Goal: Information Seeking & Learning: Learn about a topic

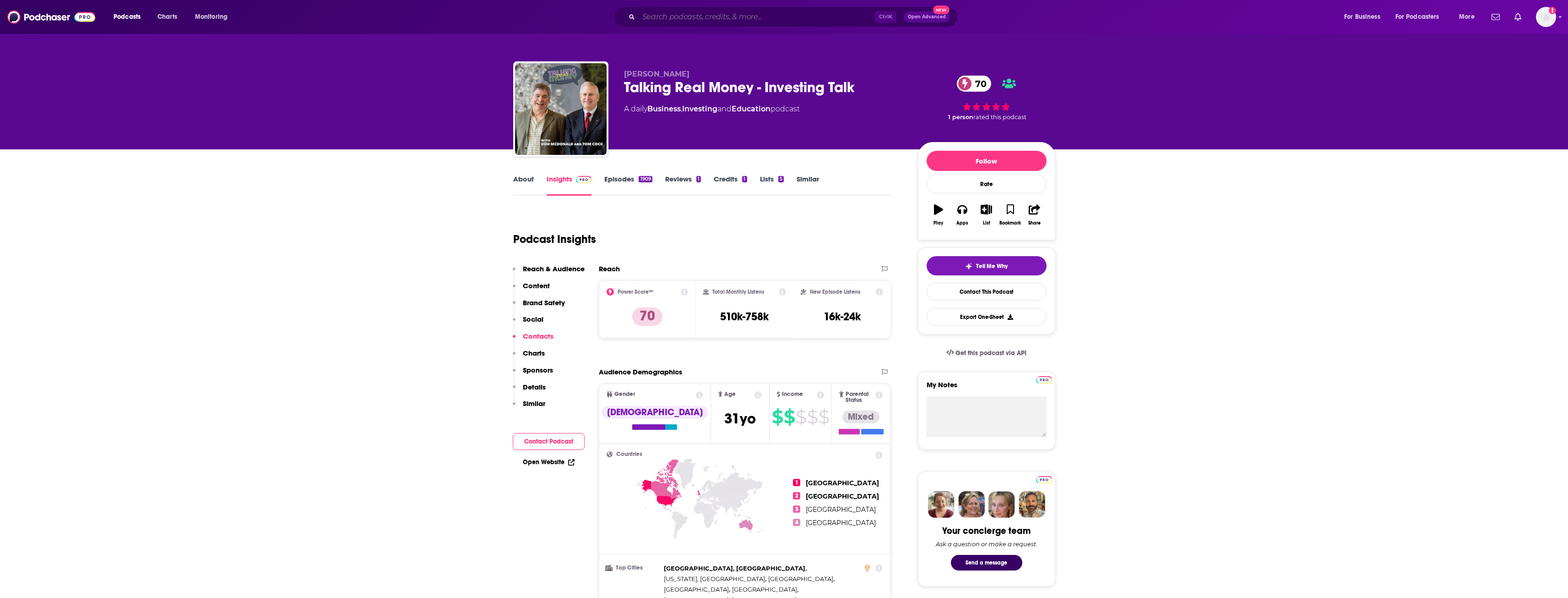
click at [779, 17] on input "Search podcasts, credits, & more..." at bounding box center [756, 17] width 236 height 15
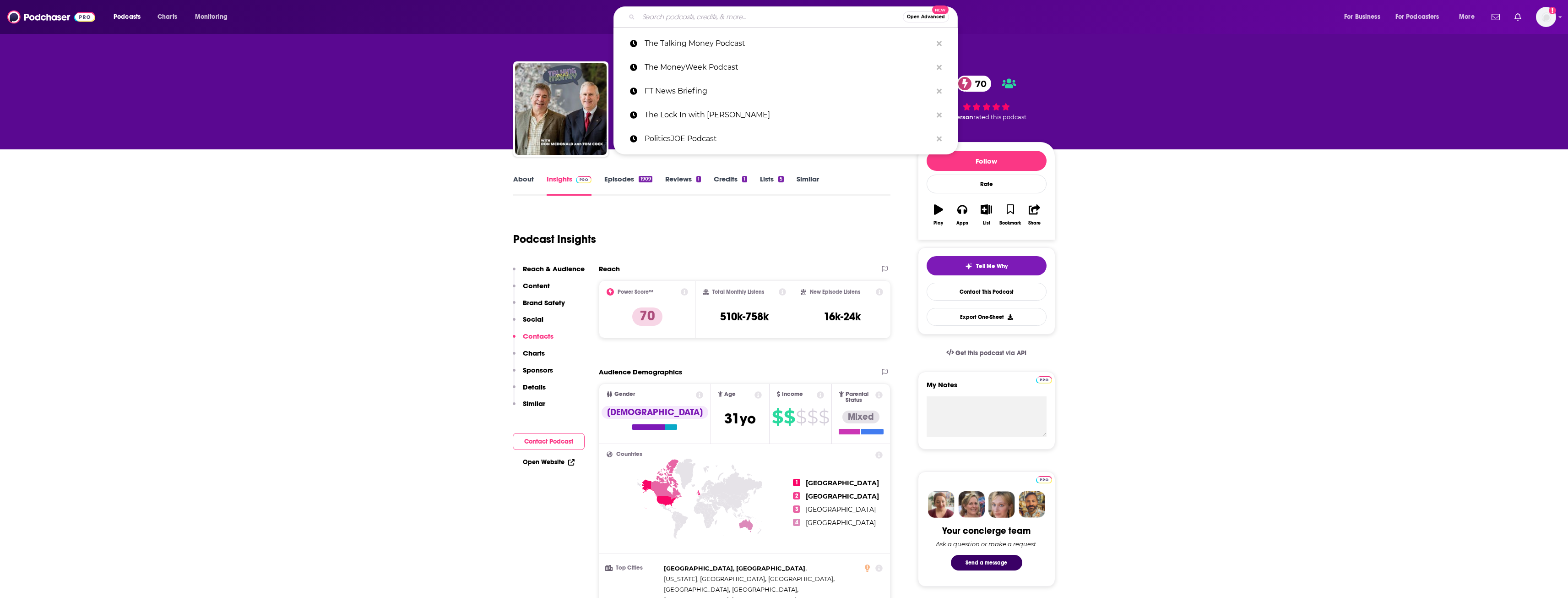
paste input "The [PERSON_NAME] Show"
type input "The [PERSON_NAME] Show"
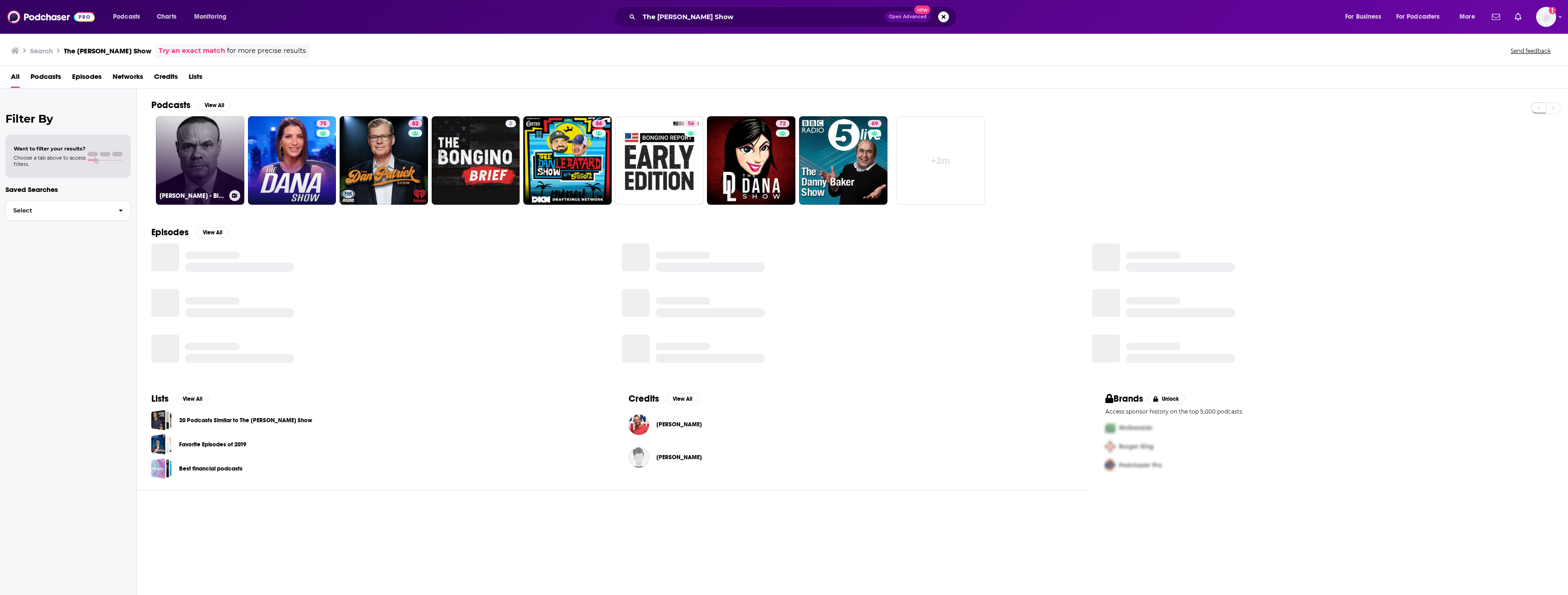
click at [206, 157] on link "[PERSON_NAME] - Biography Flash" at bounding box center [200, 160] width 89 height 89
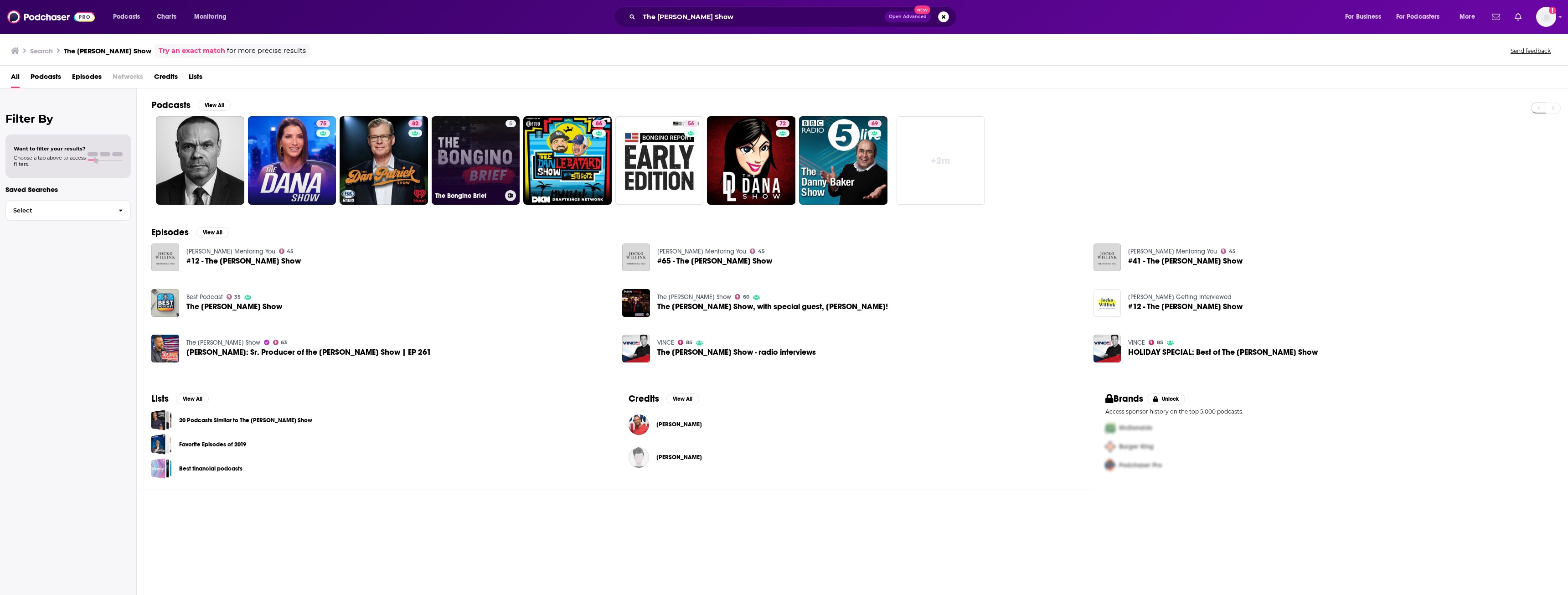
click at [482, 155] on link "5 The Bongino Brief" at bounding box center [476, 160] width 89 height 89
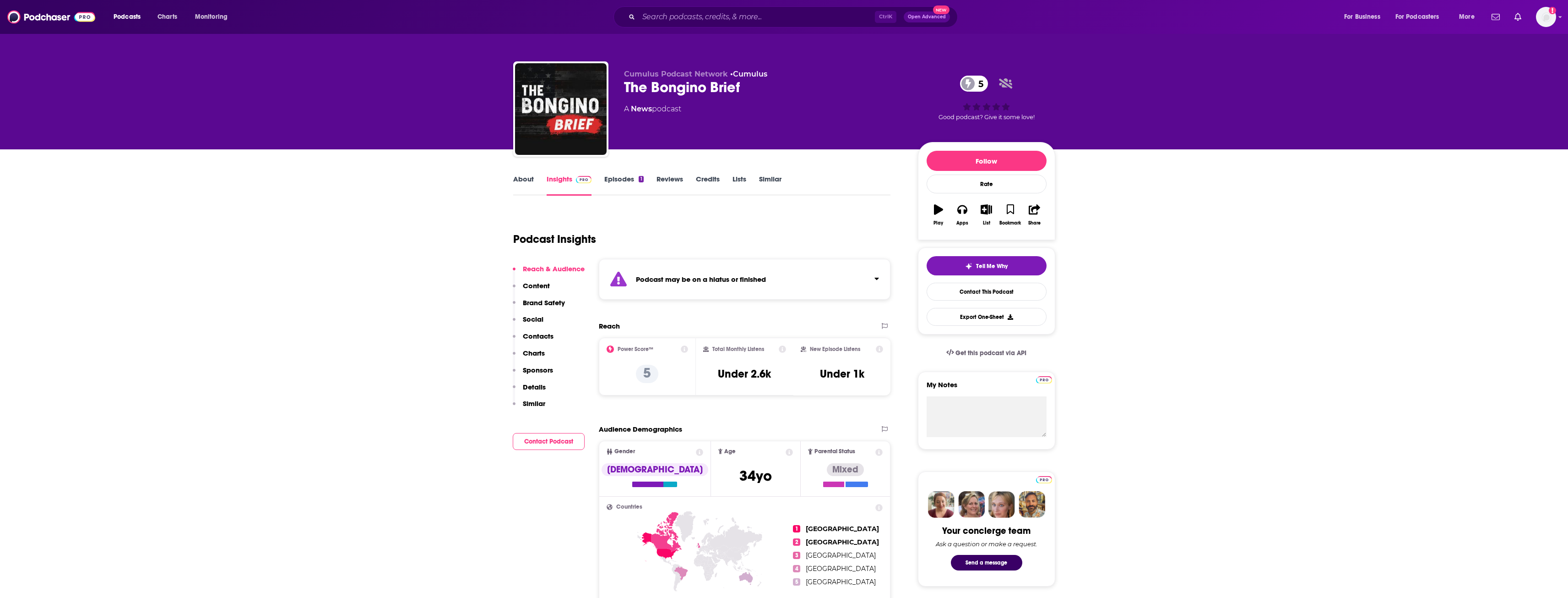
click at [800, 288] on div "Podcast may be on a hiatus or finished" at bounding box center [744, 279] width 292 height 41
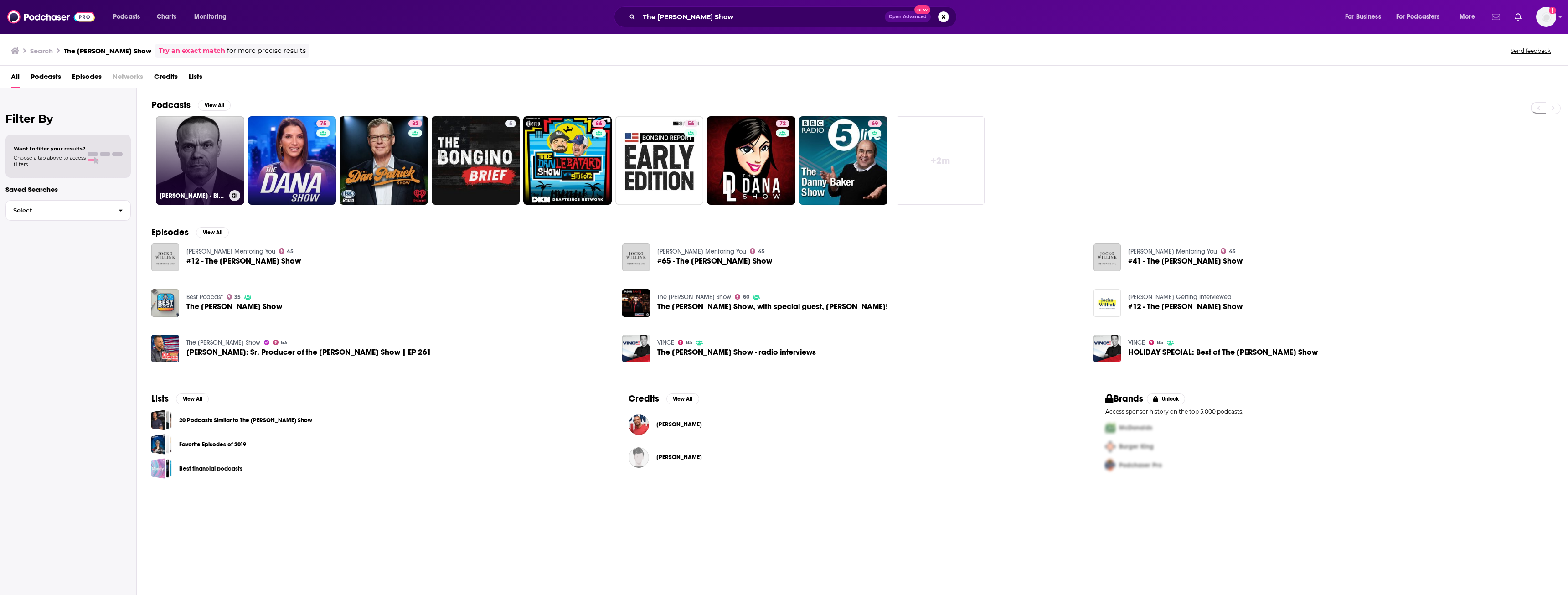
click at [187, 153] on link "[PERSON_NAME] - Biography Flash" at bounding box center [200, 160] width 89 height 89
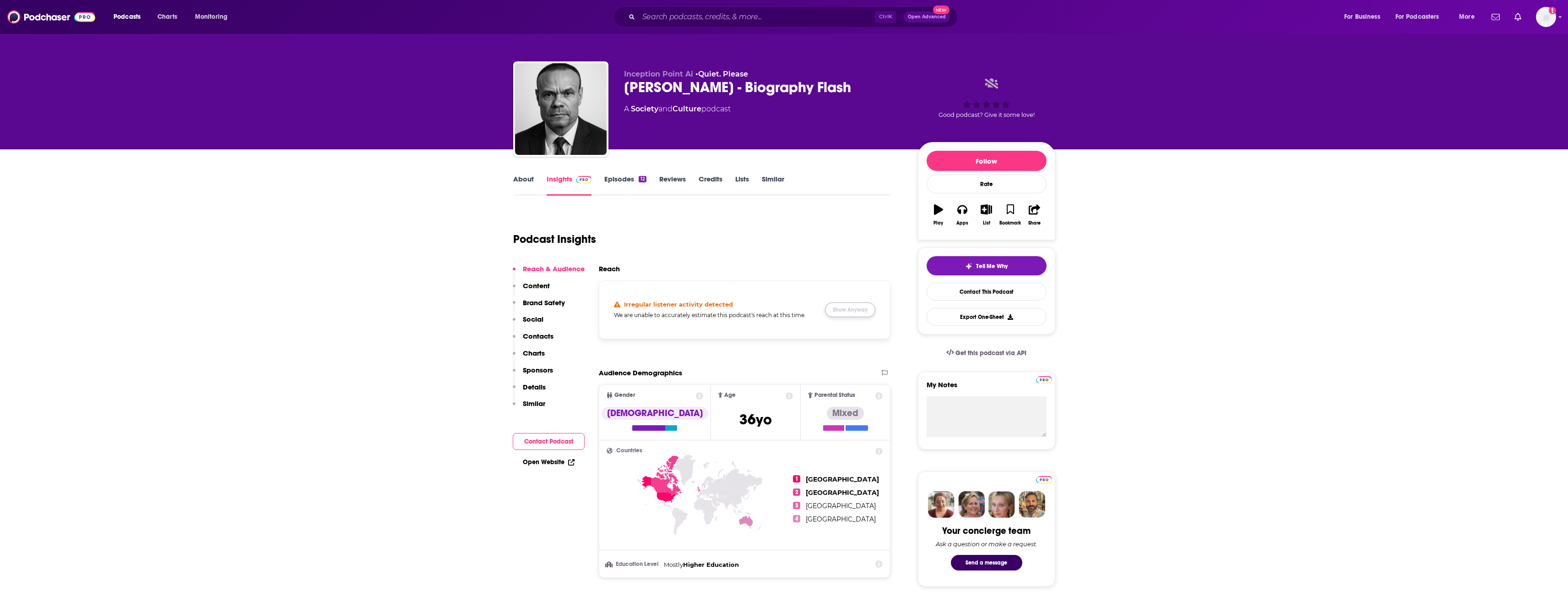
click at [851, 311] on button "Show Anyway" at bounding box center [850, 310] width 50 height 15
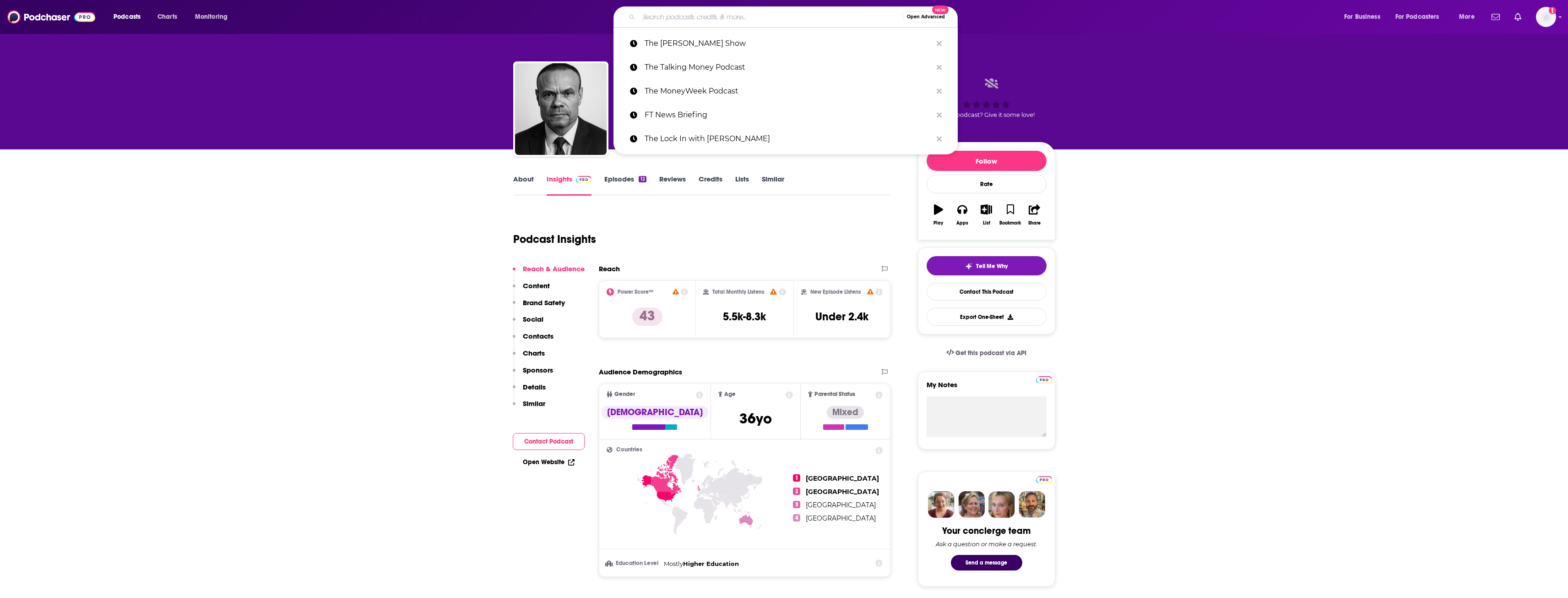
click at [749, 11] on input "Search podcasts, credits, & more..." at bounding box center [770, 17] width 264 height 15
paste input "[PERSON_NAME] War Room"
type input "[PERSON_NAME] War Room"
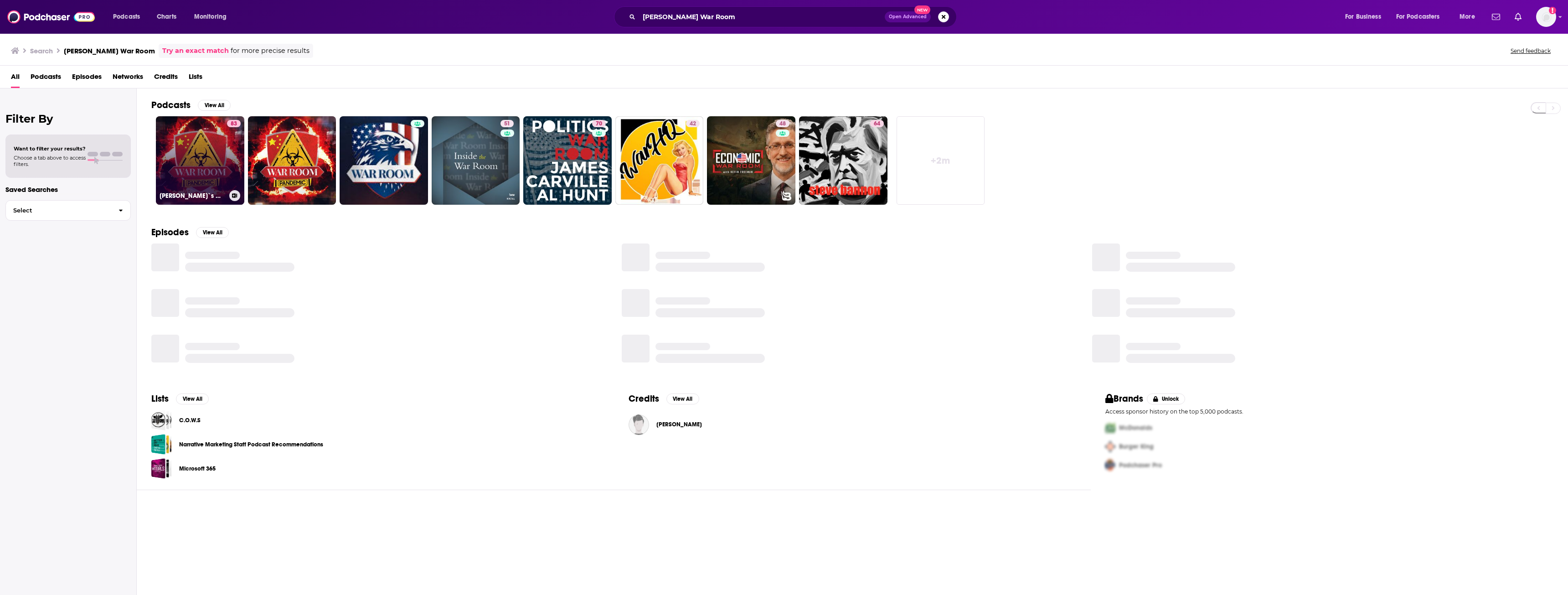
click at [206, 168] on link "83 [PERSON_NAME]`s War Room" at bounding box center [200, 160] width 89 height 89
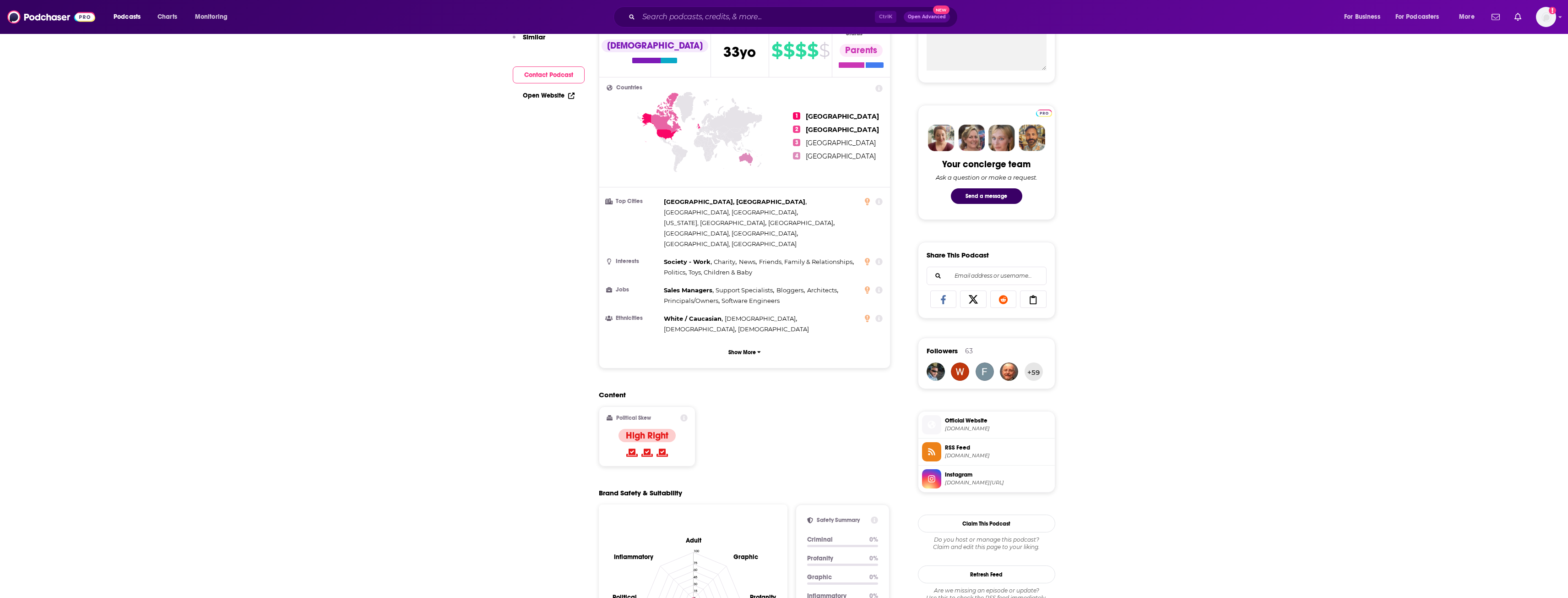
scroll to position [92, 0]
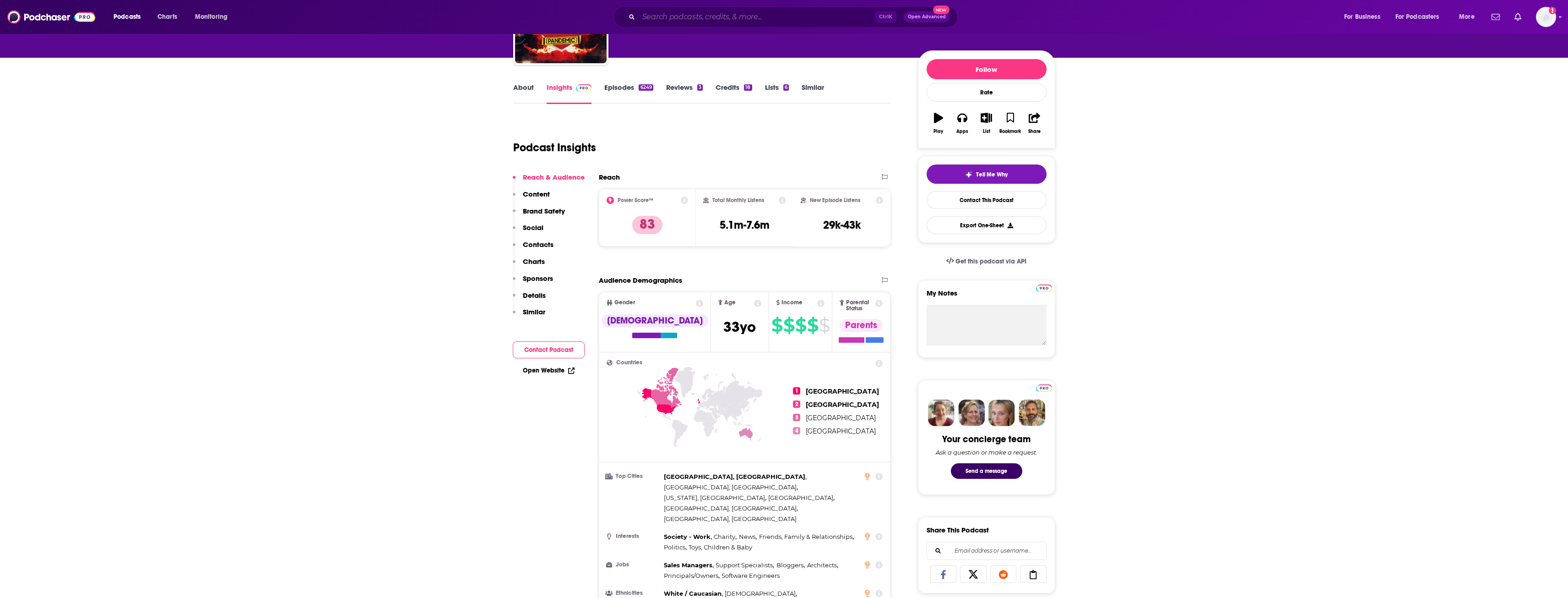
click at [705, 11] on input "Search podcasts, credits, & more..." at bounding box center [756, 17] width 236 height 15
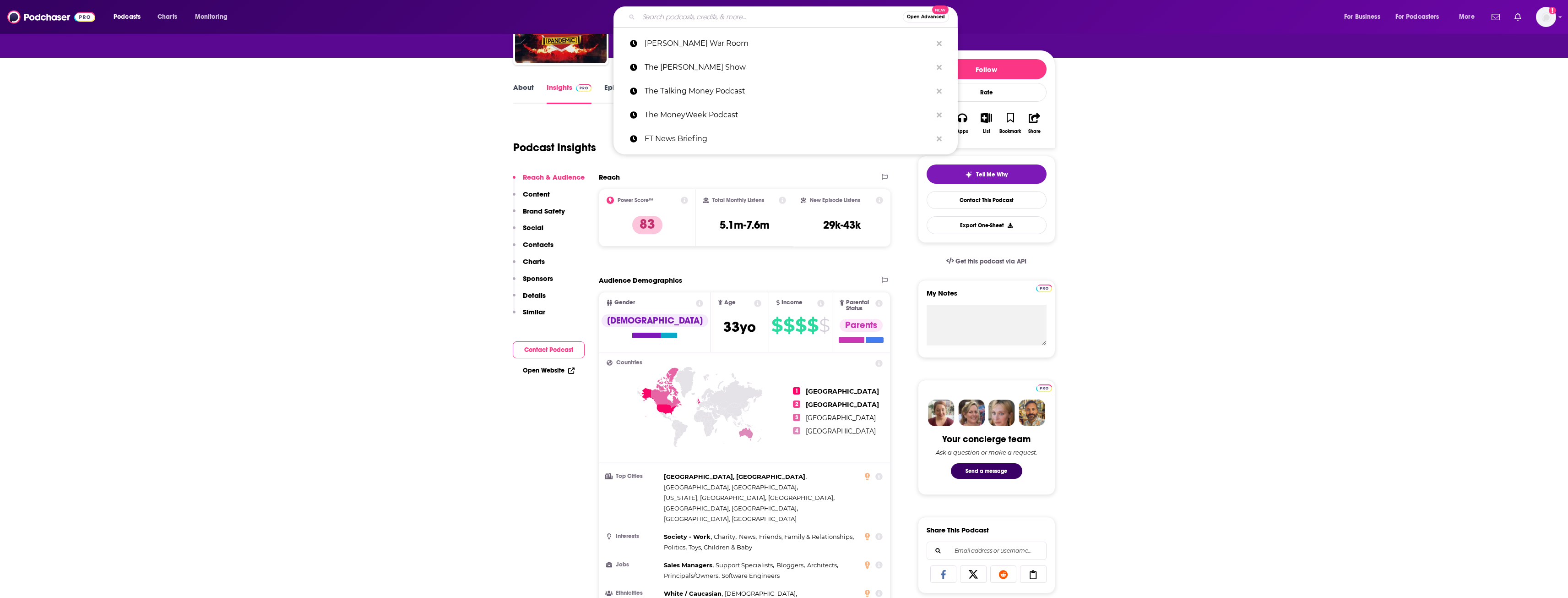
paste input "[PERSON_NAME] Interview"
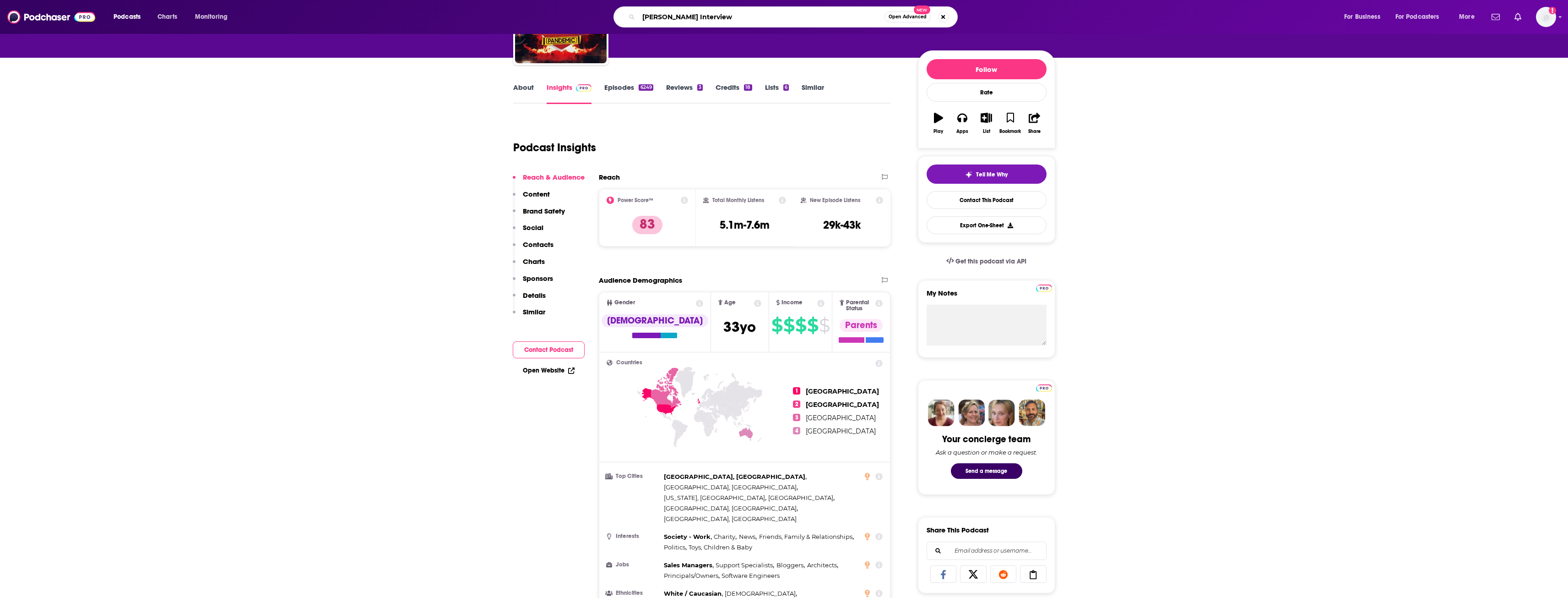
type input "[PERSON_NAME] Interview"
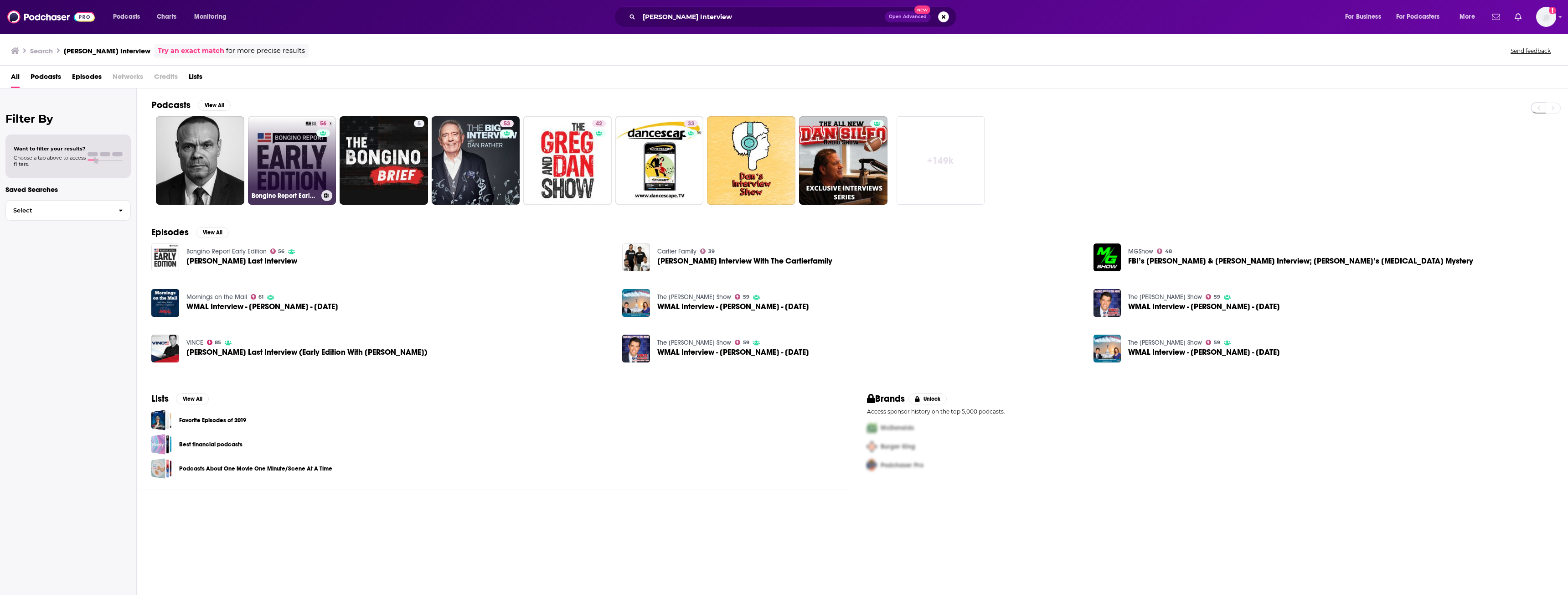
click at [292, 160] on link "56 Bongino Report Early Edition" at bounding box center [291, 160] width 89 height 89
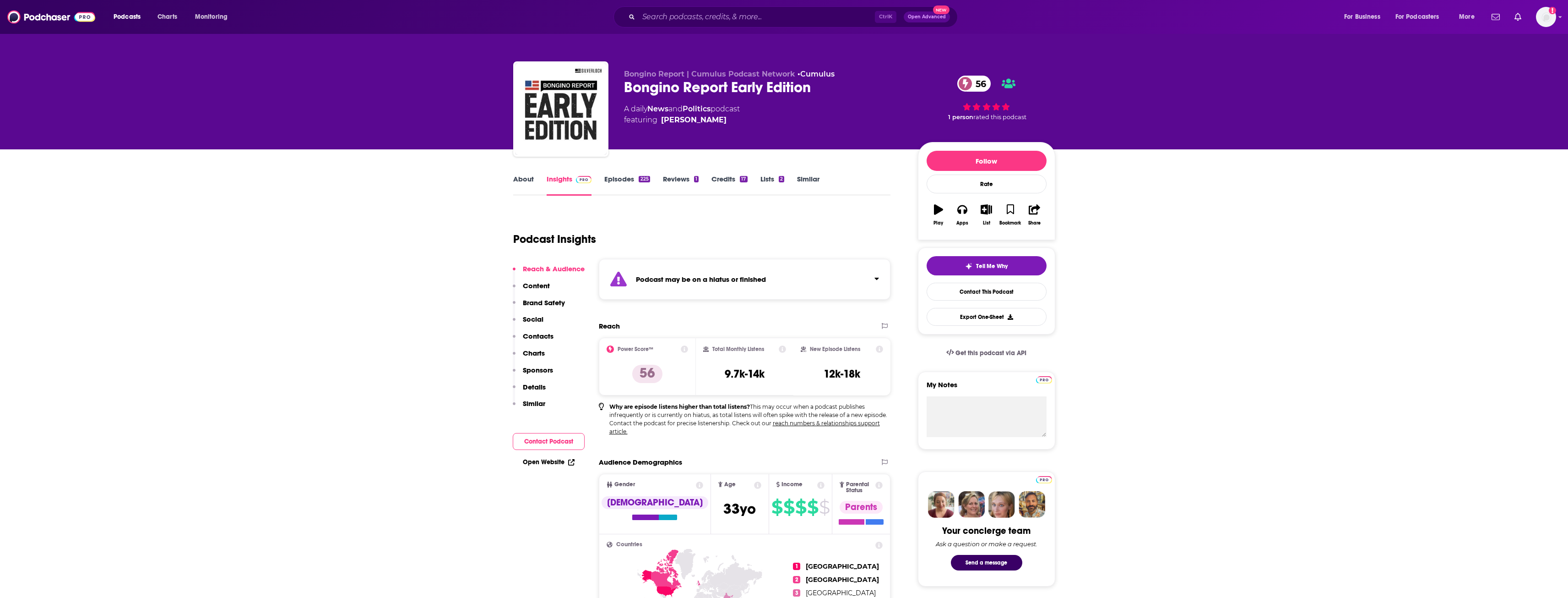
click at [684, 280] on strong "Podcast may be on a hiatus or finished" at bounding box center [700, 280] width 130 height 9
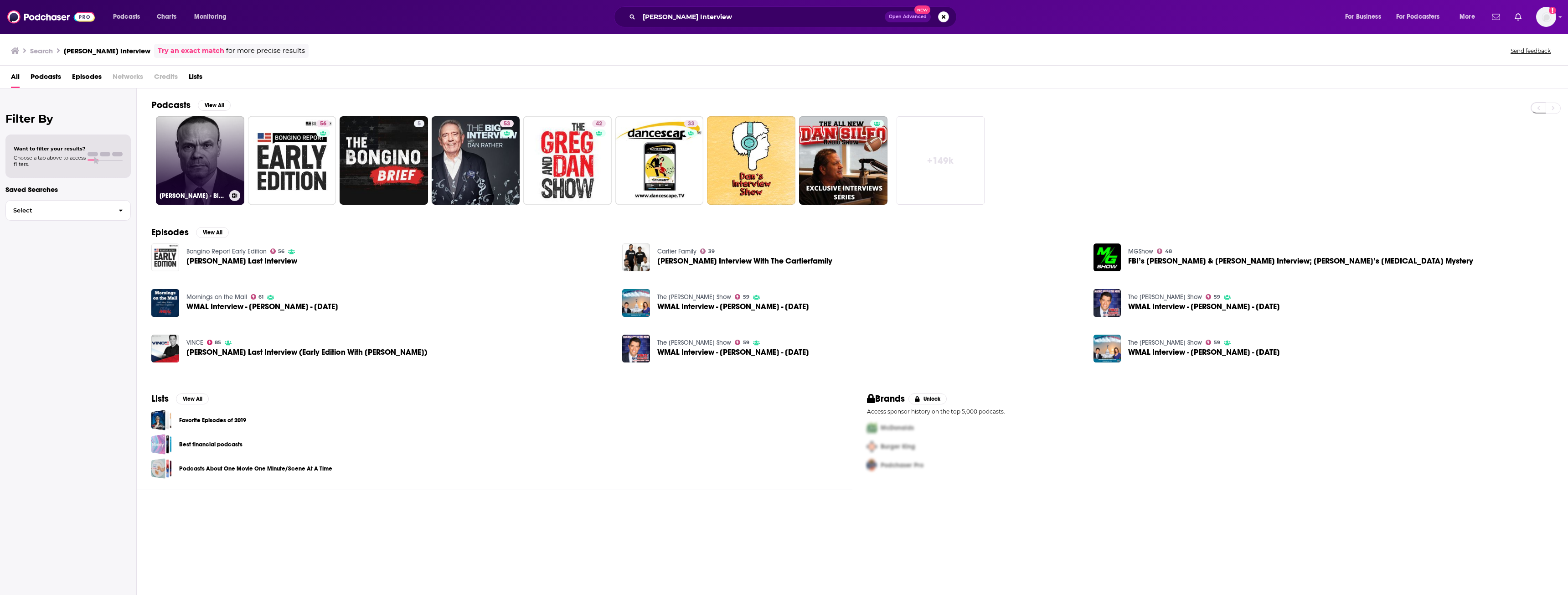
click at [200, 146] on link "[PERSON_NAME] - Biography Flash" at bounding box center [200, 160] width 89 height 89
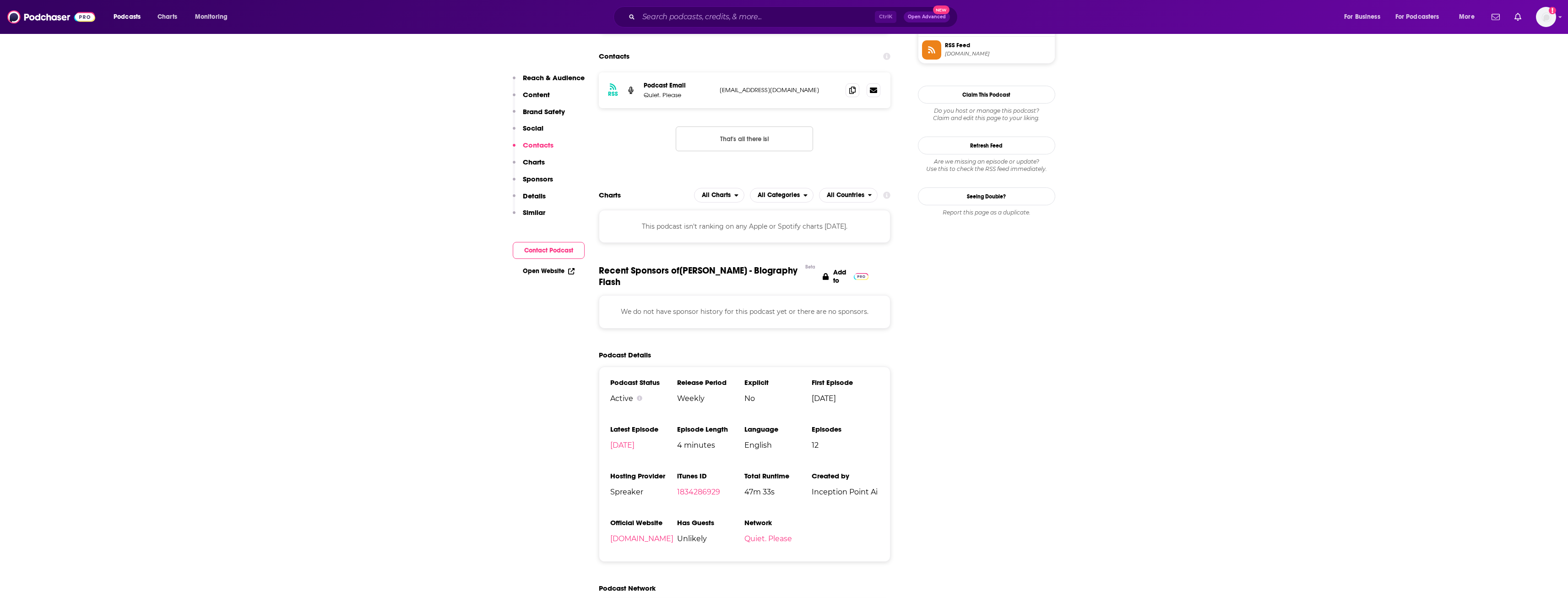
scroll to position [549, 0]
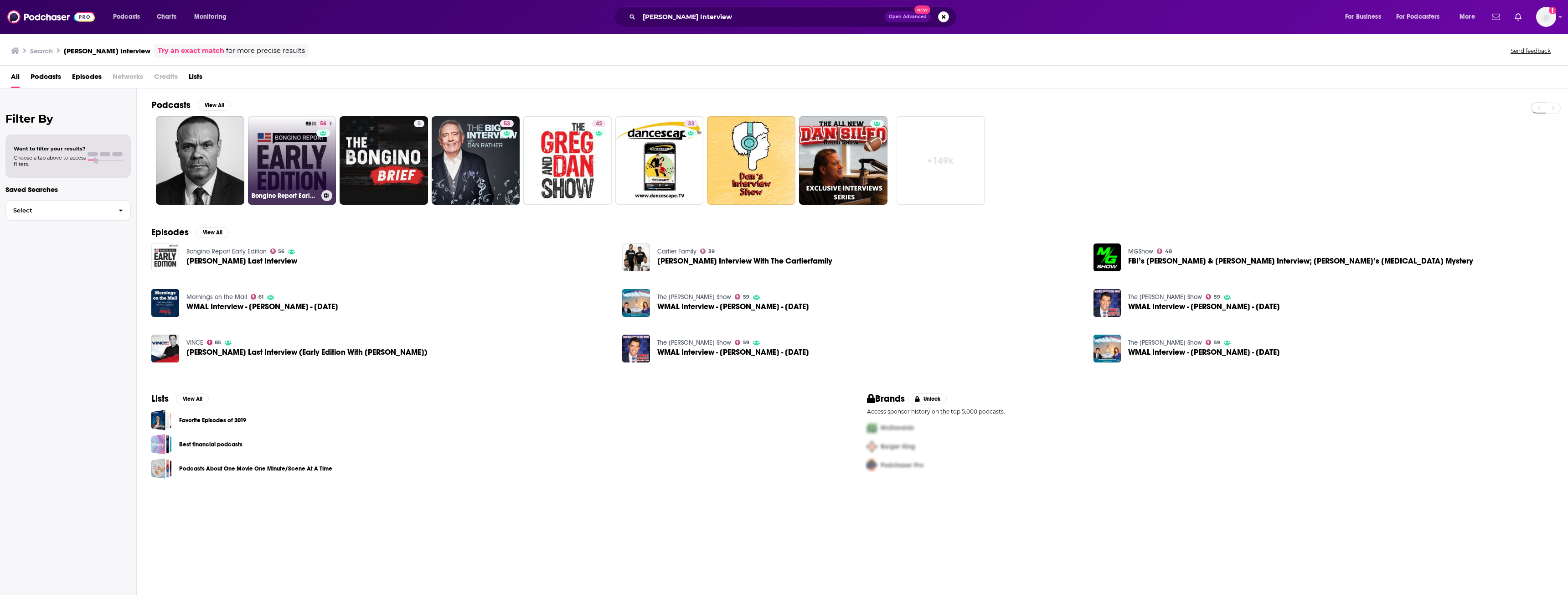
click at [313, 173] on link "56 Bongino Report Early Edition" at bounding box center [291, 160] width 89 height 89
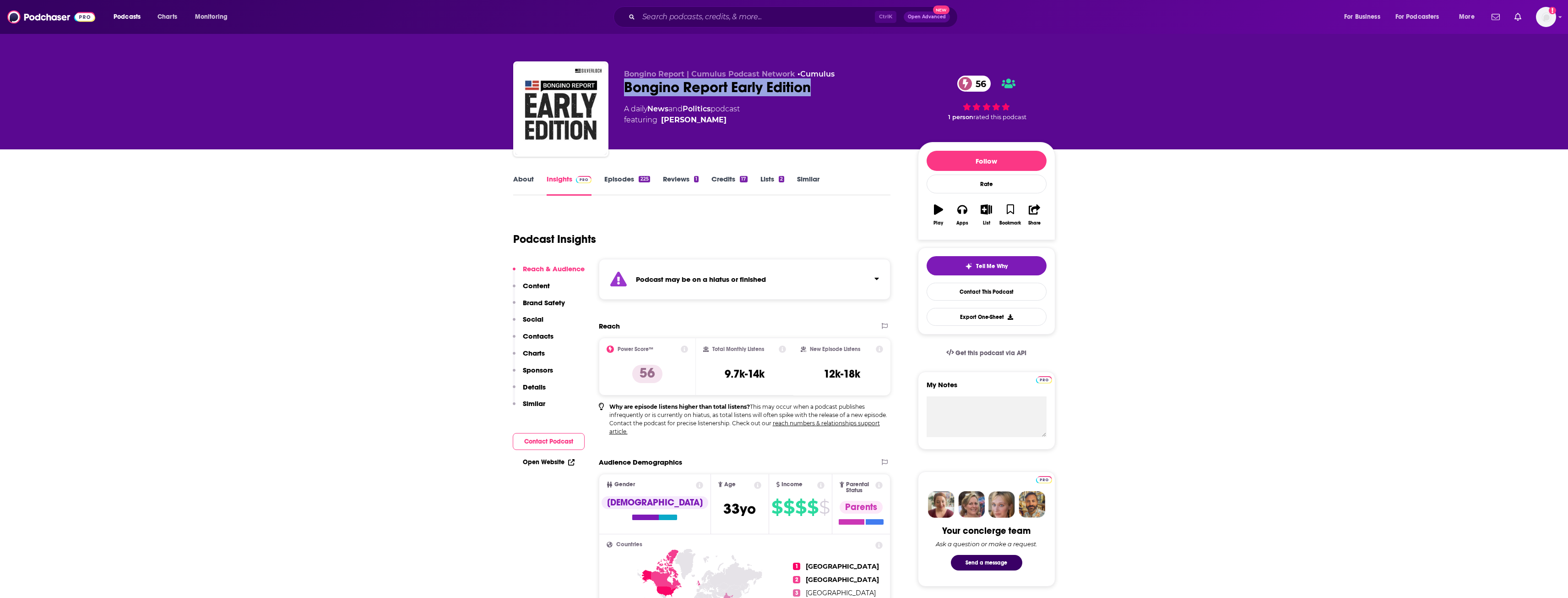
drag, startPoint x: 626, startPoint y: 88, endPoint x: 809, endPoint y: 96, distance: 183.2
click at [809, 96] on div "Bongino Report Early Edition 56" at bounding box center [763, 87] width 279 height 18
copy h2 "Bongino Report Early Edition"
click at [789, 279] on div "Podcast may be on a hiatus or finished" at bounding box center [744, 279] width 292 height 41
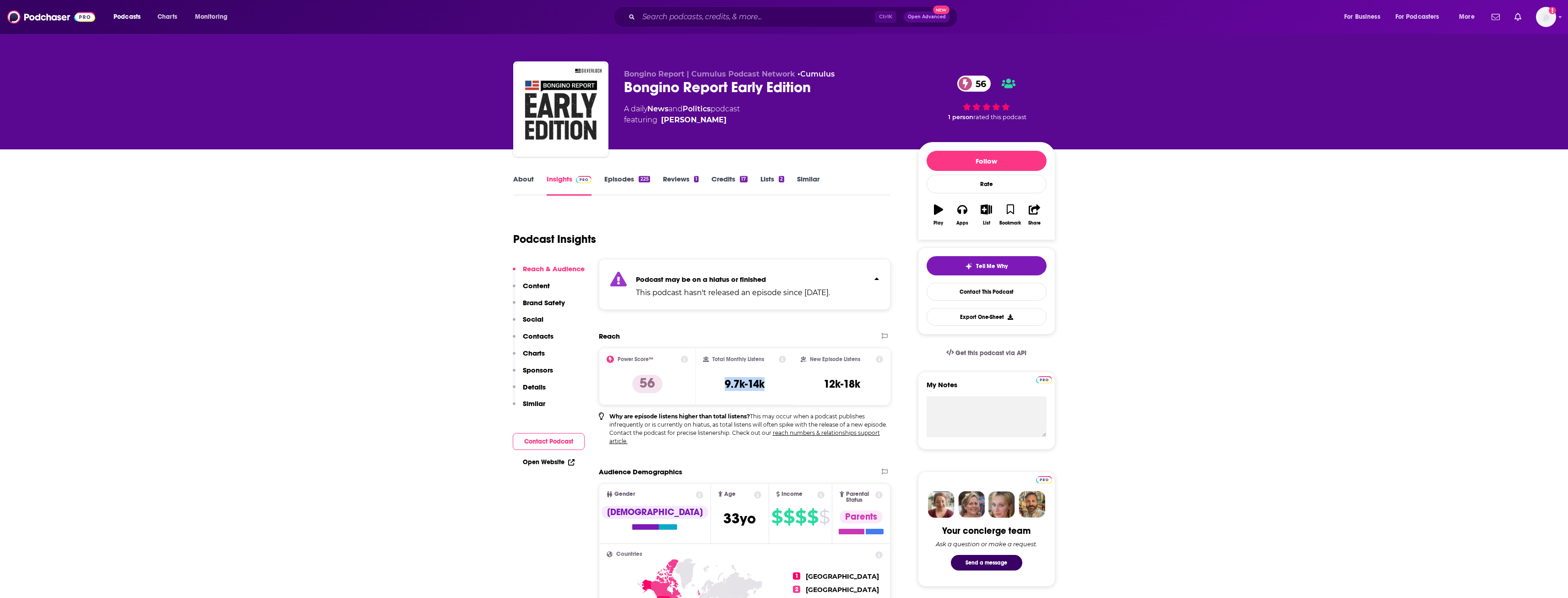
drag, startPoint x: 725, startPoint y: 383, endPoint x: 775, endPoint y: 388, distance: 50.2
click at [775, 388] on div "Total Monthly Listens 9.7k-14k" at bounding box center [745, 377] width 83 height 42
copy h3 "9.7k-14k"
drag, startPoint x: 822, startPoint y: 384, endPoint x: 864, endPoint y: 389, distance: 42.3
click at [864, 389] on div "New Episode Listens 12k-18k" at bounding box center [842, 377] width 83 height 42
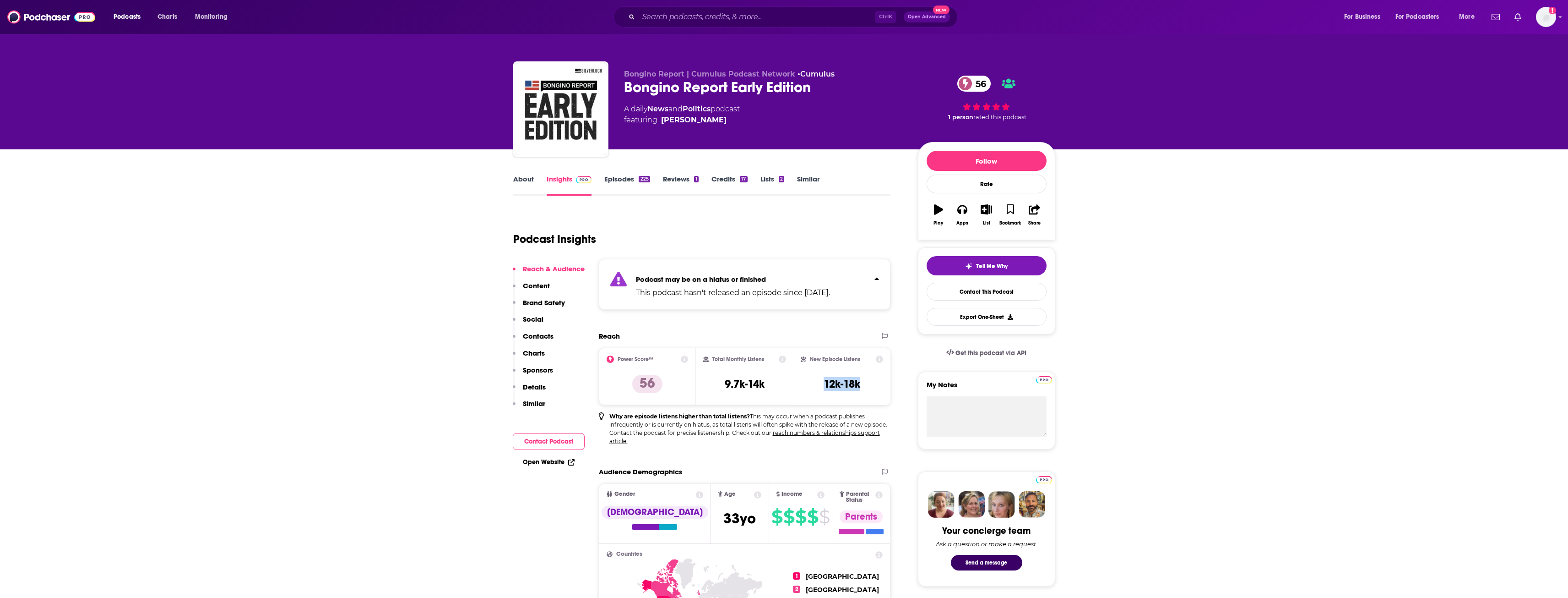
copy h3 "12k-18k"
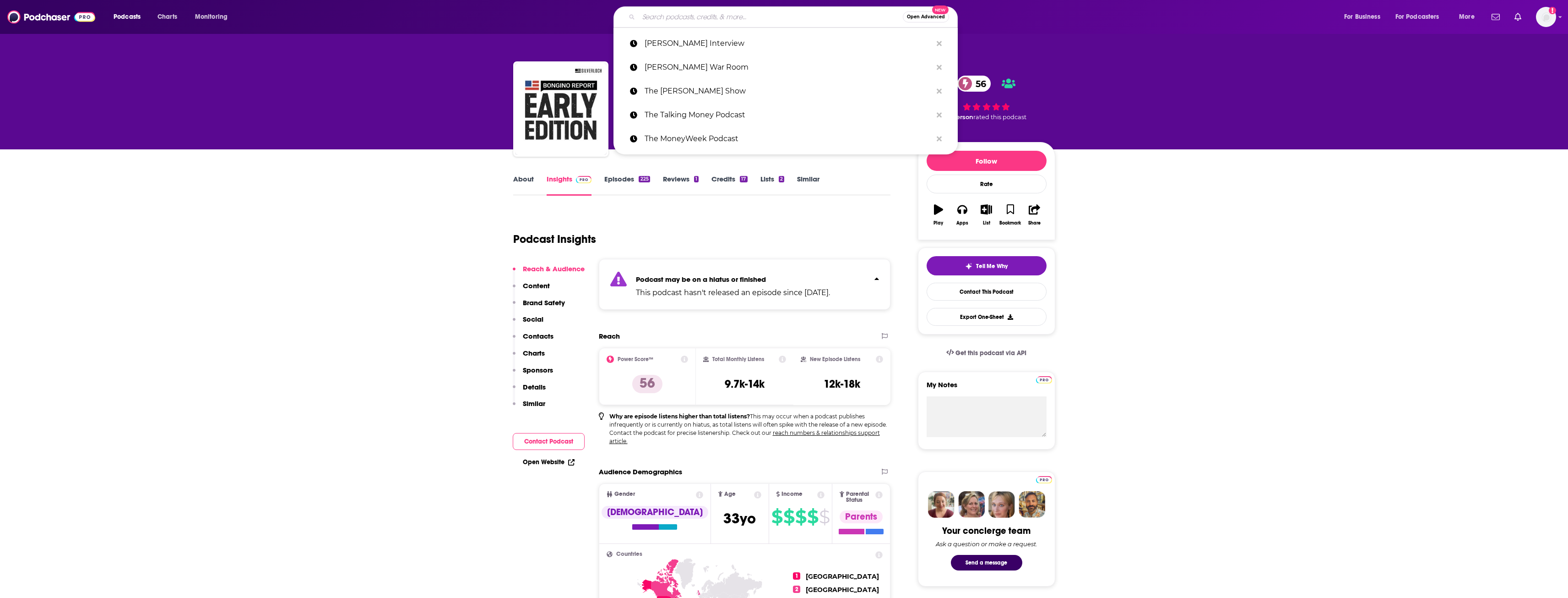
click at [754, 13] on input "Search podcasts, credits, & more..." at bounding box center [770, 17] width 264 height 15
paste input "The [PERSON_NAME] Show"
type input "The [PERSON_NAME] Show"
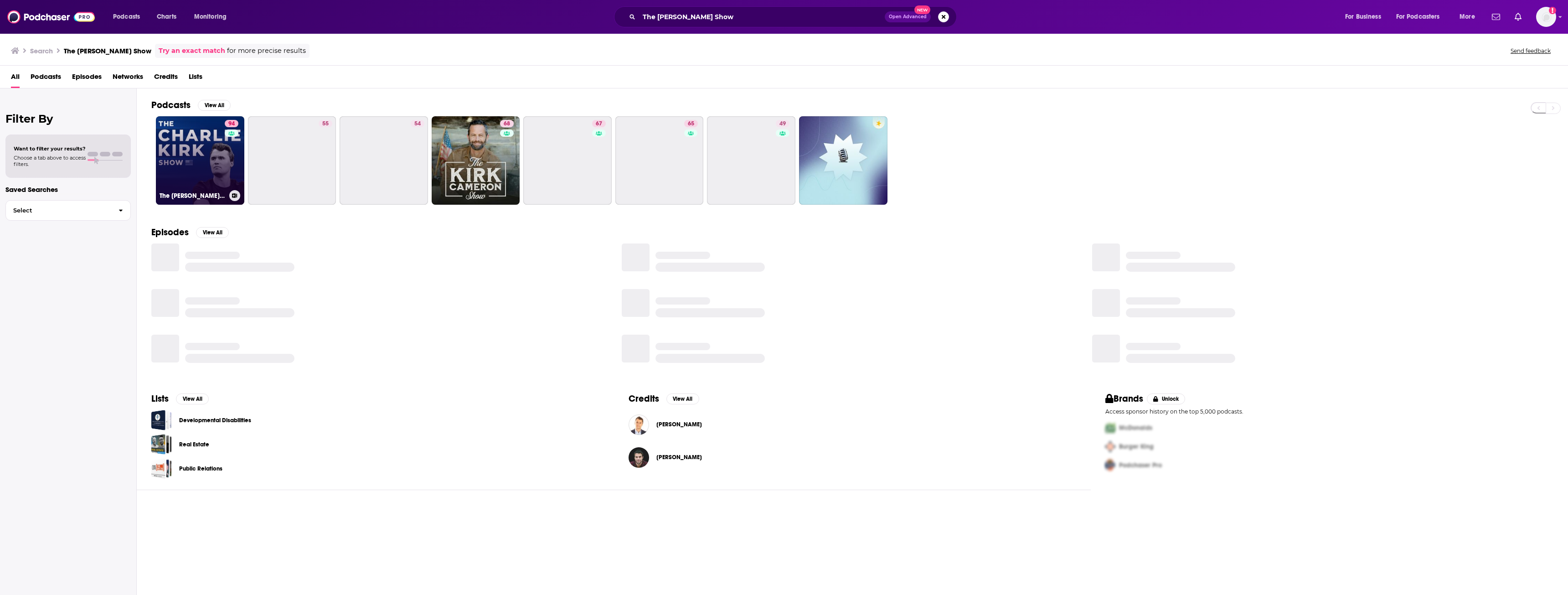
click at [184, 163] on link "94 The [PERSON_NAME] Show" at bounding box center [200, 160] width 89 height 89
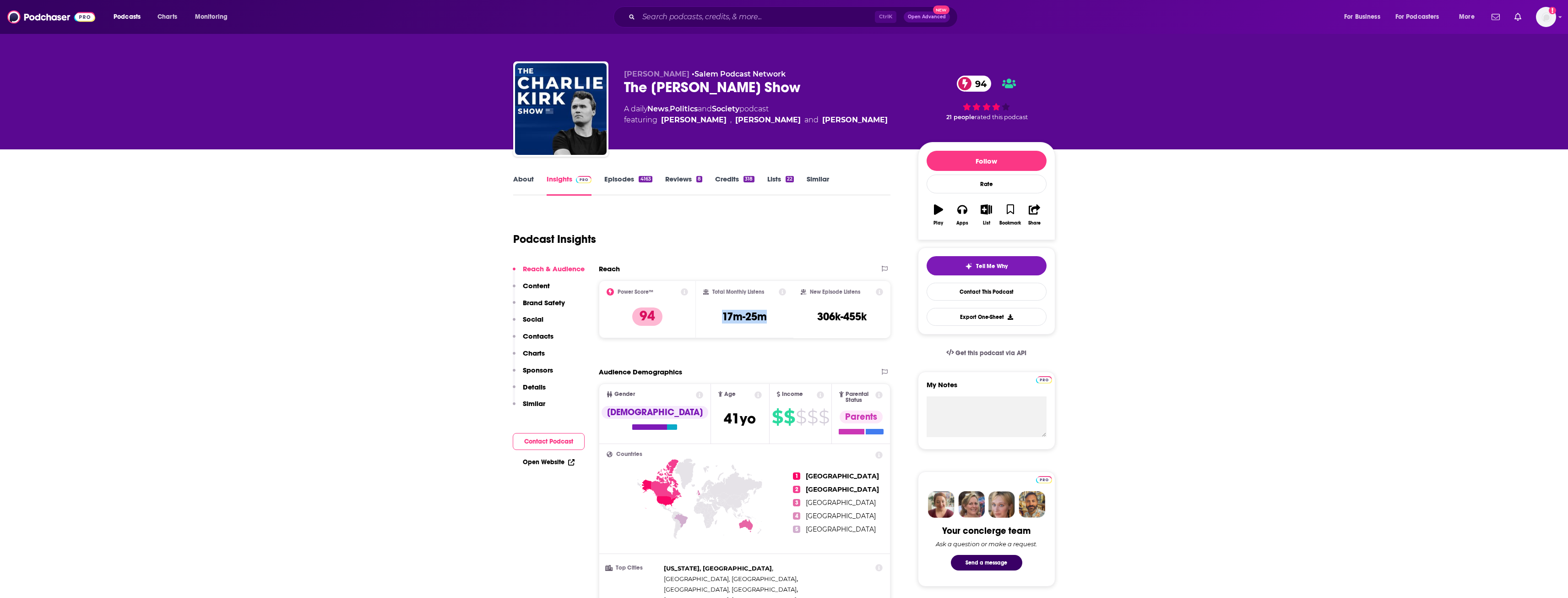
drag, startPoint x: 720, startPoint y: 318, endPoint x: 776, endPoint y: 321, distance: 56.1
click at [776, 321] on div "Total Monthly Listens 17m-25m" at bounding box center [745, 310] width 83 height 42
copy h3 "17m-25m"
drag, startPoint x: 818, startPoint y: 316, endPoint x: 867, endPoint y: 318, distance: 49.0
click at [867, 318] on div "New Episode Listens 306k-455k" at bounding box center [842, 310] width 83 height 42
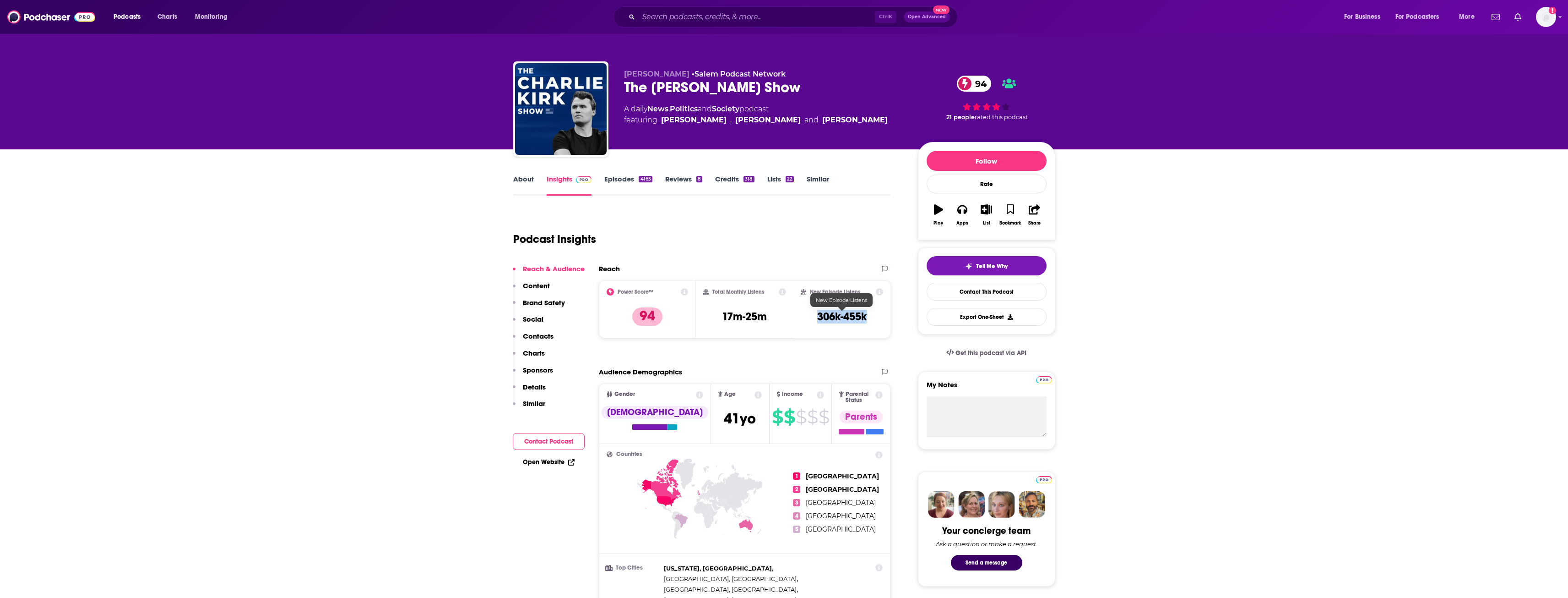
copy h3 "306k-455k"
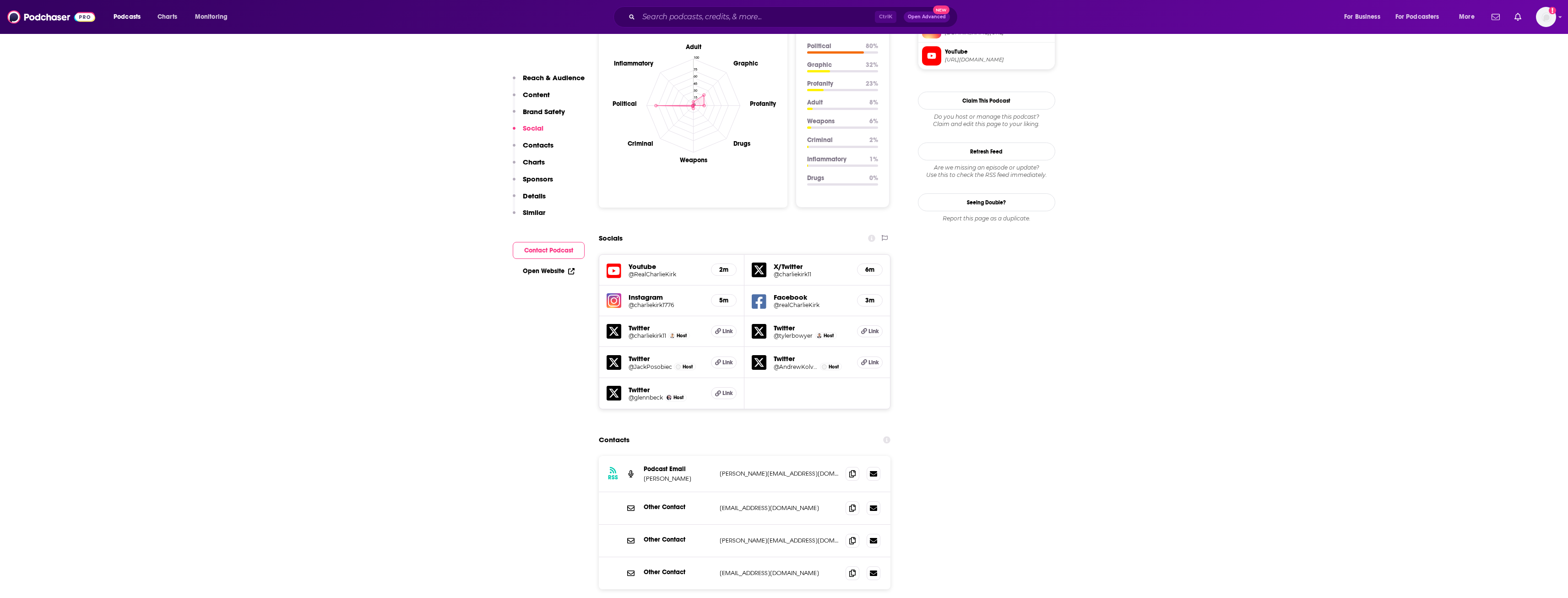
scroll to position [1007, 0]
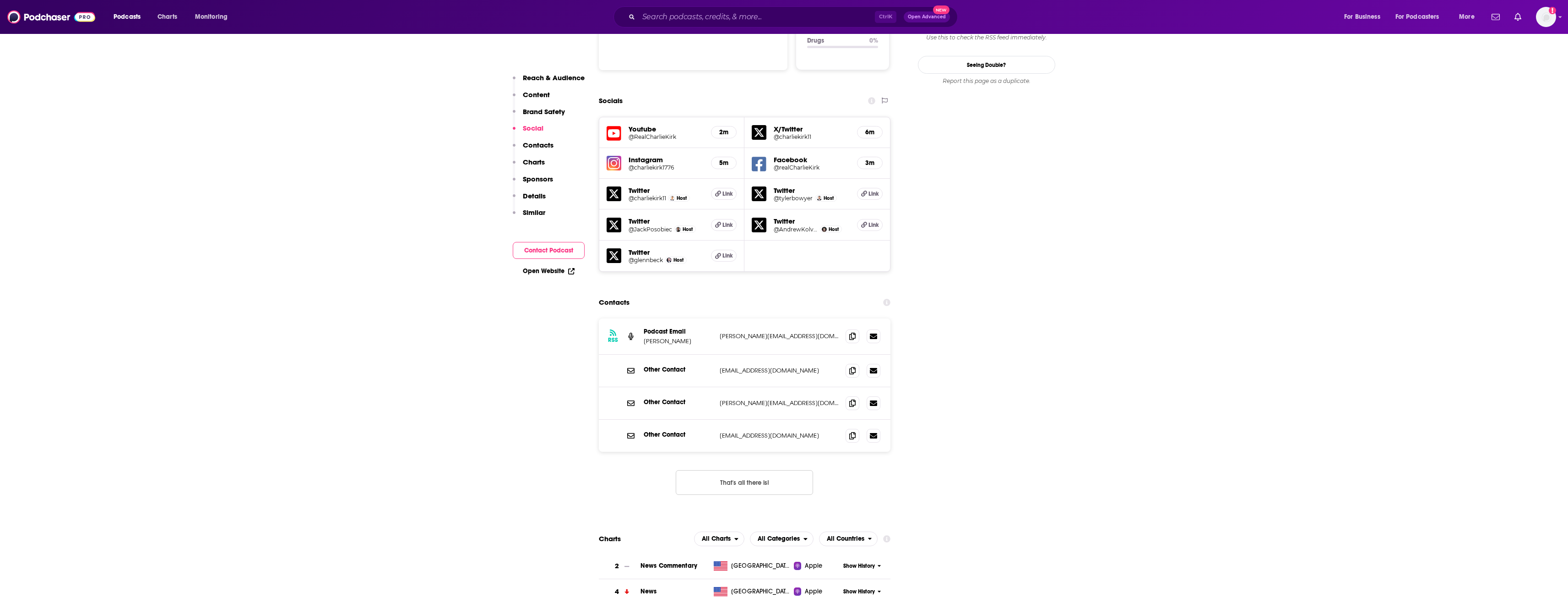
click at [768, 470] on button "That's all there is!" at bounding box center [744, 482] width 137 height 25
drag, startPoint x: 718, startPoint y: 282, endPoint x: 810, endPoint y: 288, distance: 92.2
click at [810, 318] on div "RSS Podcast Email [PERSON_NAME] [PERSON_NAME][EMAIL_ADDRESS][DOMAIN_NAME] [PERS…" at bounding box center [744, 336] width 292 height 36
copy p "[PERSON_NAME][EMAIL_ADDRESS][DOMAIN_NAME]"
drag, startPoint x: 716, startPoint y: 312, endPoint x: 786, endPoint y: 316, distance: 70.1
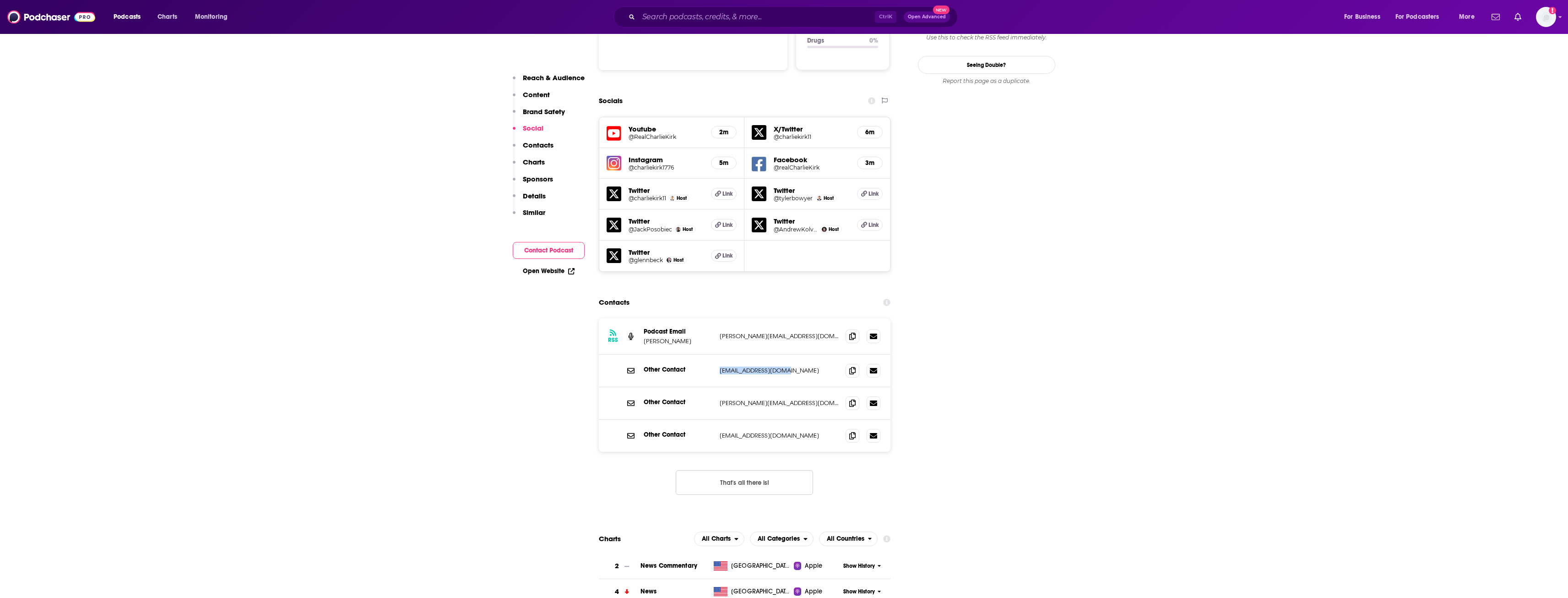
click at [786, 355] on div "Other Contact [EMAIL_ADDRESS][DOMAIN_NAME] [EMAIL_ADDRESS][DOMAIN_NAME]" at bounding box center [744, 370] width 292 height 33
copy p "[EMAIL_ADDRESS][DOMAIN_NAME]"
drag, startPoint x: 719, startPoint y: 347, endPoint x: 798, endPoint y: 352, distance: 79.2
click at [798, 387] on div "Other Contact [PERSON_NAME][EMAIL_ADDRESS][DOMAIN_NAME] [PERSON_NAME][EMAIL_ADD…" at bounding box center [744, 403] width 292 height 33
copy p "[PERSON_NAME][EMAIL_ADDRESS][DOMAIN_NAME]"
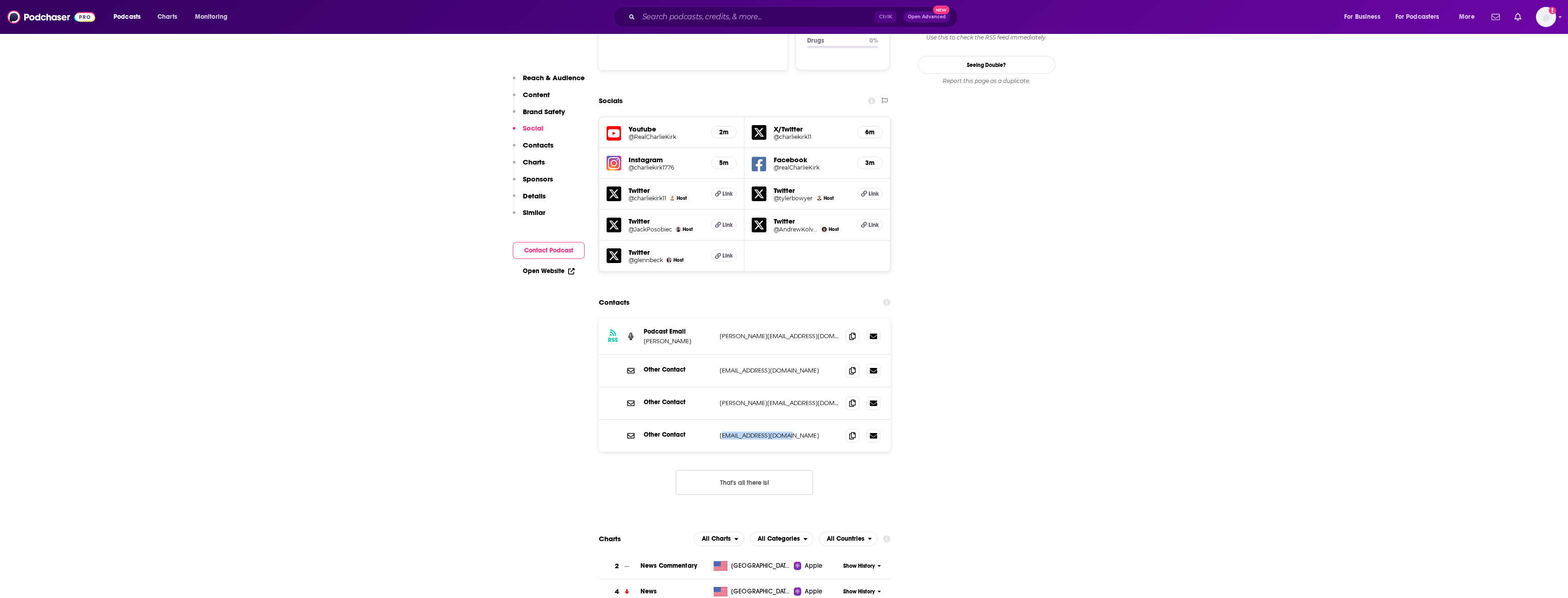
drag, startPoint x: 720, startPoint y: 379, endPoint x: 784, endPoint y: 381, distance: 64.0
click at [784, 431] on p "[EMAIL_ADDRESS][DOMAIN_NAME]" at bounding box center [778, 435] width 119 height 8
drag, startPoint x: 765, startPoint y: 380, endPoint x: 758, endPoint y: 380, distance: 7.0
click at [765, 431] on p "[EMAIL_ADDRESS][DOMAIN_NAME]" at bounding box center [778, 435] width 119 height 8
click at [717, 420] on div "Other Contact [EMAIL_ADDRESS][DOMAIN_NAME] [EMAIL_ADDRESS][DOMAIN_NAME]" at bounding box center [744, 436] width 292 height 32
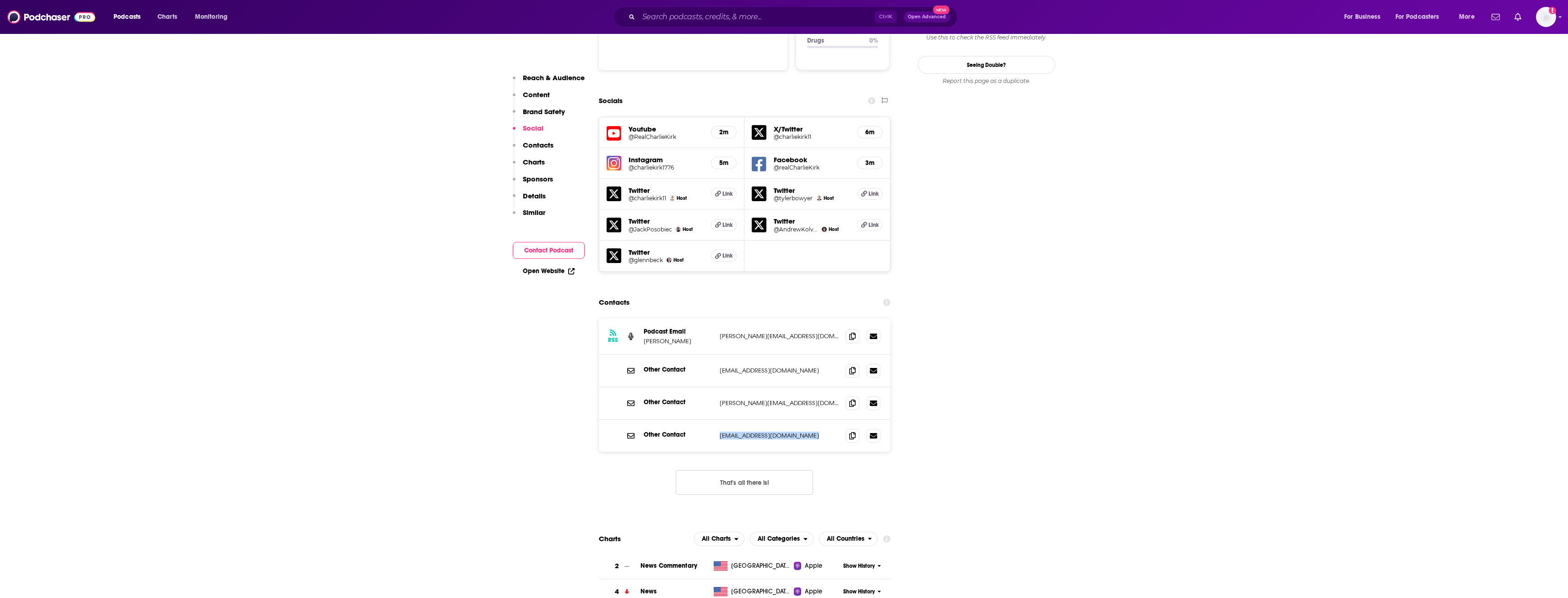
drag, startPoint x: 717, startPoint y: 380, endPoint x: 806, endPoint y: 384, distance: 89.1
click at [806, 420] on div "Other Contact [EMAIL_ADDRESS][DOMAIN_NAME] [EMAIL_ADDRESS][DOMAIN_NAME]" at bounding box center [744, 436] width 292 height 32
copy div "[EMAIL_ADDRESS][DOMAIN_NAME] [EMAIL_ADDRESS][DOMAIN_NAME]"
drag, startPoint x: 644, startPoint y: 287, endPoint x: 693, endPoint y: 288, distance: 49.0
click at [693, 337] on p "[PERSON_NAME]" at bounding box center [678, 340] width 69 height 8
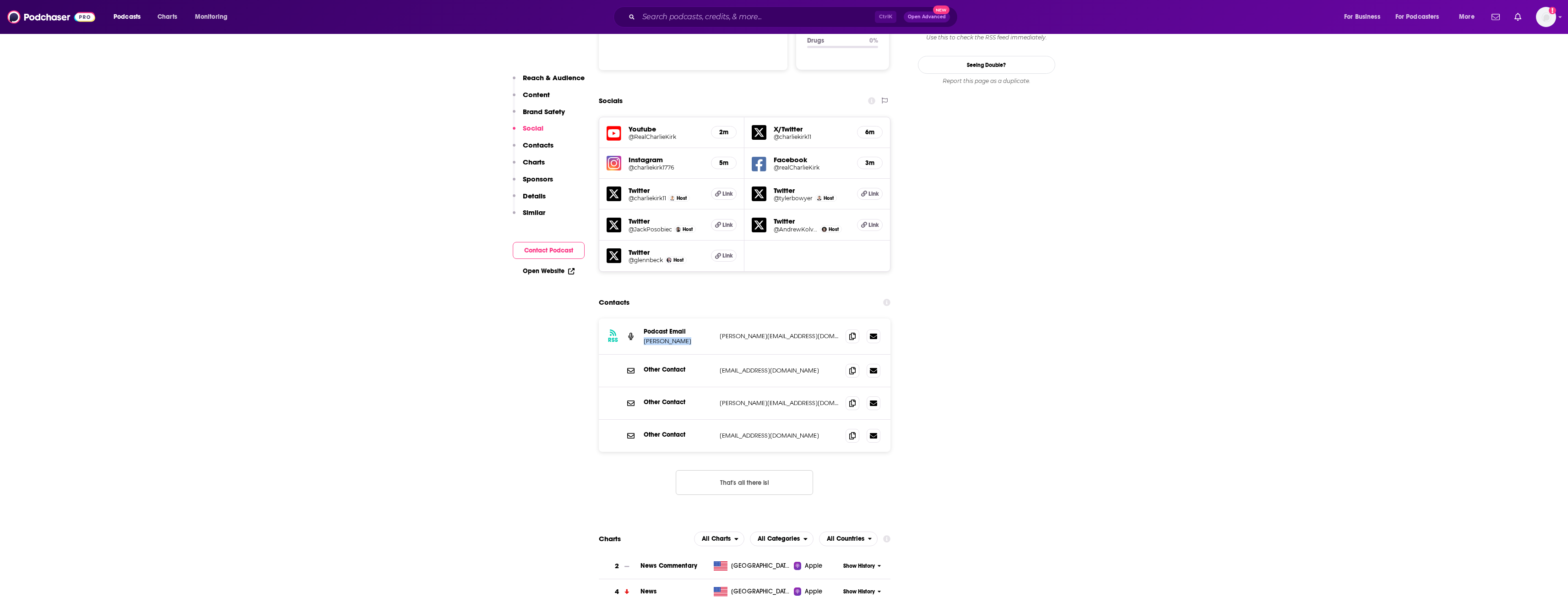
copy p "[PERSON_NAME]"
click at [764, 21] on input "Search podcasts, credits, & more..." at bounding box center [756, 17] width 236 height 15
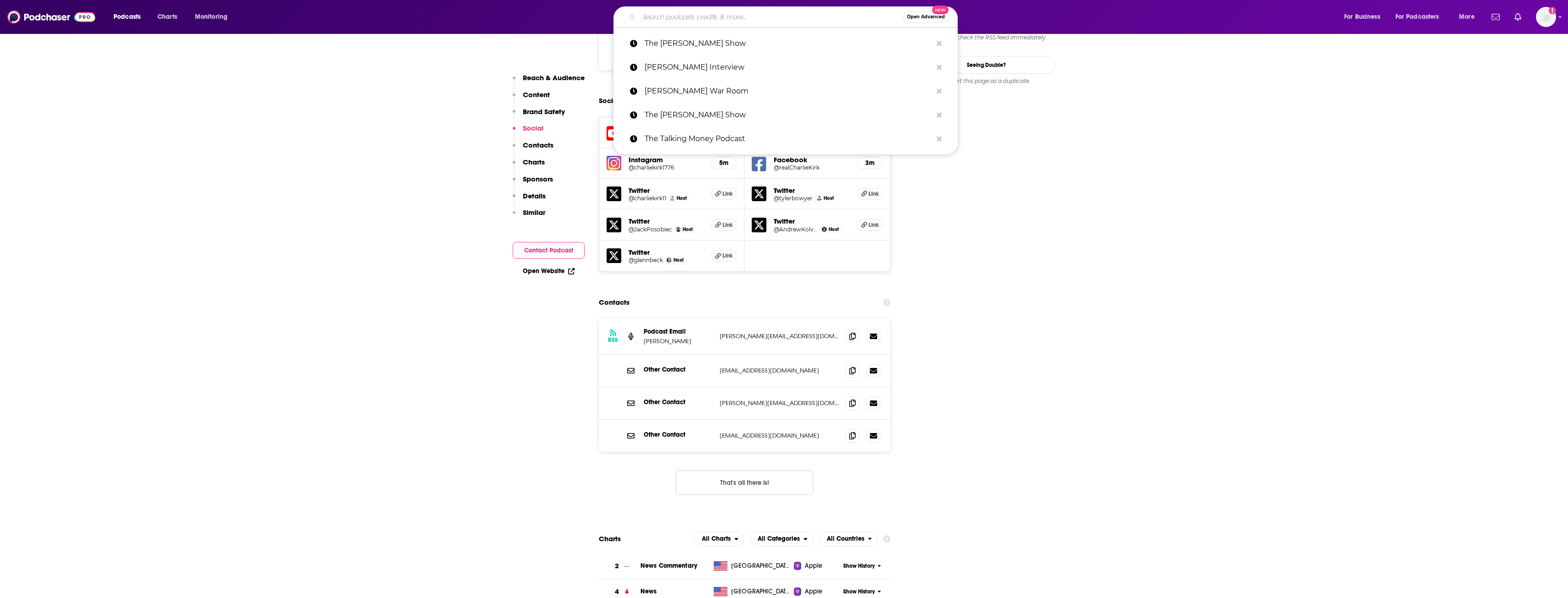
paste input "America First with [PERSON_NAME]"
type input "America First with [PERSON_NAME]"
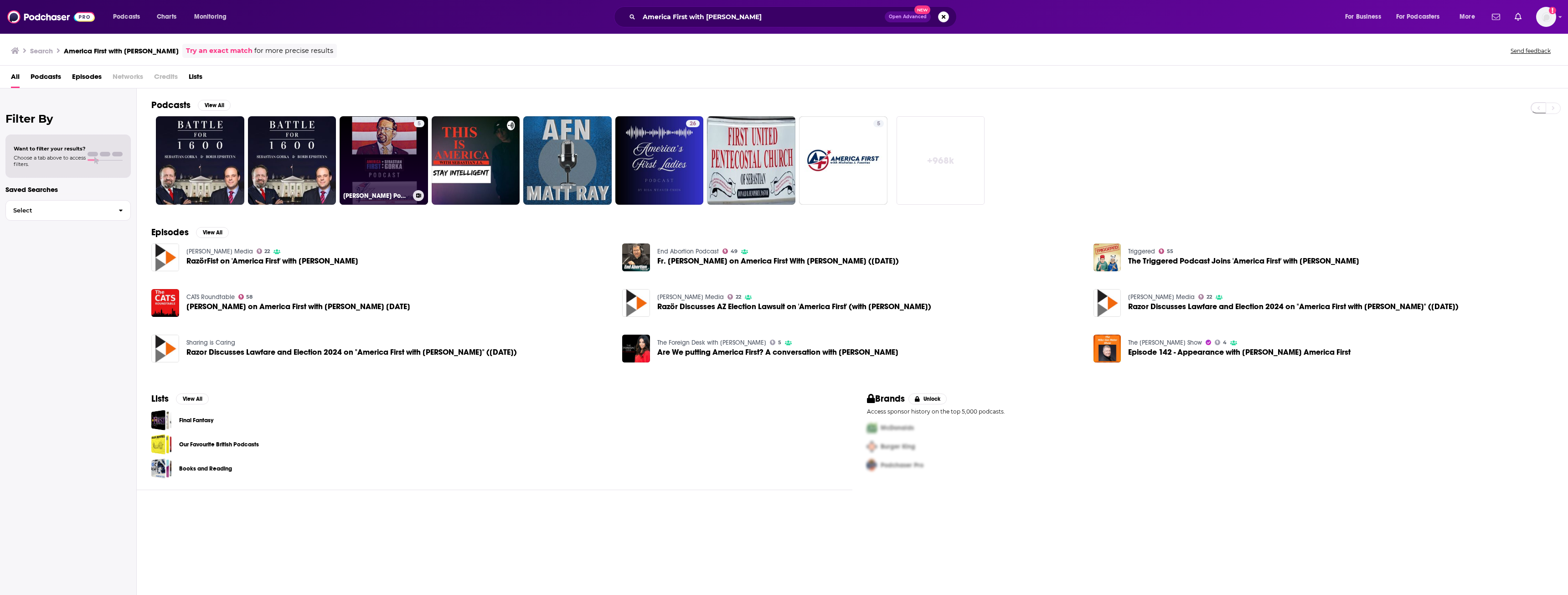
click at [391, 159] on link "5 [PERSON_NAME] Podcast" at bounding box center [384, 160] width 89 height 89
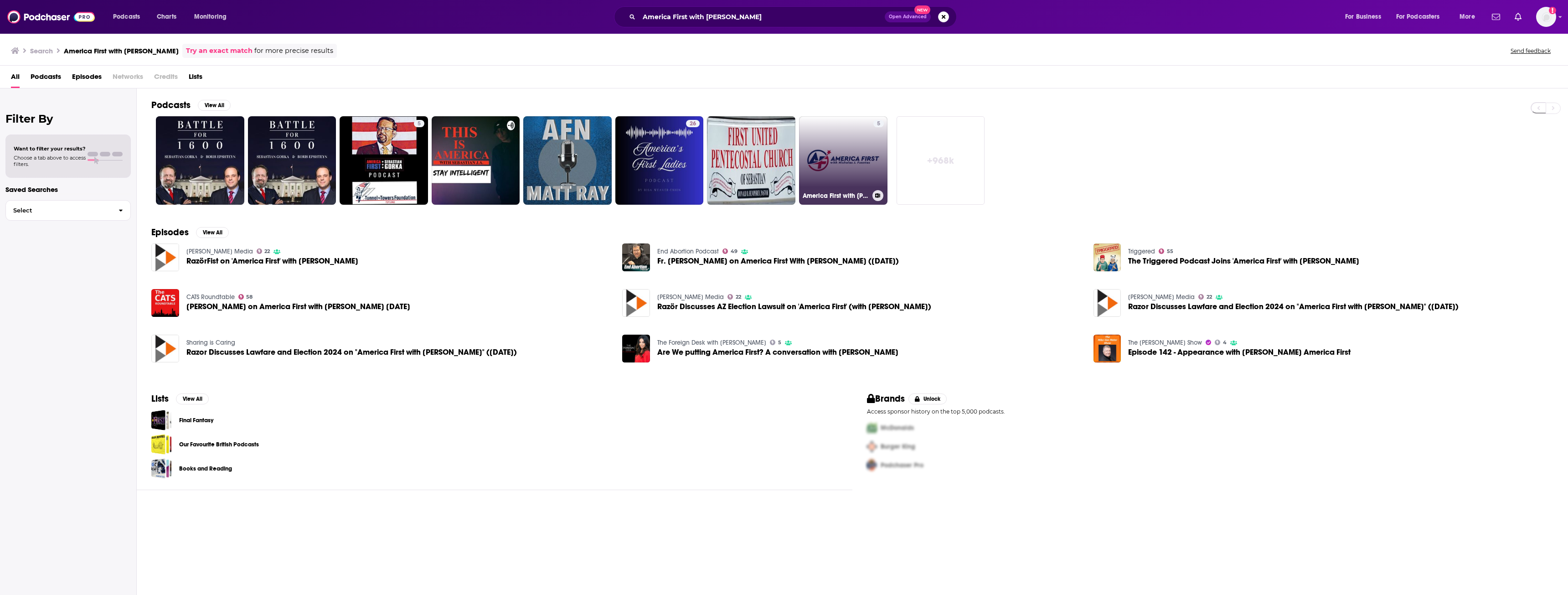
click at [835, 159] on link "5 America First with [PERSON_NAME]" at bounding box center [843, 160] width 89 height 89
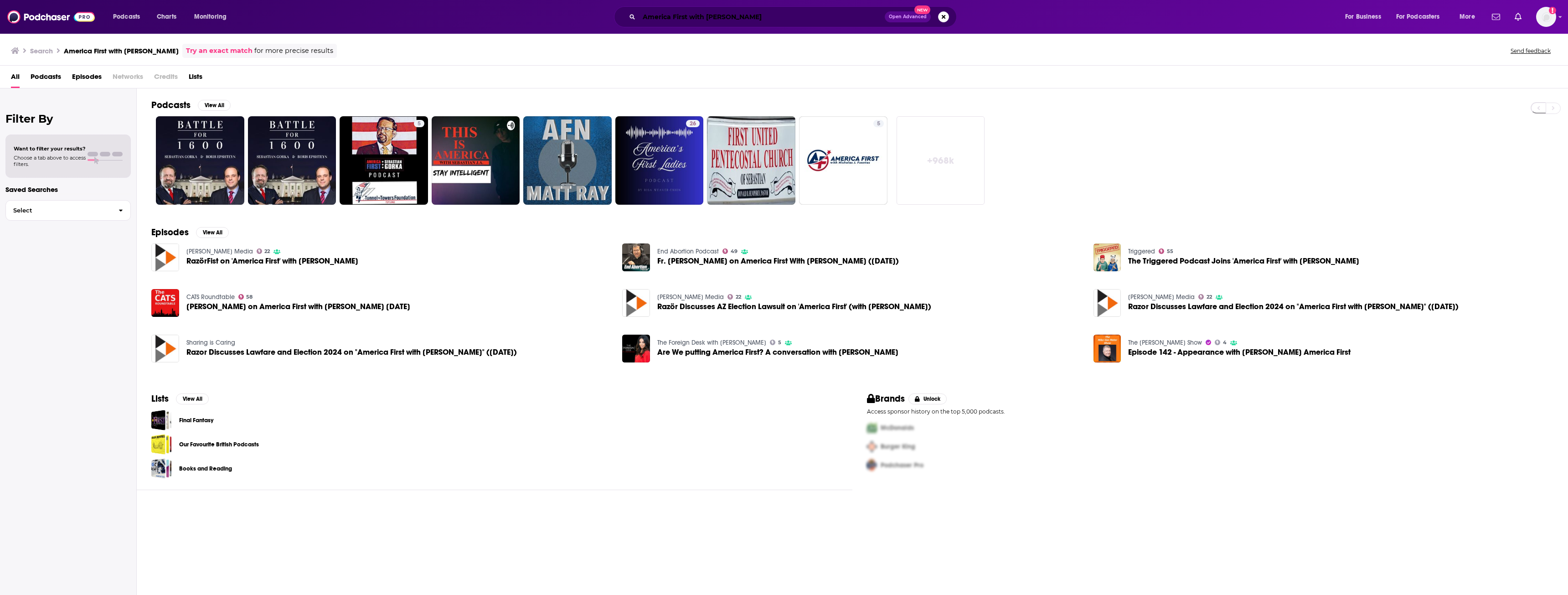
drag, startPoint x: 794, startPoint y: 18, endPoint x: 475, endPoint y: 20, distance: 319.0
click at [477, 20] on div "America First with [PERSON_NAME] Open Advanced New" at bounding box center [794, 17] width 1082 height 21
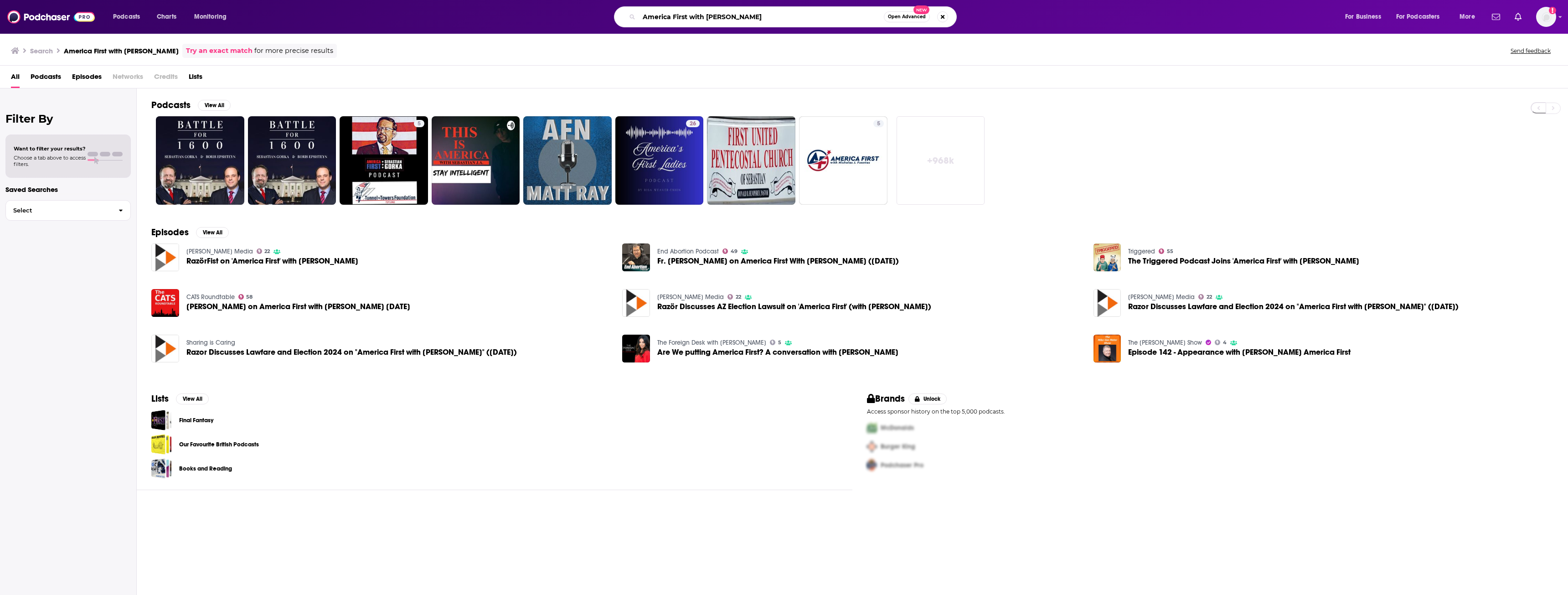
paste input "The [PERSON_NAME] & [PERSON_NAME] Show"
type input "The [PERSON_NAME] & [PERSON_NAME] Show"
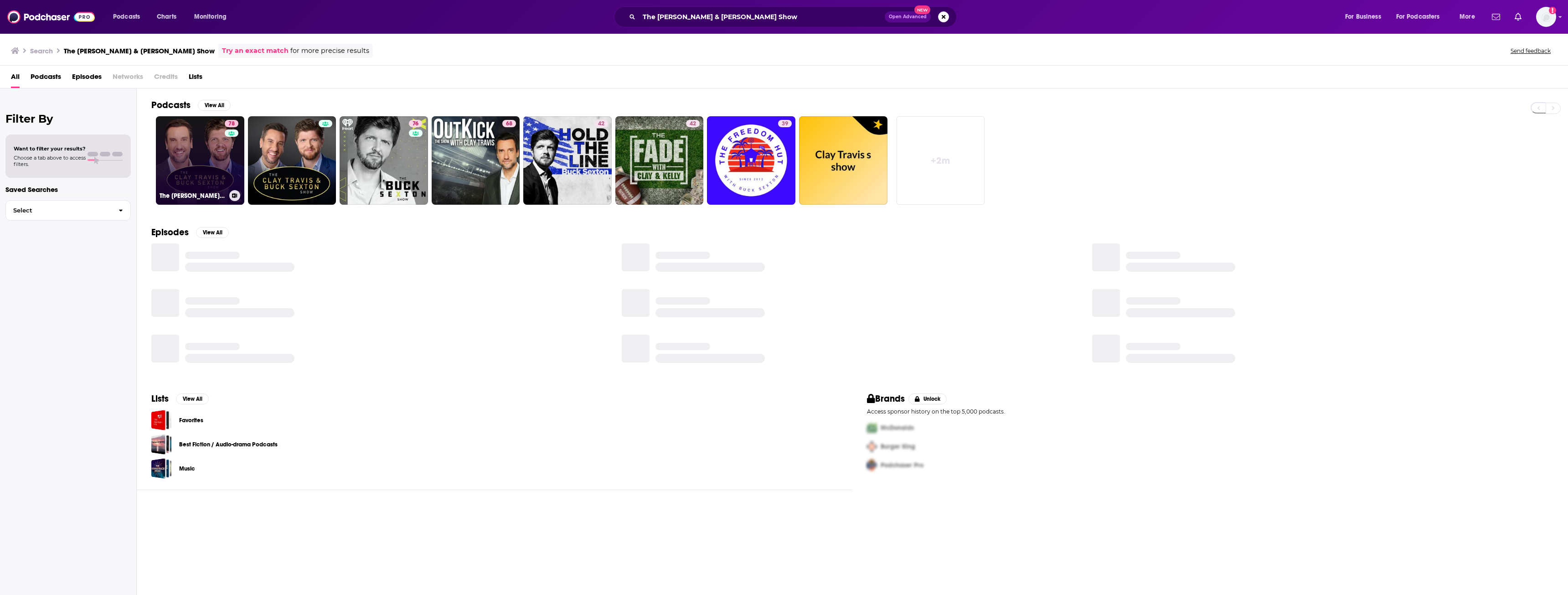
click at [209, 158] on link "78 The [PERSON_NAME] and [PERSON_NAME] Show" at bounding box center [200, 160] width 89 height 89
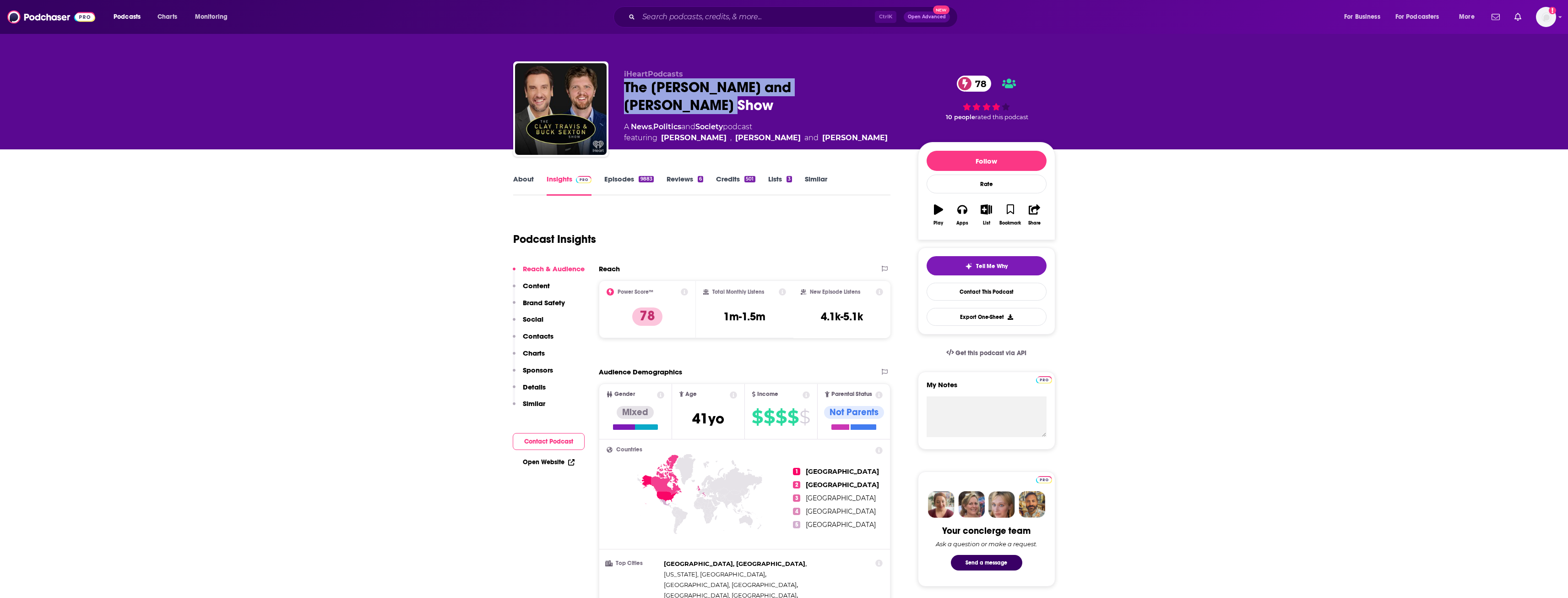
drag, startPoint x: 623, startPoint y: 86, endPoint x: 874, endPoint y: 92, distance: 251.1
click at [874, 92] on div "The [PERSON_NAME] and [PERSON_NAME] Show 78" at bounding box center [763, 96] width 279 height 36
drag, startPoint x: 734, startPoint y: 318, endPoint x: 773, endPoint y: 318, distance: 39.0
click at [773, 318] on div "Total Monthly Listens 1m-1.5m" at bounding box center [745, 310] width 83 height 42
drag, startPoint x: 821, startPoint y: 315, endPoint x: 863, endPoint y: 325, distance: 43.2
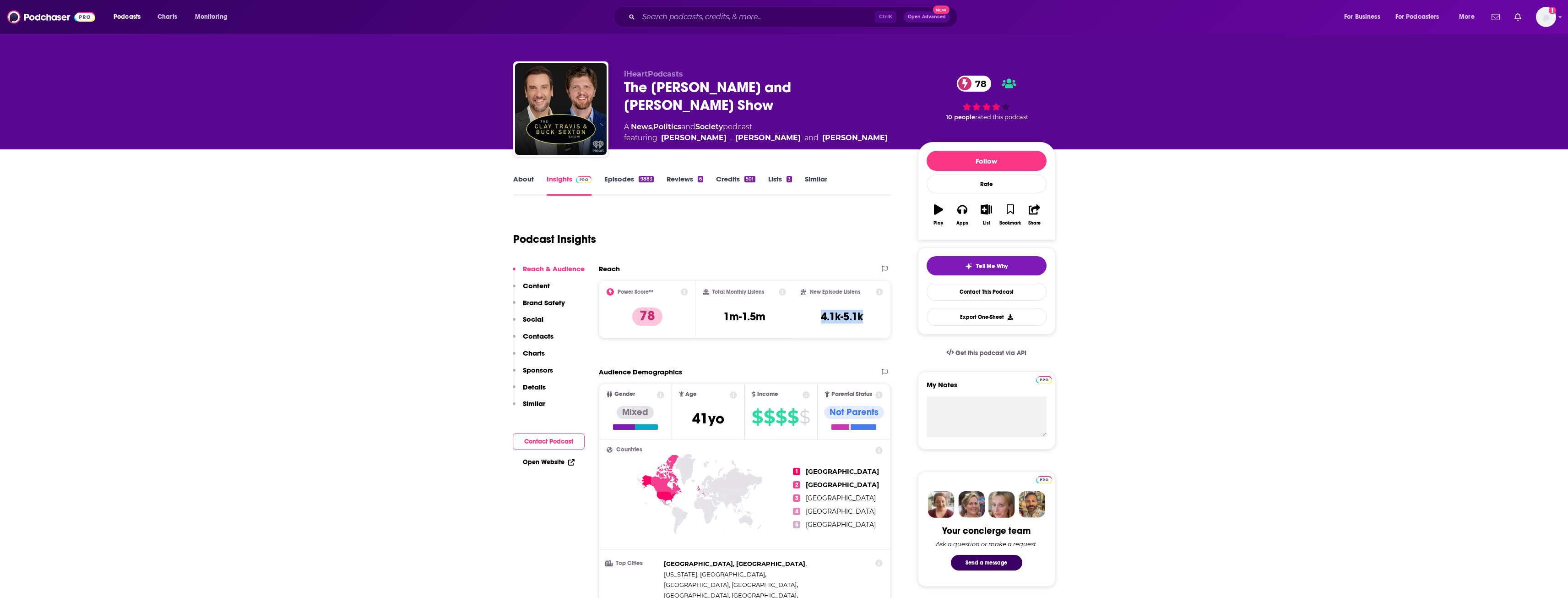
click at [863, 325] on div "New Episode Listens 4.1k-5.1k" at bounding box center [842, 310] width 83 height 42
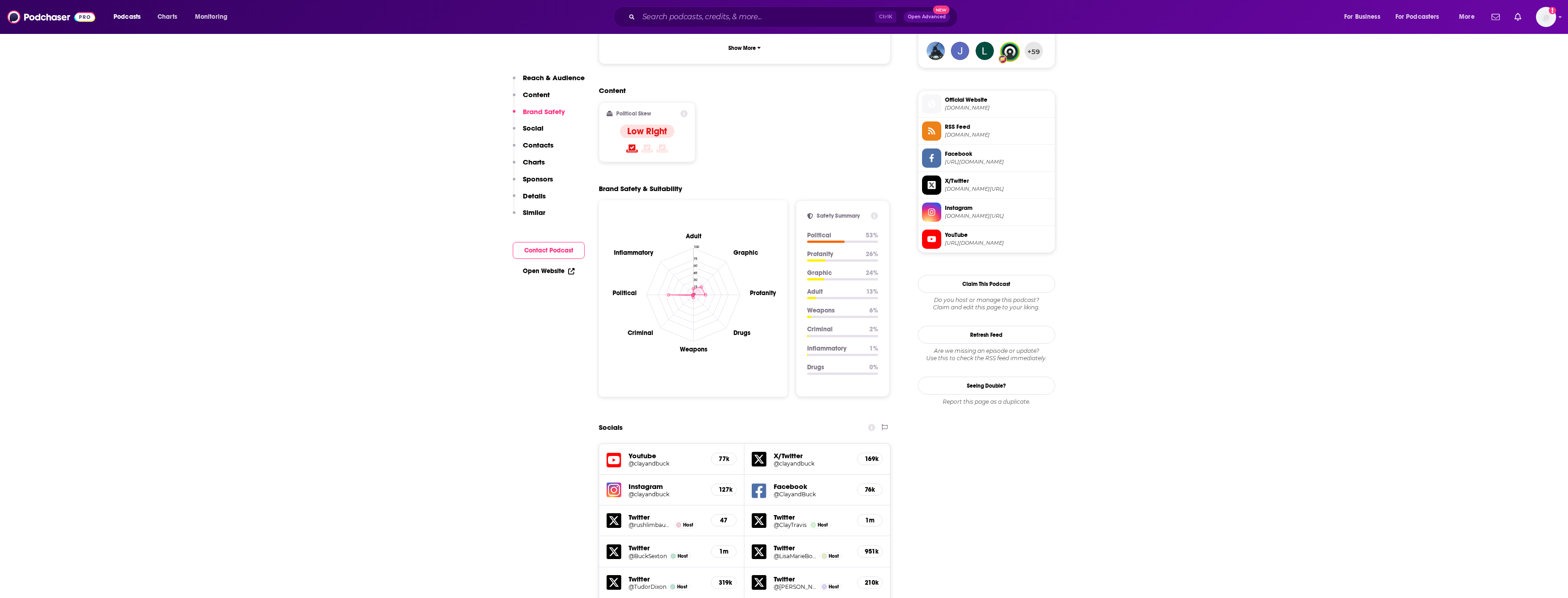
scroll to position [1007, 0]
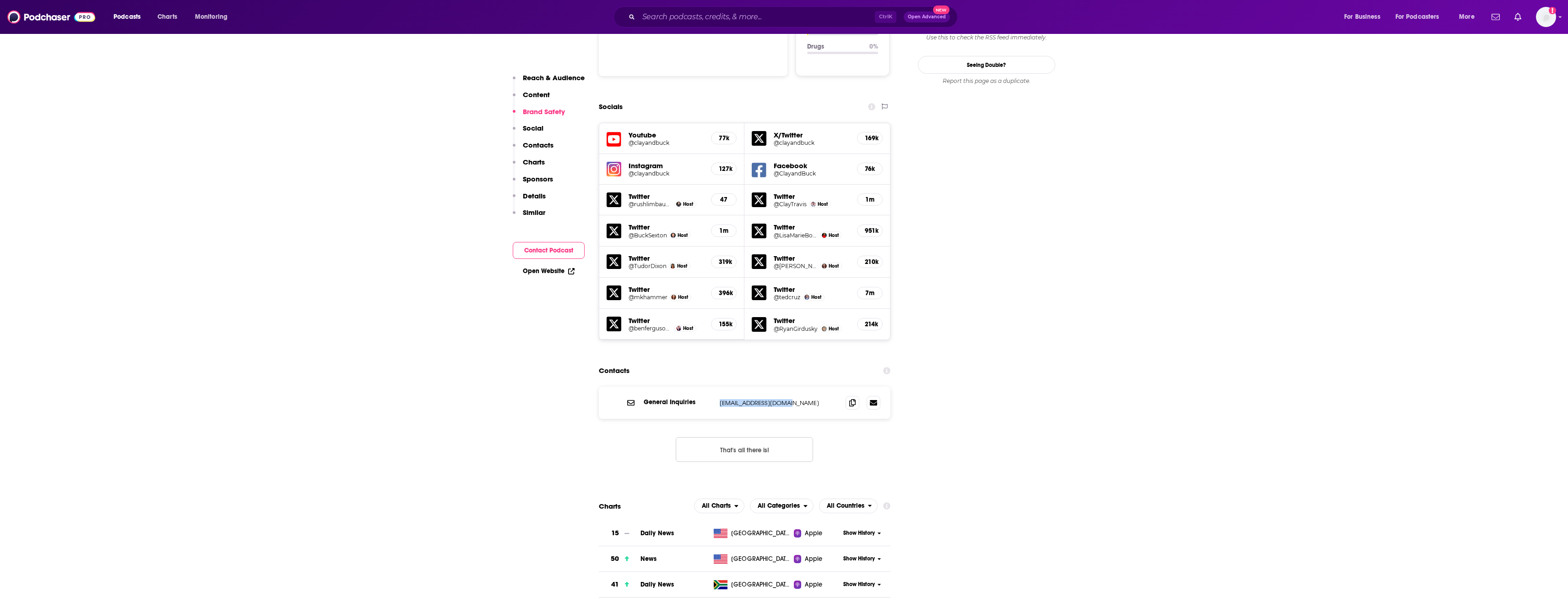
drag, startPoint x: 719, startPoint y: 352, endPoint x: 791, endPoint y: 358, distance: 72.2
click at [791, 386] on div "General Inquiries [EMAIL_ADDRESS][DOMAIN_NAME] [EMAIL_ADDRESS][DOMAIN_NAME]" at bounding box center [744, 402] width 292 height 32
click at [759, 15] on input "Search podcasts, credits, & more..." at bounding box center [756, 17] width 236 height 15
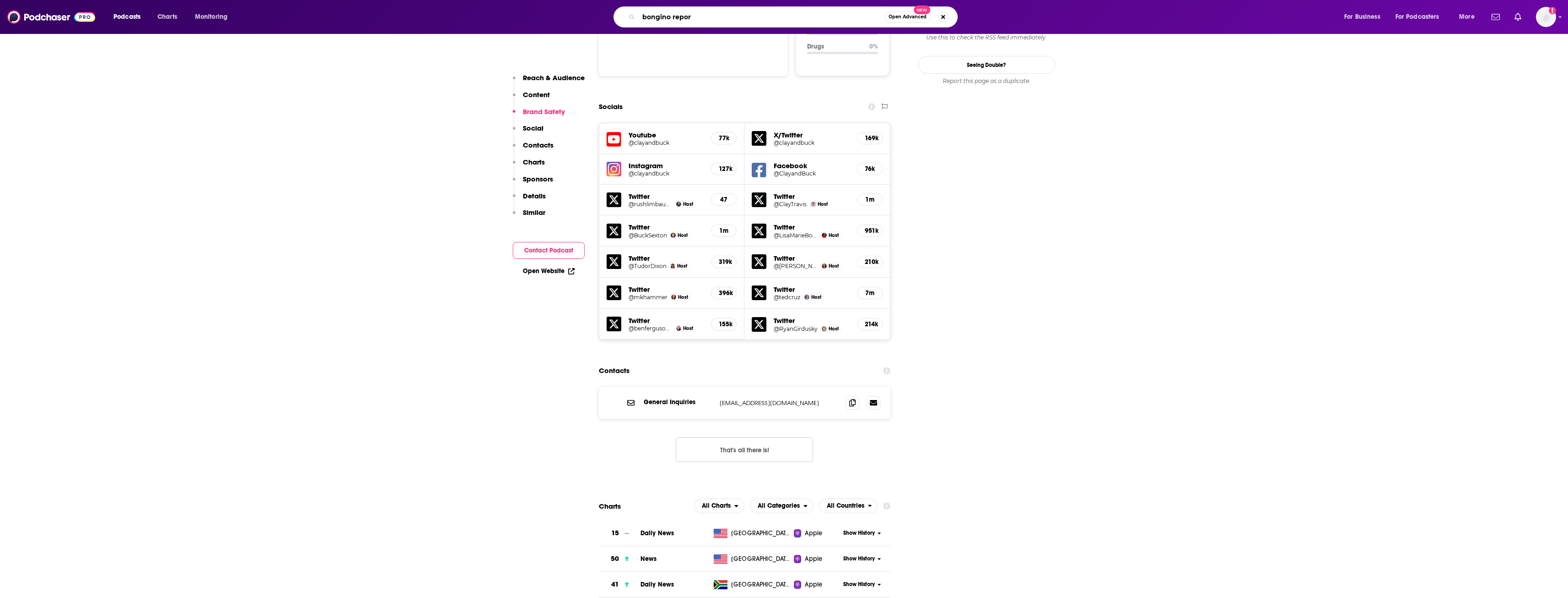
type input "bongino report"
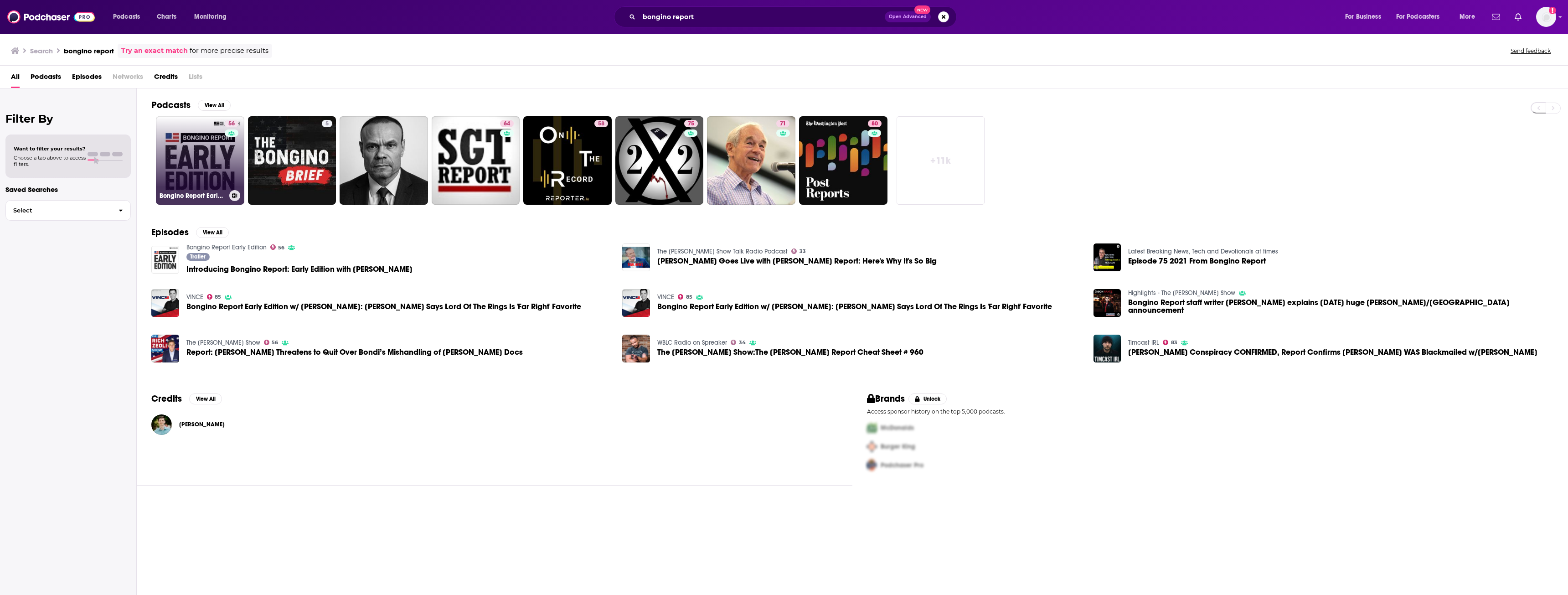
click at [202, 153] on link "56 Bongino Report Early Edition" at bounding box center [200, 160] width 89 height 89
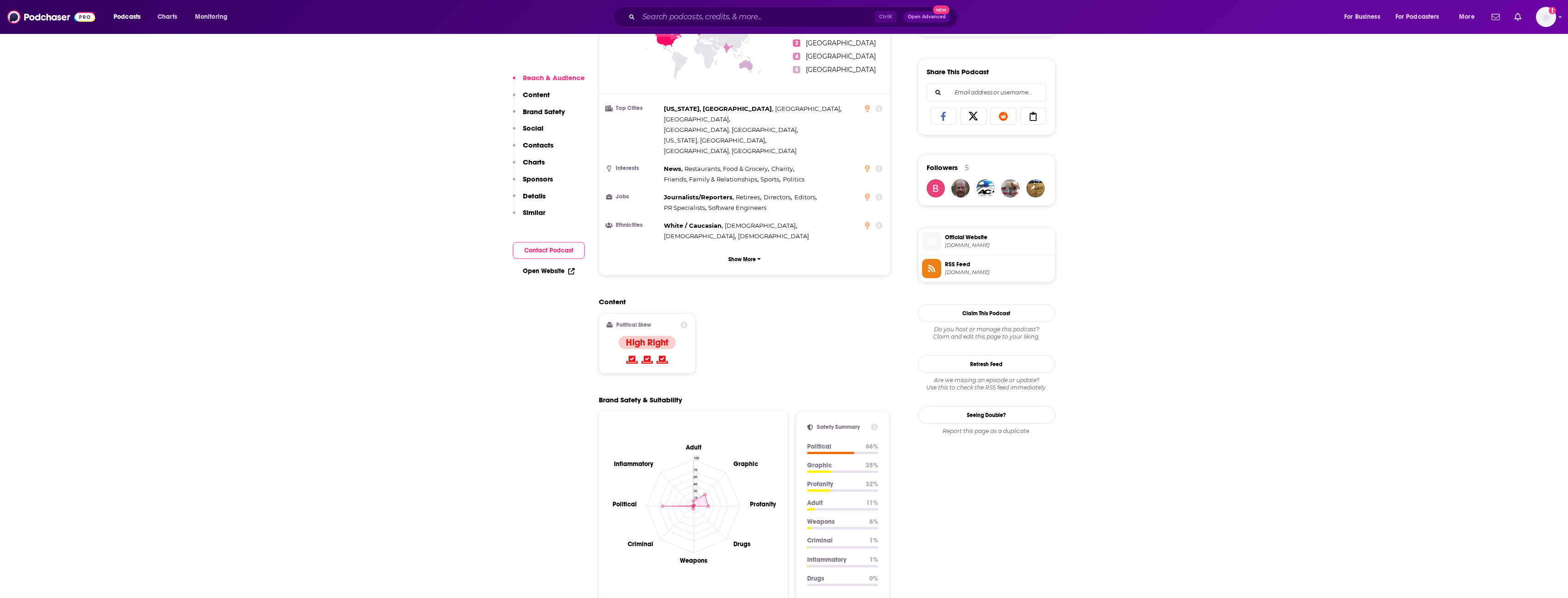
scroll to position [825, 0]
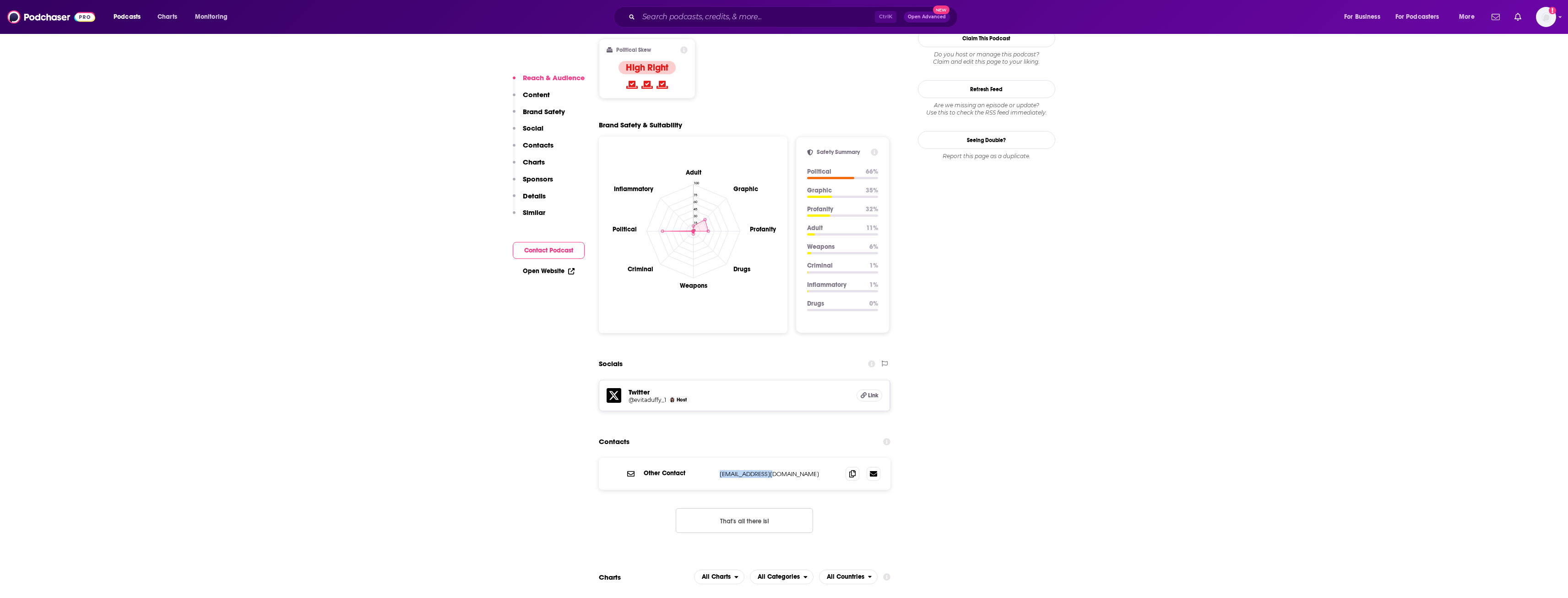
drag, startPoint x: 724, startPoint y: 430, endPoint x: 781, endPoint y: 433, distance: 57.1
click at [781, 458] on div "Other Contact [EMAIL_ADDRESS][DOMAIN_NAME] [EMAIL_ADDRESS][DOMAIN_NAME]" at bounding box center [744, 474] width 292 height 32
click at [798, 14] on input "Search podcasts, credits, & more..." at bounding box center [756, 17] width 236 height 15
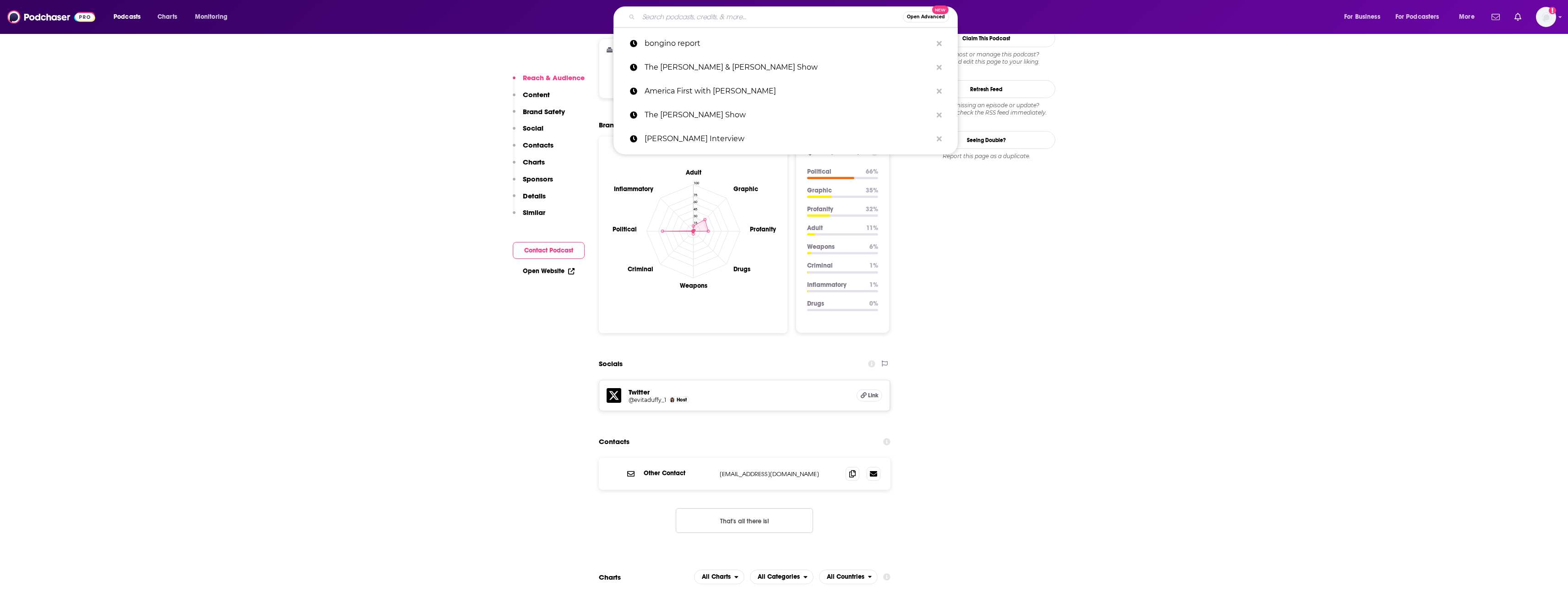
paste input "The [PERSON_NAME] Podcast"
type input "The [PERSON_NAME] Podcast"
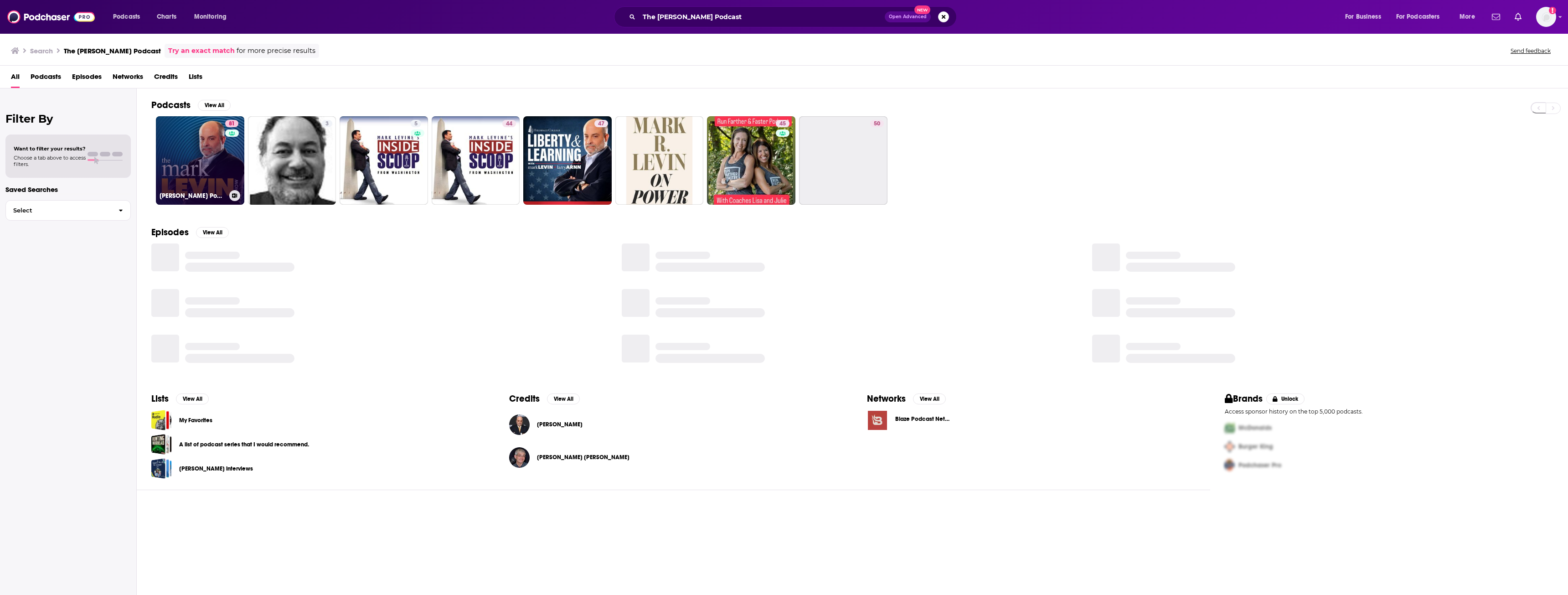
click at [196, 154] on link "81 [PERSON_NAME] Podcast" at bounding box center [200, 160] width 89 height 89
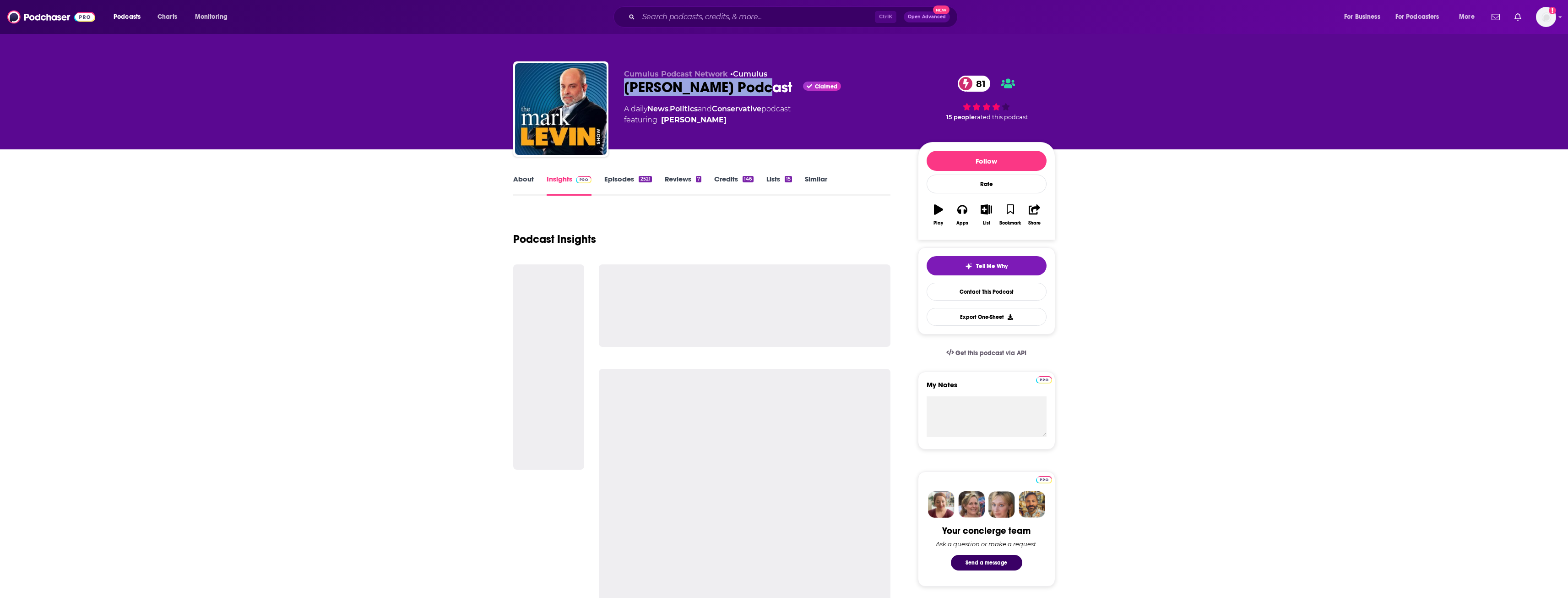
drag, startPoint x: 627, startPoint y: 89, endPoint x: 754, endPoint y: 92, distance: 127.0
click at [754, 92] on div "[PERSON_NAME] Podcast Claimed 81" at bounding box center [763, 87] width 279 height 18
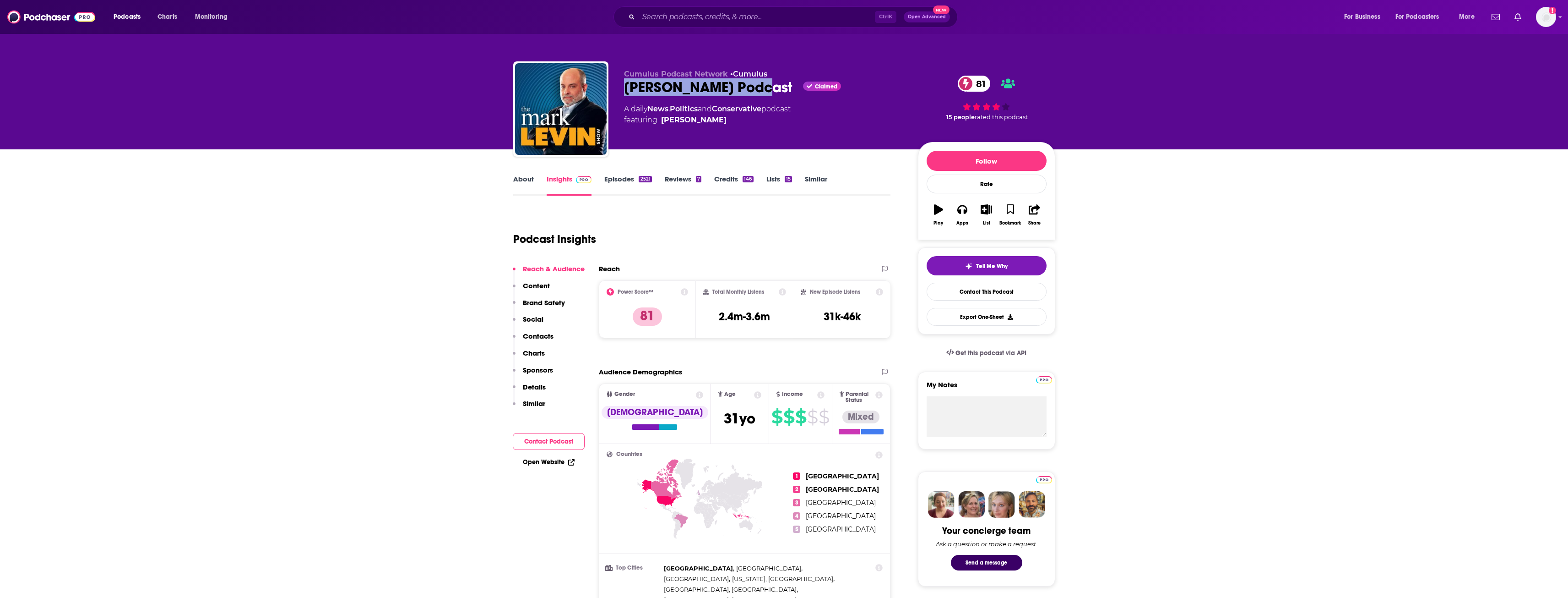
scroll to position [138, 0]
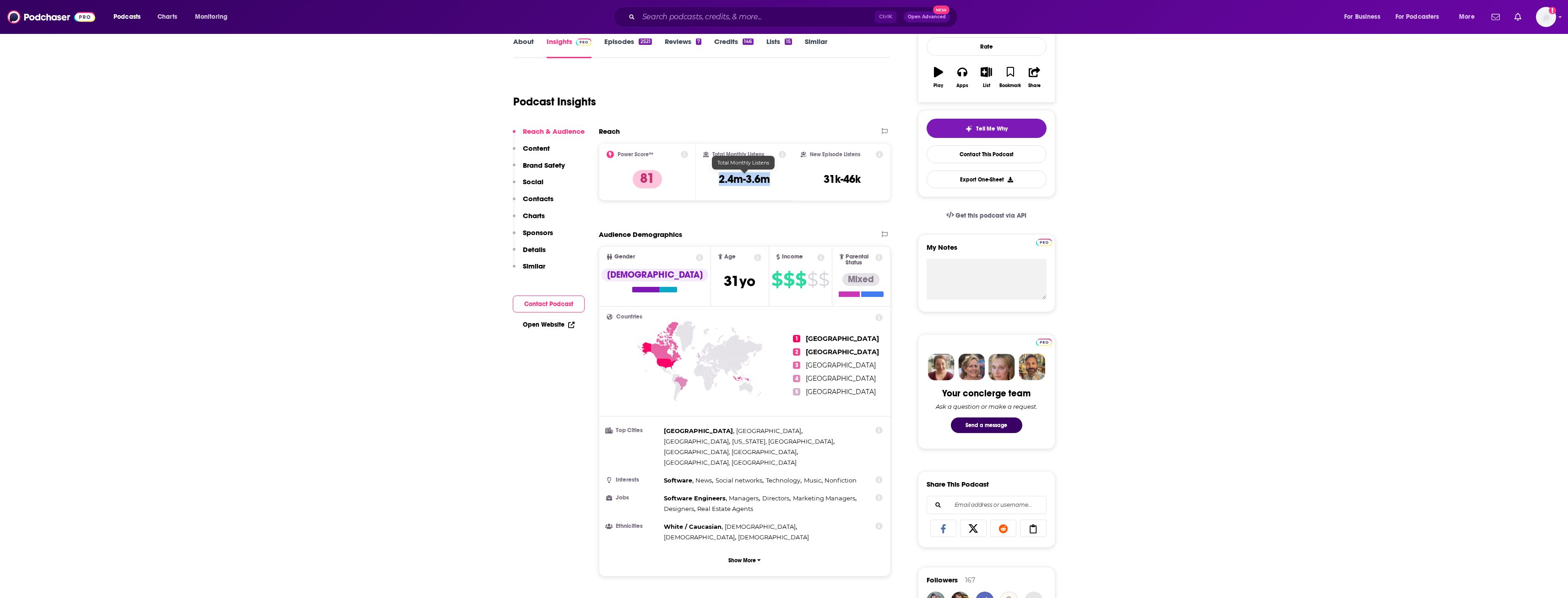
drag, startPoint x: 718, startPoint y: 182, endPoint x: 774, endPoint y: 181, distance: 56.0
click at [774, 181] on div "Total Monthly Listens 2.4m-3.6m" at bounding box center [745, 172] width 83 height 42
drag, startPoint x: 821, startPoint y: 179, endPoint x: 862, endPoint y: 181, distance: 41.0
click at [862, 181] on div "New Episode Listens 31k-46k" at bounding box center [842, 172] width 83 height 42
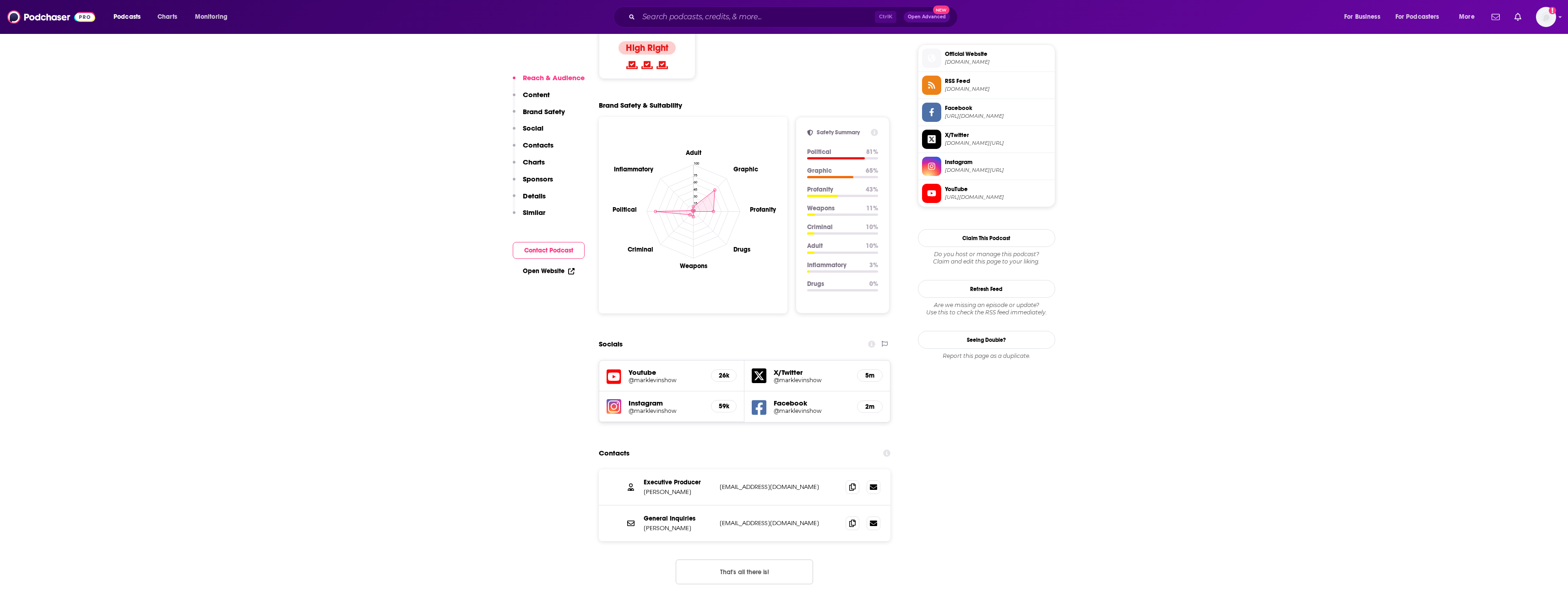
scroll to position [871, 0]
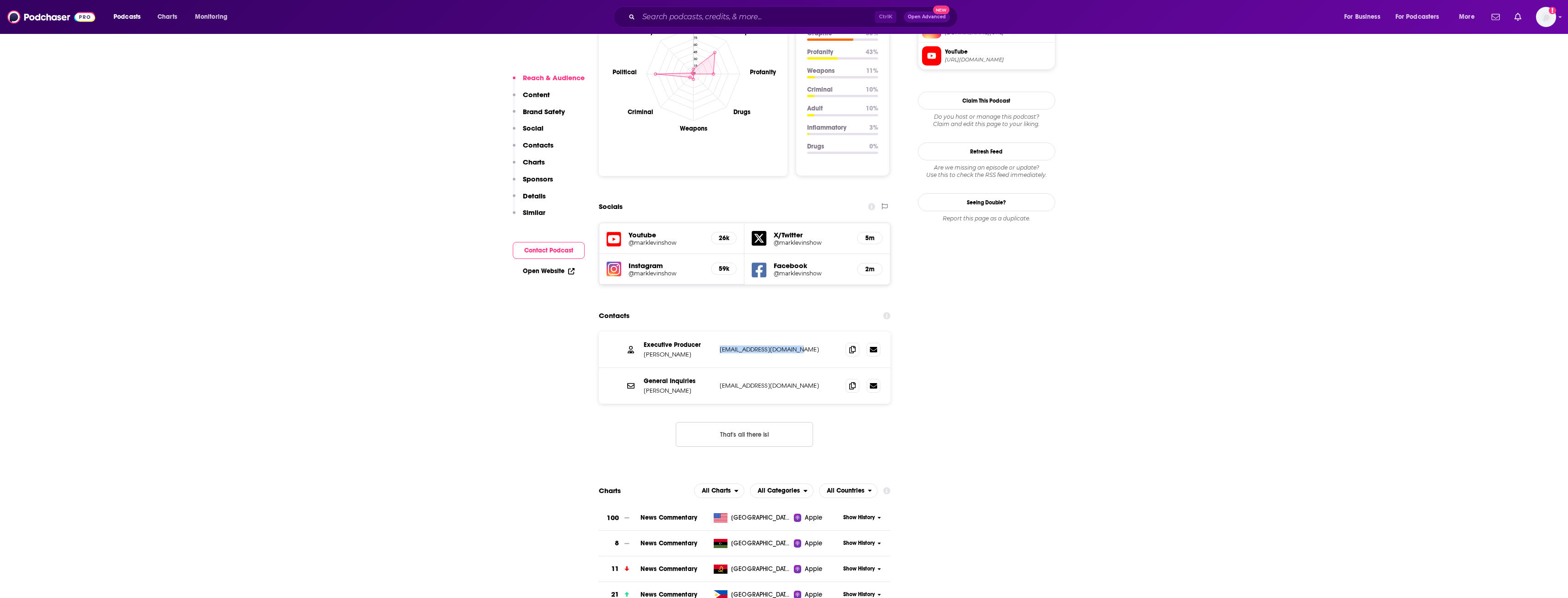
drag, startPoint x: 717, startPoint y: 325, endPoint x: 809, endPoint y: 328, distance: 92.0
click at [809, 332] on div "Executive Producer [PERSON_NAME] [EMAIL_ADDRESS][DOMAIN_NAME] [EMAIL_ADDRESS][D…" at bounding box center [744, 349] width 292 height 36
drag, startPoint x: 719, startPoint y: 363, endPoint x: 820, endPoint y: 363, distance: 101.0
click at [820, 382] on p "[EMAIL_ADDRESS][DOMAIN_NAME]" at bounding box center [778, 385] width 119 height 8
drag, startPoint x: 643, startPoint y: 329, endPoint x: 691, endPoint y: 330, distance: 48.0
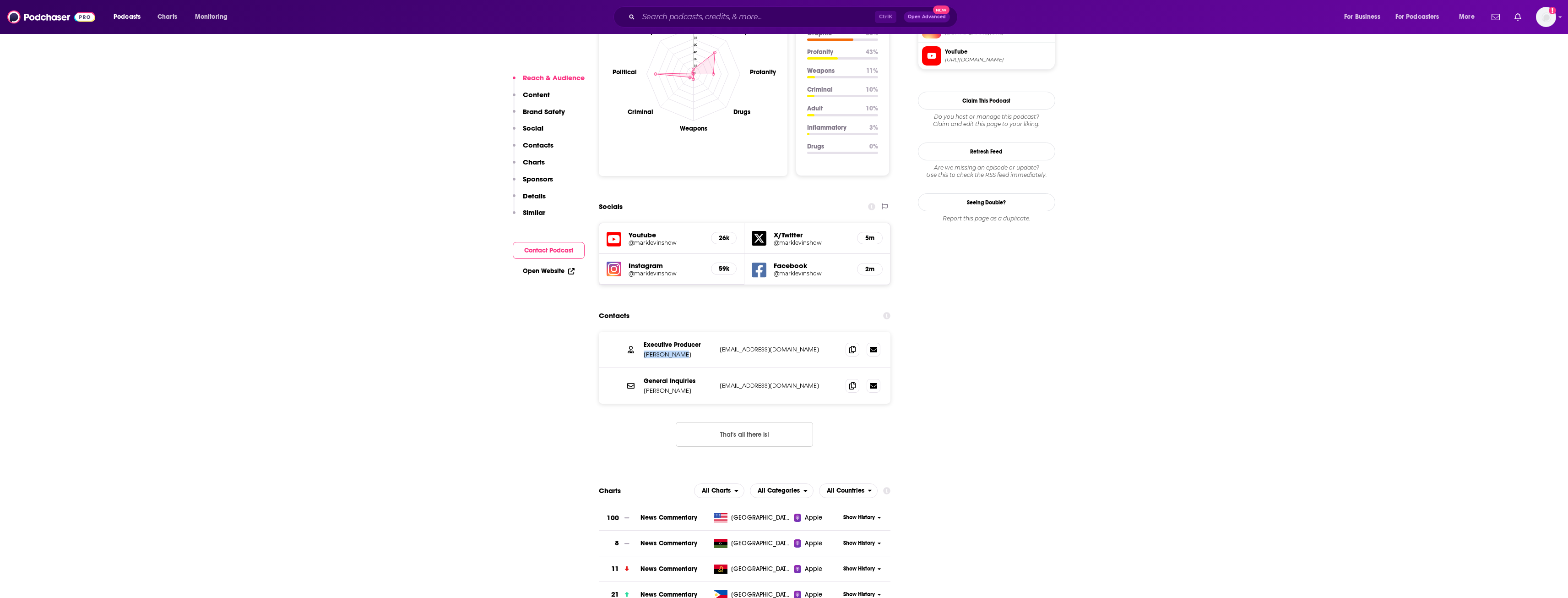
click at [686, 350] on p "[PERSON_NAME]" at bounding box center [678, 354] width 69 height 8
drag, startPoint x: 659, startPoint y: 370, endPoint x: 682, endPoint y: 371, distance: 23.0
click at [682, 371] on div "General Inquiries [PERSON_NAME] [EMAIL_ADDRESS][DOMAIN_NAME] [EMAIL_ADDRESS][DO…" at bounding box center [744, 385] width 292 height 36
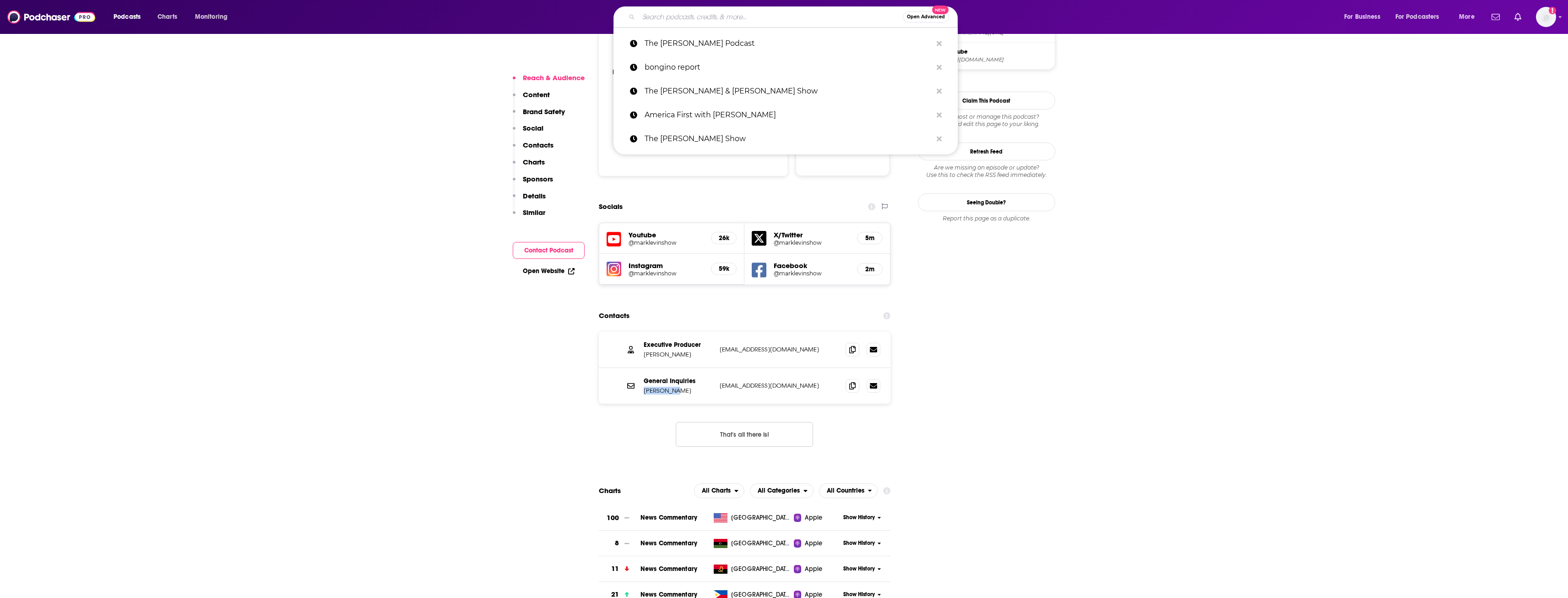
click at [711, 21] on input "Search podcasts, credits, & more..." at bounding box center [770, 17] width 264 height 15
paste input "The [PERSON_NAME] Show"
type input "The [PERSON_NAME] Show"
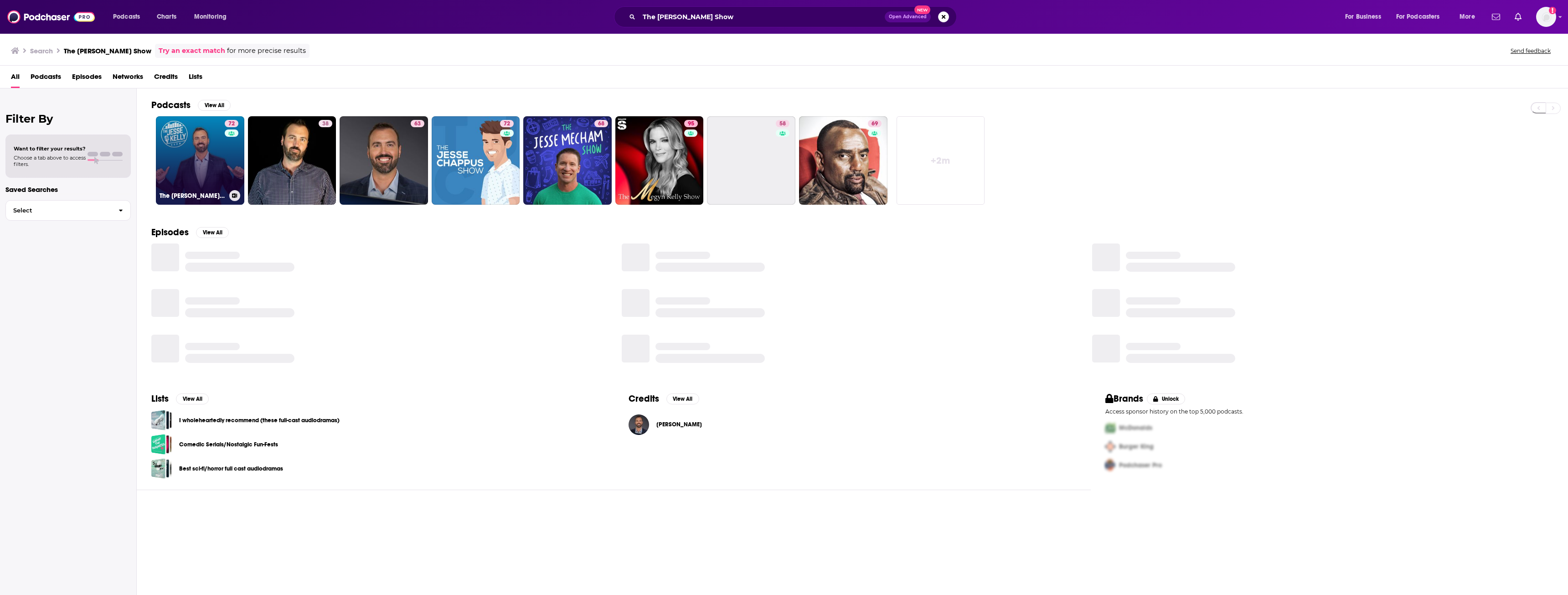
click at [183, 176] on link "72 The [PERSON_NAME] Show" at bounding box center [200, 160] width 89 height 89
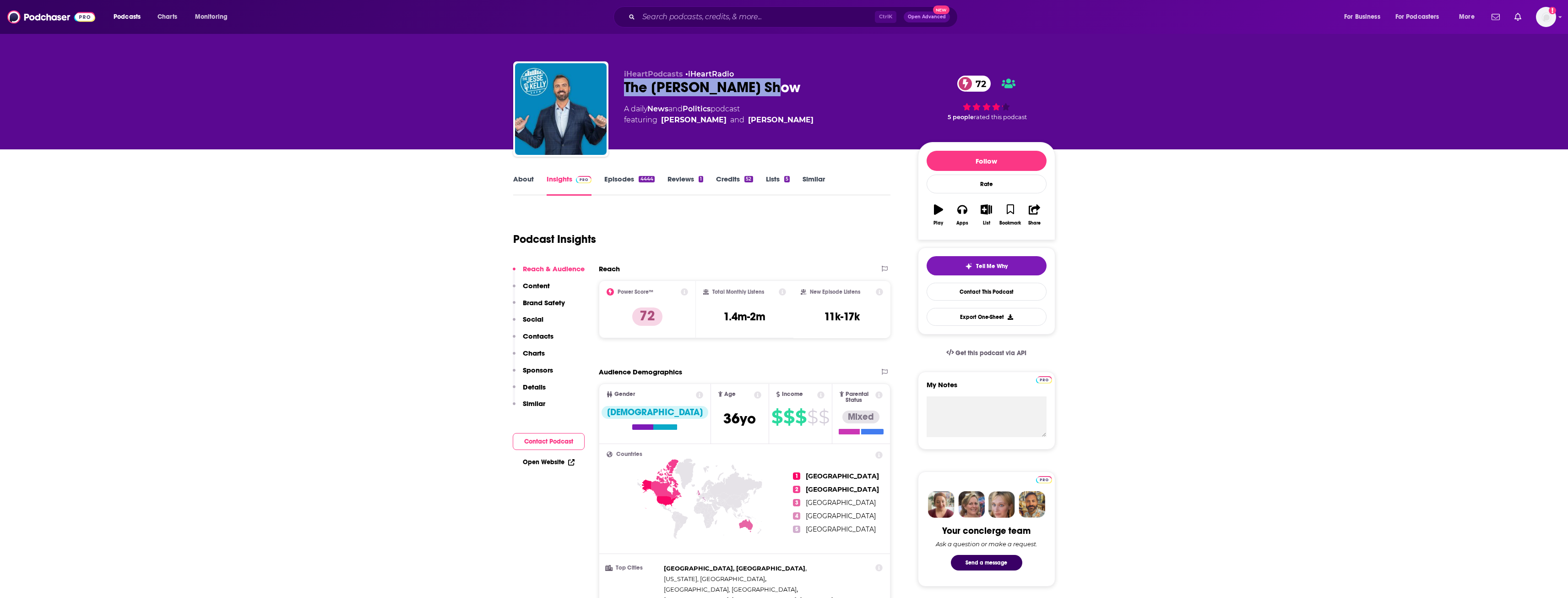
drag, startPoint x: 622, startPoint y: 87, endPoint x: 763, endPoint y: 91, distance: 141.1
click at [763, 91] on div "iHeartPodcasts • iHeartRadio The [PERSON_NAME] Show 72 A daily News and Politic…" at bounding box center [784, 111] width 542 height 99
drag, startPoint x: 723, startPoint y: 314, endPoint x: 776, endPoint y: 319, distance: 53.2
click at [776, 319] on div "Total Monthly Listens 1.4m-2m" at bounding box center [745, 310] width 83 height 42
drag, startPoint x: 823, startPoint y: 318, endPoint x: 847, endPoint y: 310, distance: 25.3
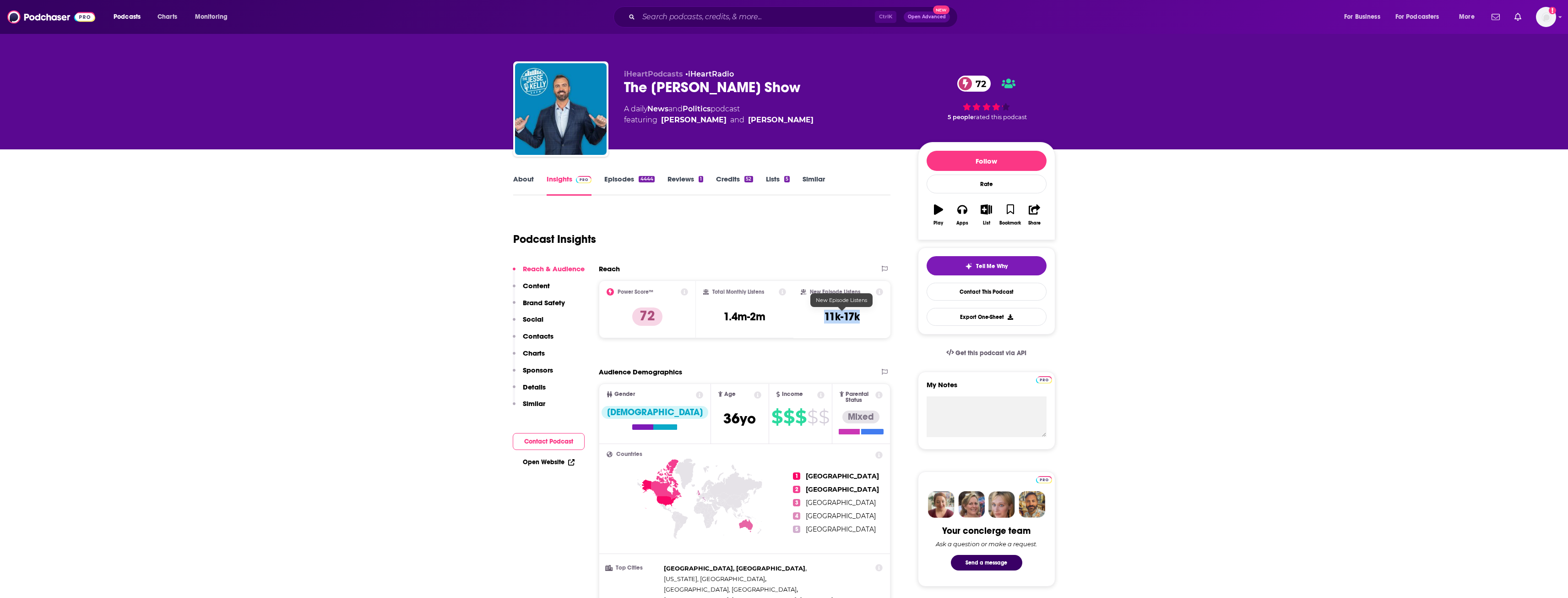
click at [860, 318] on div "New Episode Listens 11k-17k" at bounding box center [842, 310] width 83 height 42
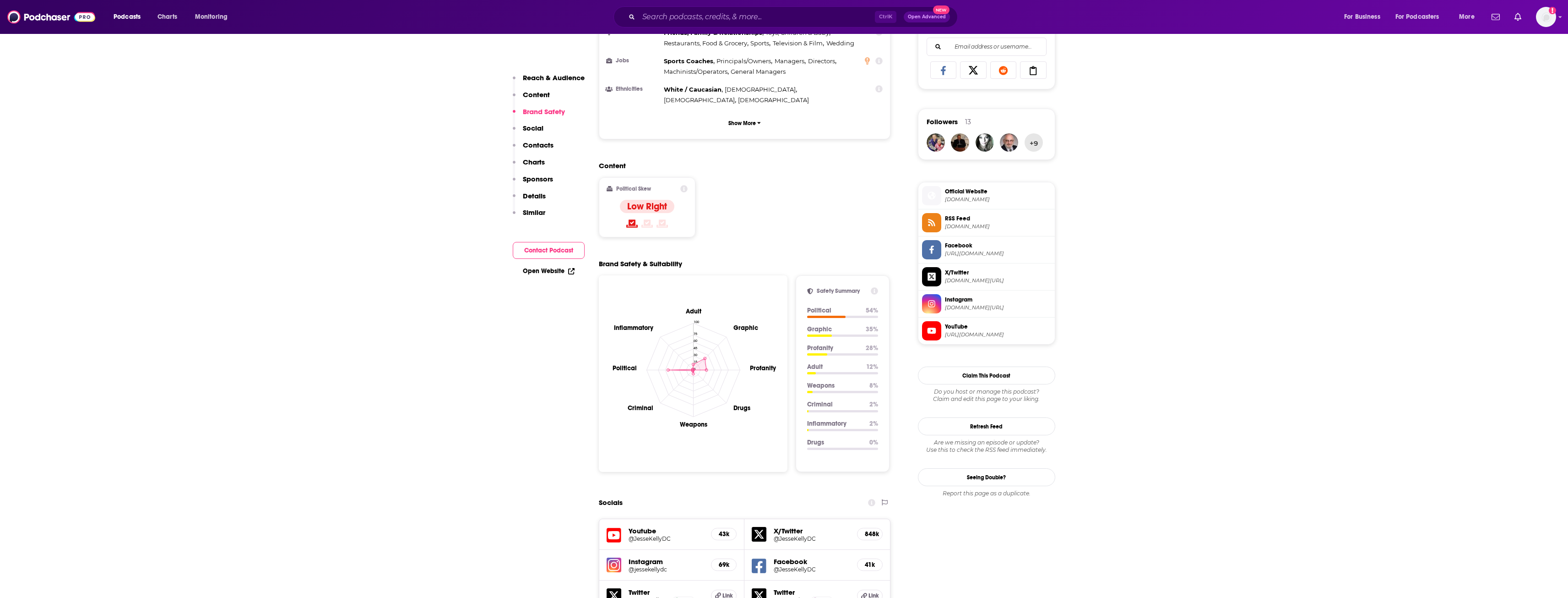
scroll to position [871, 0]
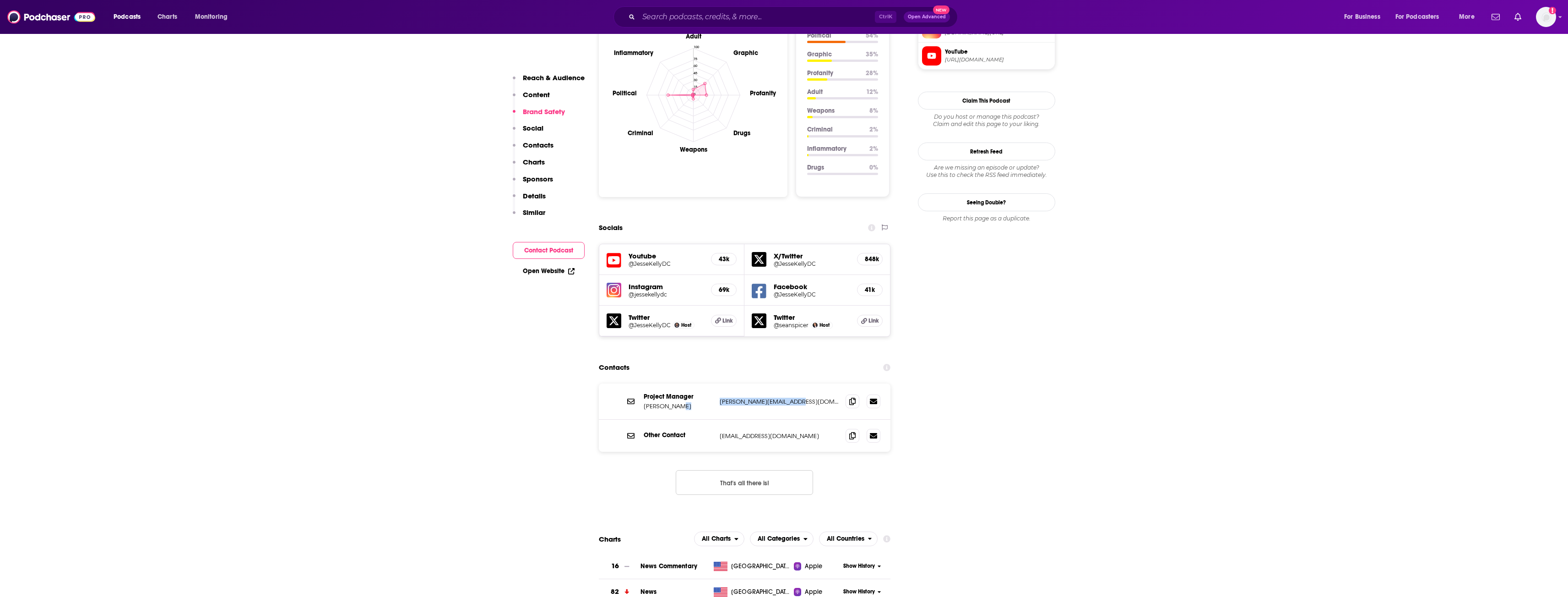
drag, startPoint x: 714, startPoint y: 358, endPoint x: 797, endPoint y: 366, distance: 83.4
click at [795, 384] on div "Project Manager [PERSON_NAME] [PERSON_NAME][EMAIL_ADDRESS][DOMAIN_NAME] [PERSON…" at bounding box center [744, 401] width 292 height 36
drag, startPoint x: 717, startPoint y: 388, endPoint x: 806, endPoint y: 399, distance: 89.7
click at [806, 420] on div "Other Contact [EMAIL_ADDRESS][DOMAIN_NAME] [EMAIL_ADDRESS][DOMAIN_NAME]" at bounding box center [744, 436] width 292 height 32
click at [806, 16] on input "Search podcasts, credits, & more..." at bounding box center [756, 17] width 236 height 15
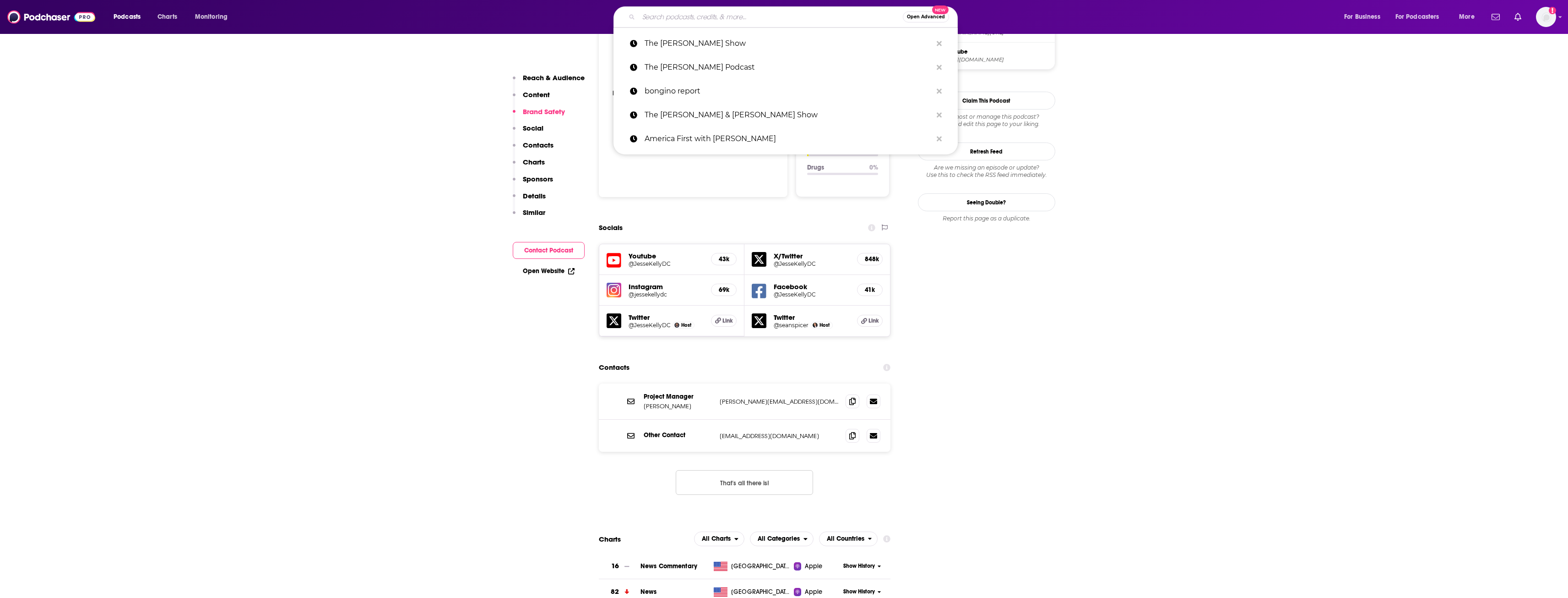
paste input "The [PERSON_NAME] Show"
type input "The [PERSON_NAME] Show"
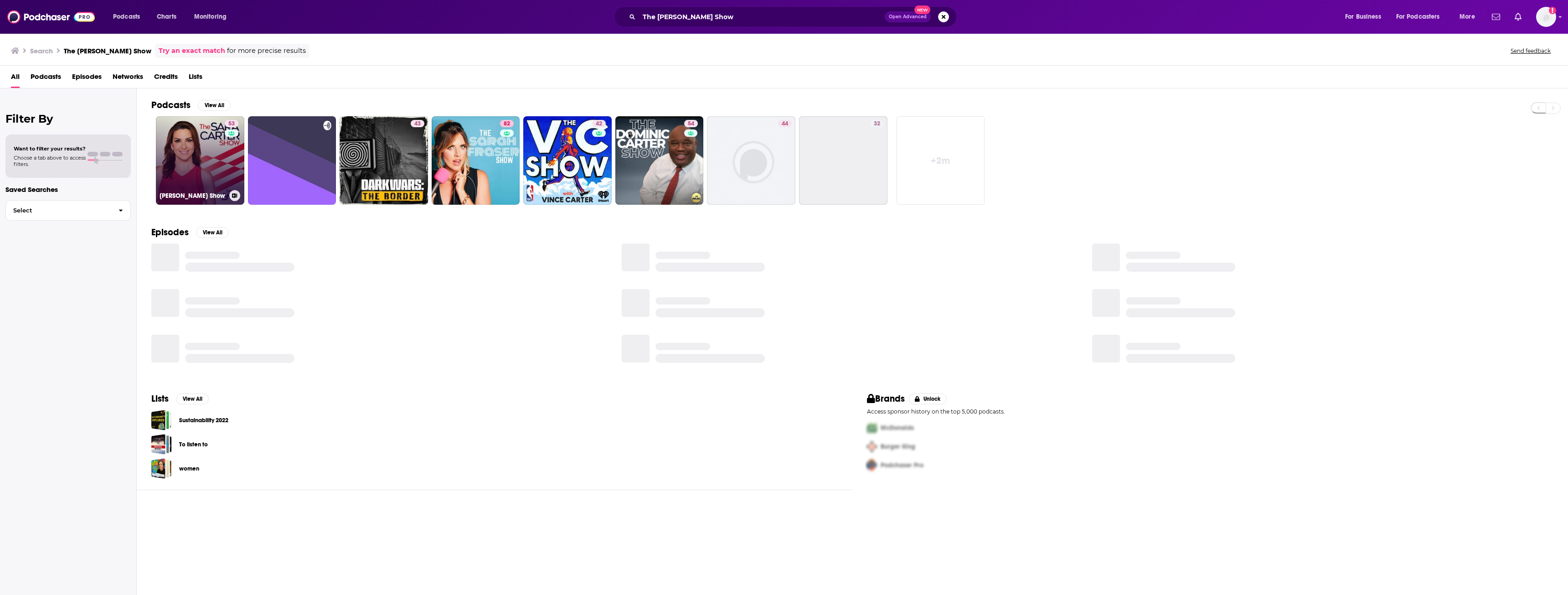
click at [216, 169] on link "53 [PERSON_NAME] Show" at bounding box center [200, 160] width 89 height 89
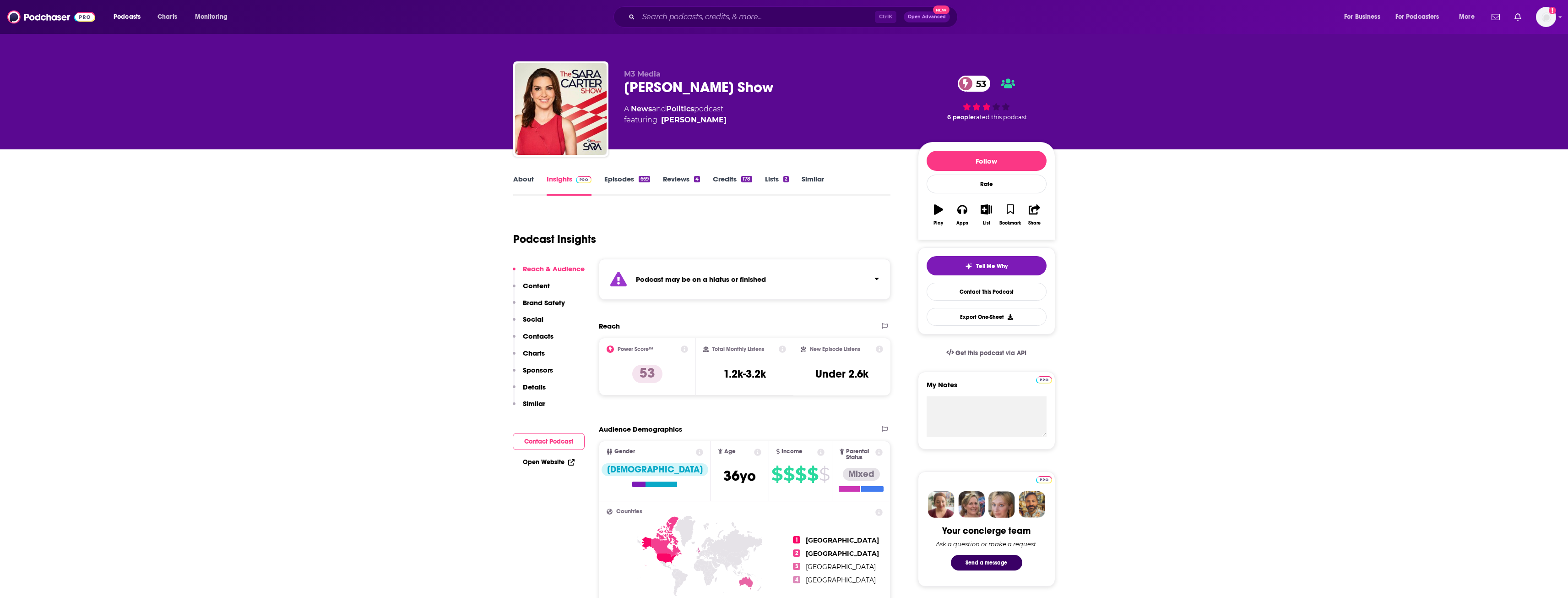
click at [849, 284] on div "Podcast may be on a hiatus or finished" at bounding box center [744, 279] width 292 height 41
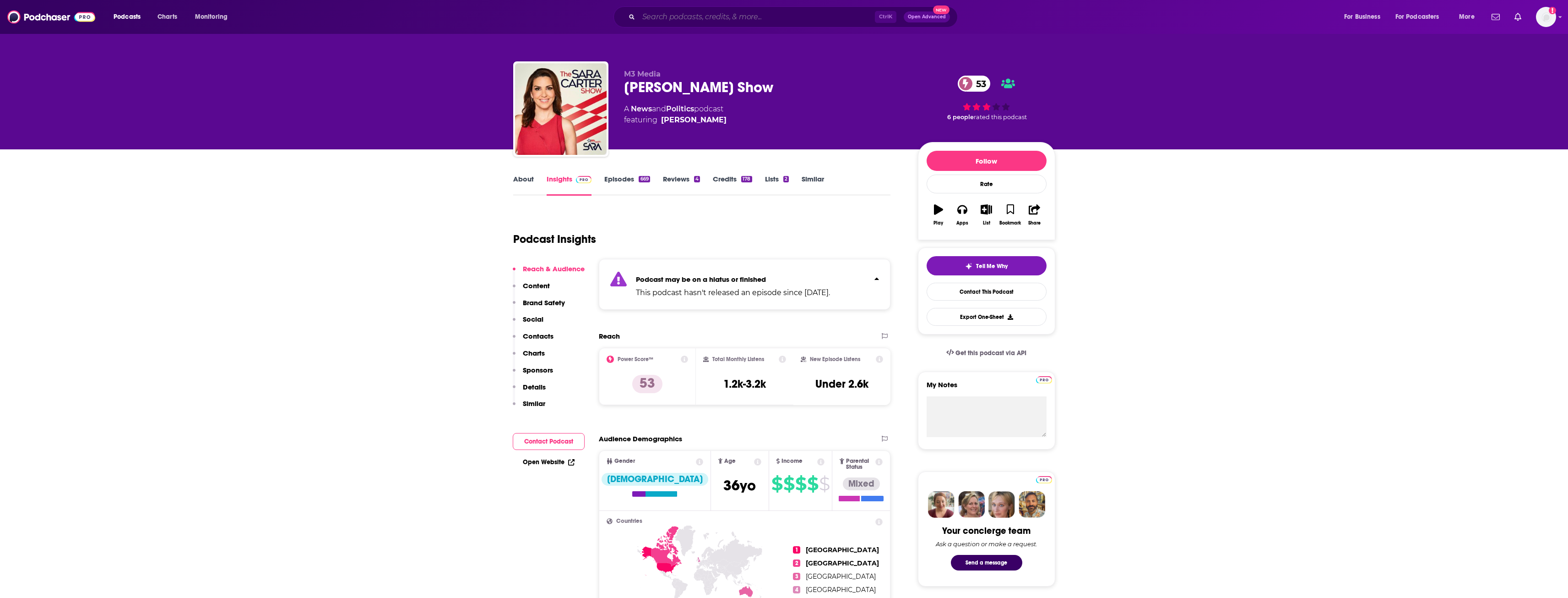
click at [805, 14] on input "Search podcasts, credits, & more..." at bounding box center [756, 17] width 236 height 15
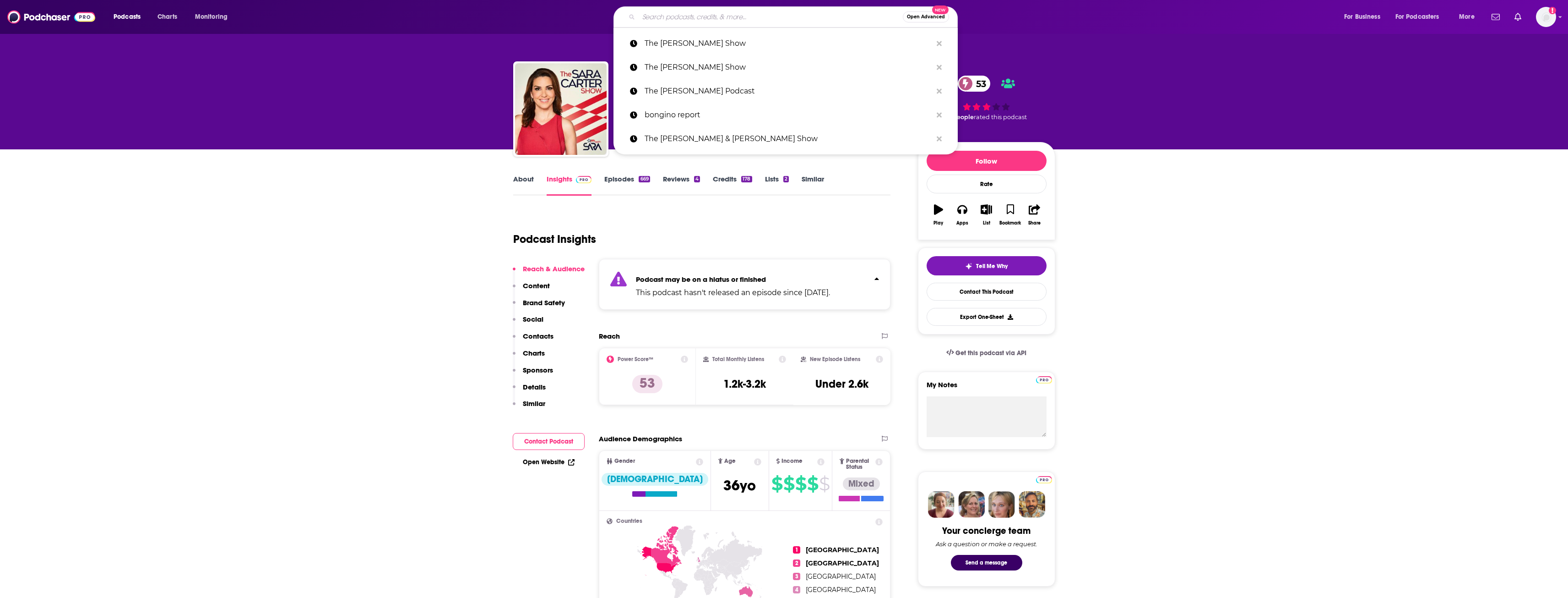
paste input "Ricochet Podcast"
type input "Ricochet Podcast"
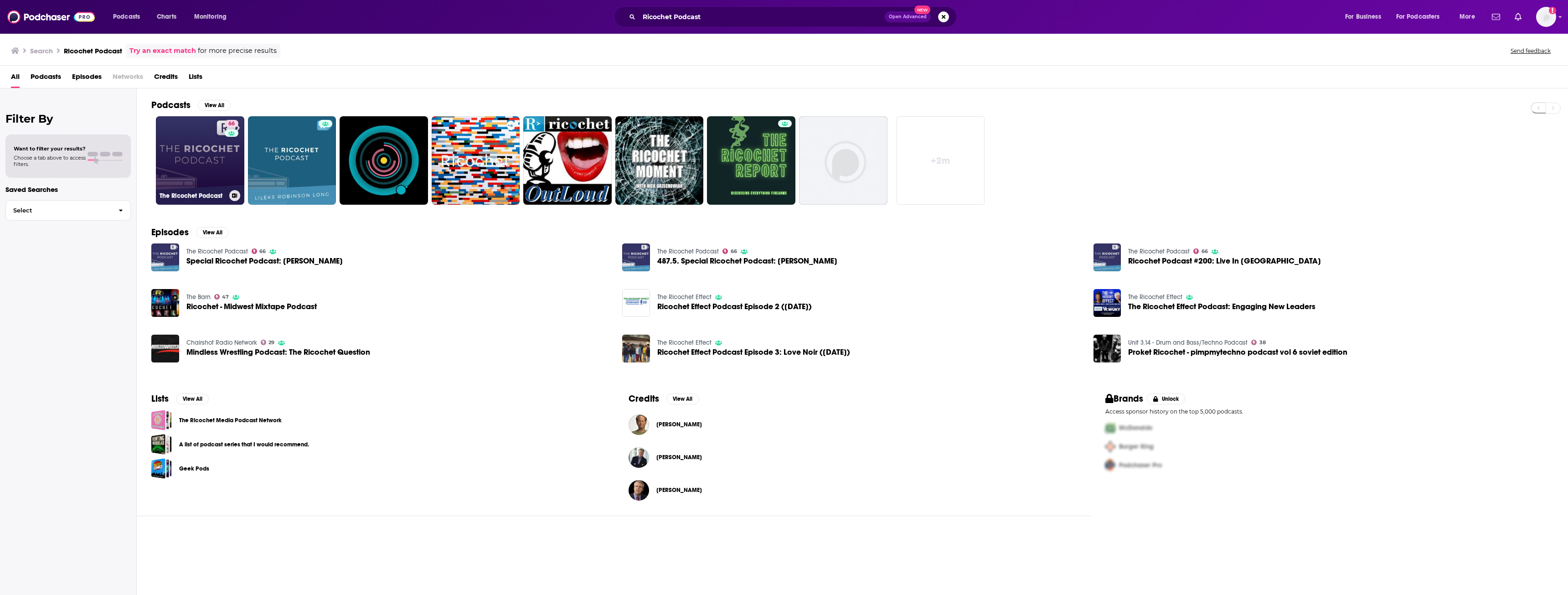
click at [205, 169] on link "66 The Ricochet Podcast" at bounding box center [200, 160] width 89 height 89
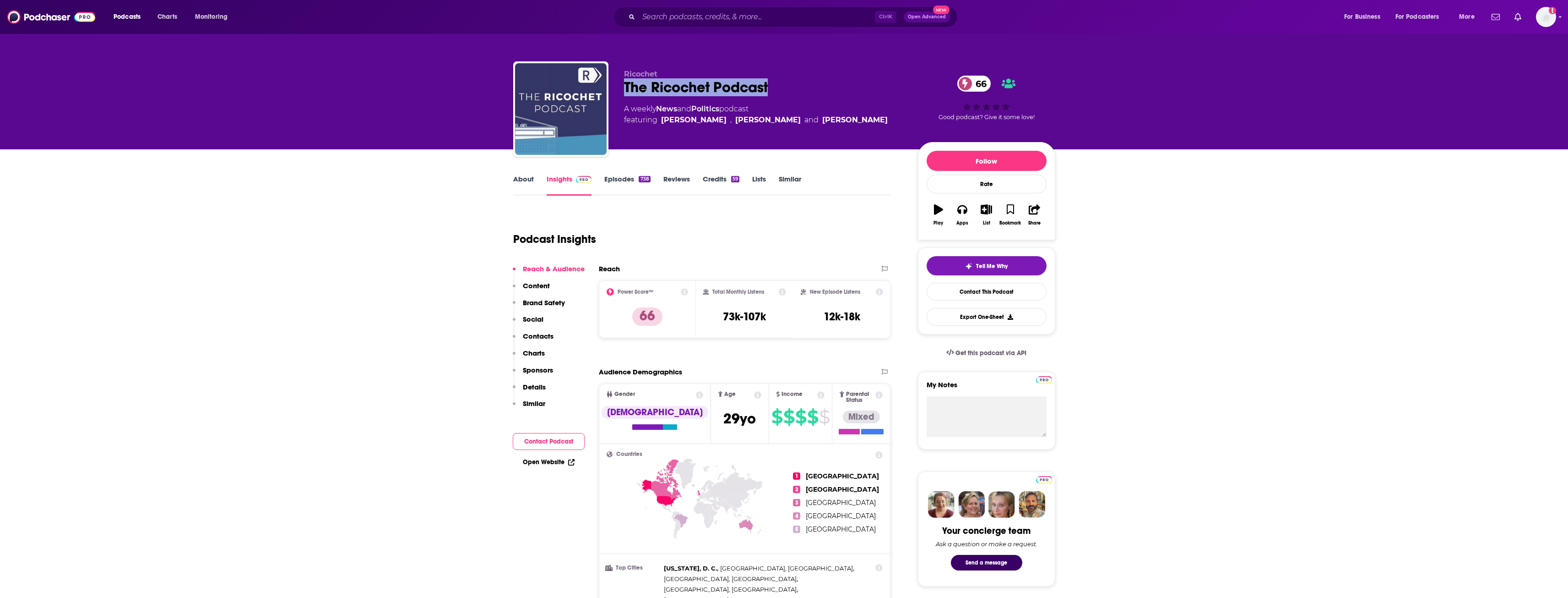
drag, startPoint x: 630, startPoint y: 88, endPoint x: 779, endPoint y: 93, distance: 149.1
click at [779, 93] on div "Ricochet The Ricochet Podcast 66 A weekly News and Politics podcast featuring […" at bounding box center [784, 111] width 542 height 99
drag, startPoint x: 748, startPoint y: 318, endPoint x: 765, endPoint y: 319, distance: 17.0
click at [765, 319] on h3 "73k-107k" at bounding box center [744, 317] width 43 height 14
drag, startPoint x: 822, startPoint y: 317, endPoint x: 864, endPoint y: 318, distance: 42.0
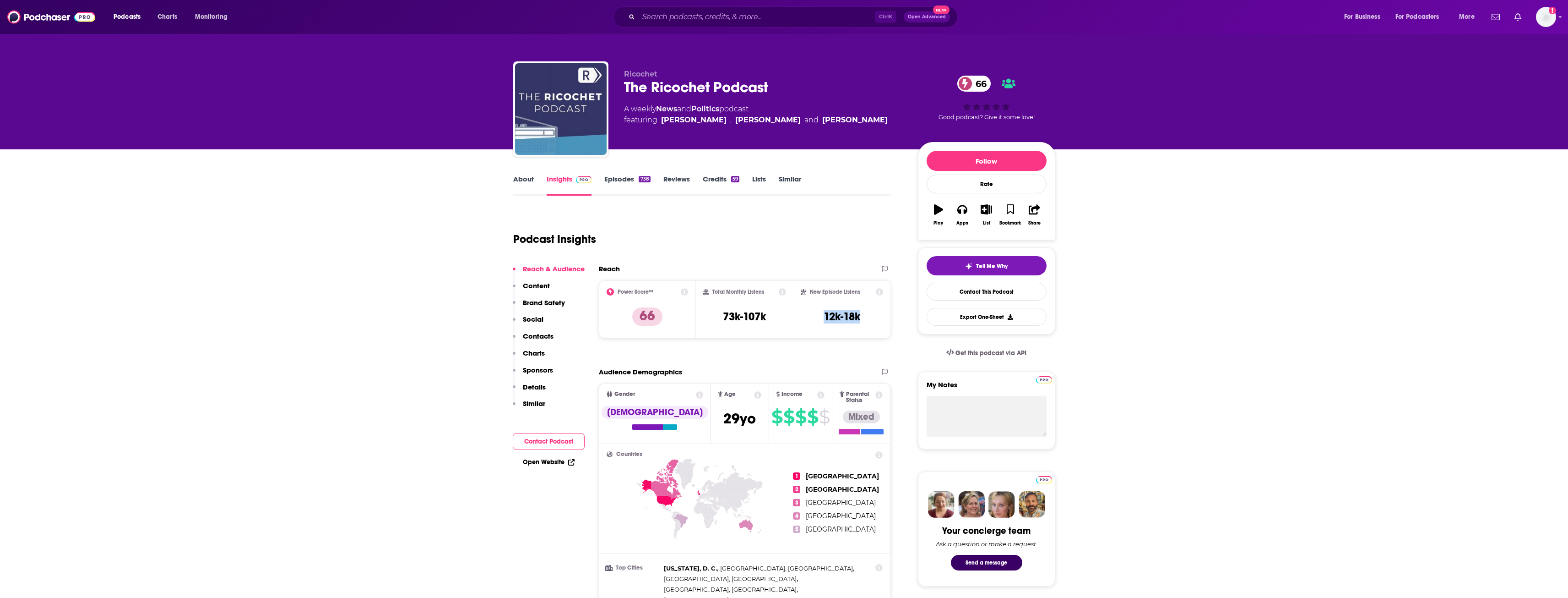
click at [864, 318] on div "New Episode Listens 12k-18k" at bounding box center [842, 310] width 83 height 42
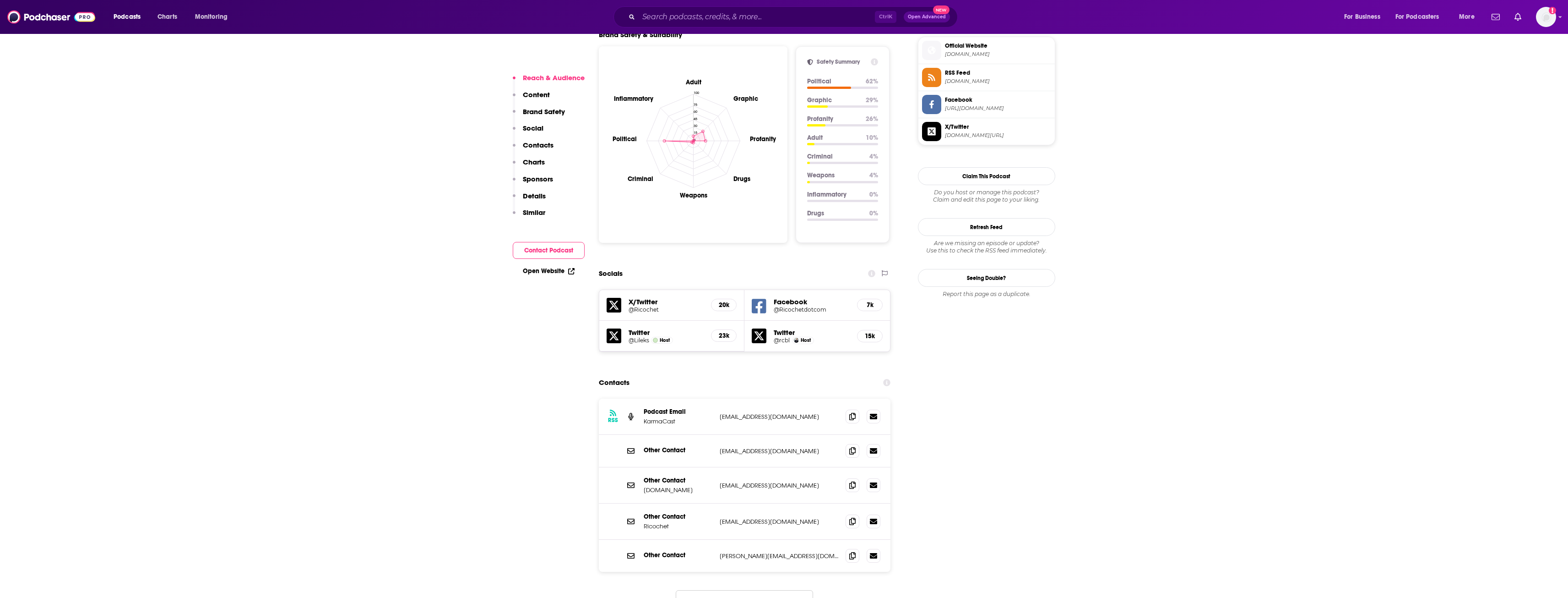
scroll to position [916, 0]
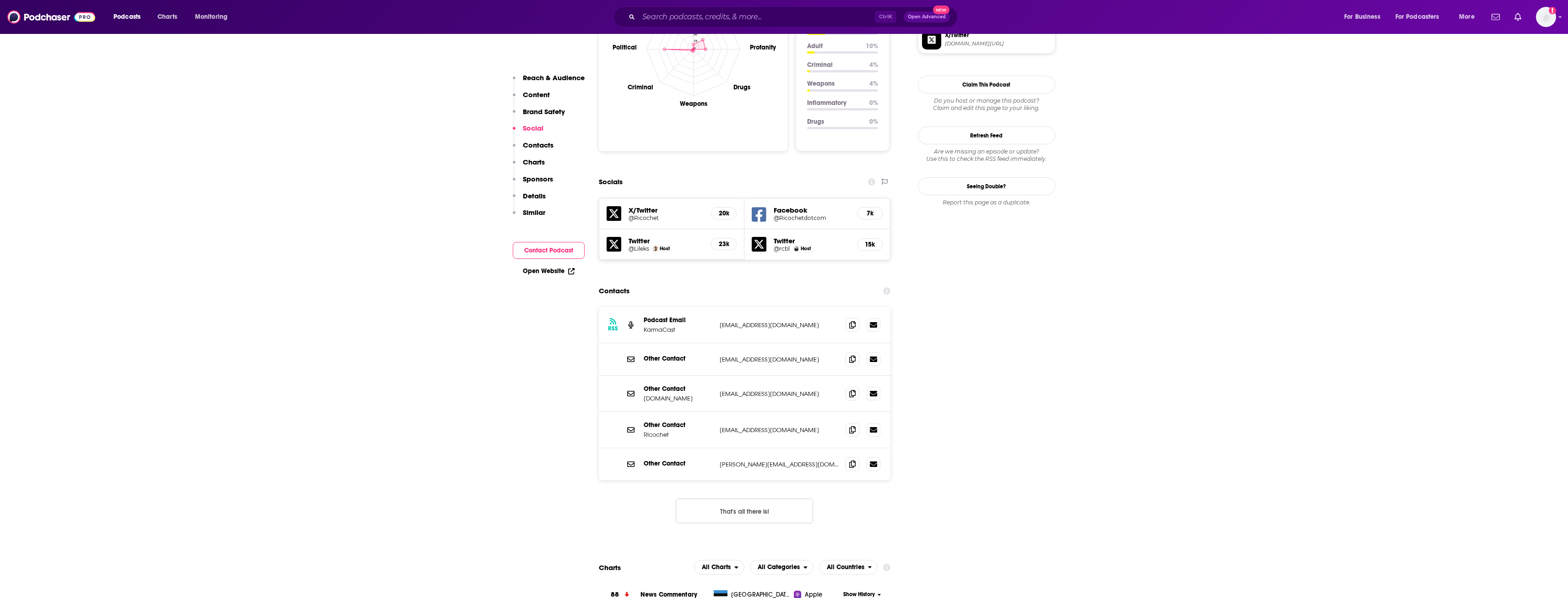
click at [762, 498] on button "That's all there is!" at bounding box center [744, 511] width 137 height 25
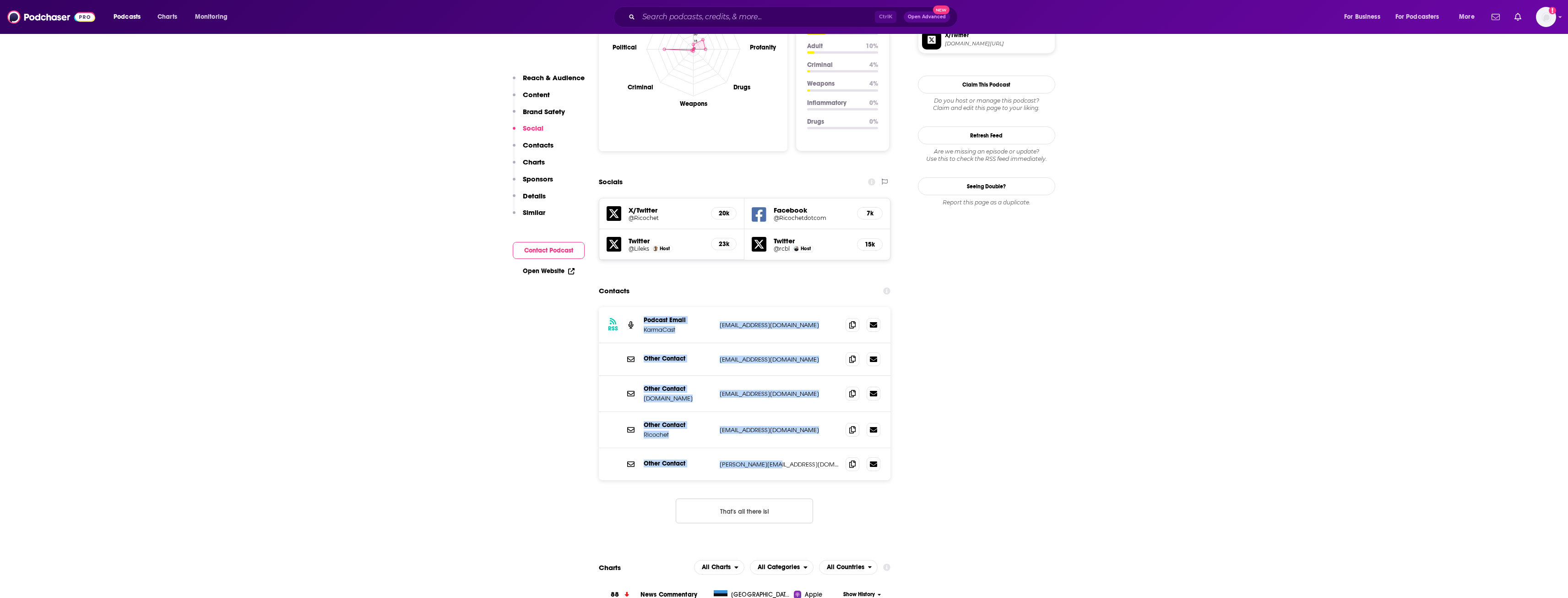
drag, startPoint x: 643, startPoint y: 273, endPoint x: 790, endPoint y: 417, distance: 205.8
click at [790, 417] on div "RSS Podcast Email KarmaCast [EMAIL_ADDRESS][DOMAIN_NAME] [EMAIL_ADDRESS][DOMAIN…" at bounding box center [744, 393] width 292 height 173
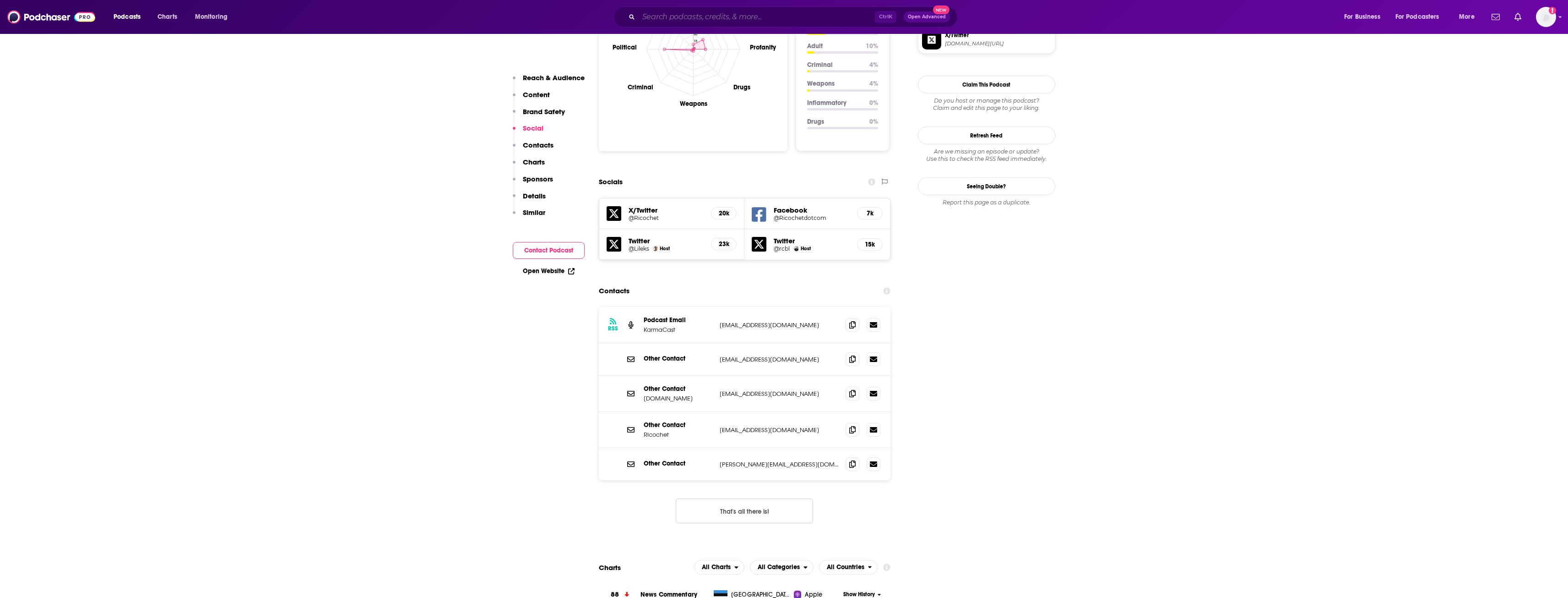
click at [796, 13] on input "Search podcasts, credits, & more..." at bounding box center [756, 17] width 236 height 15
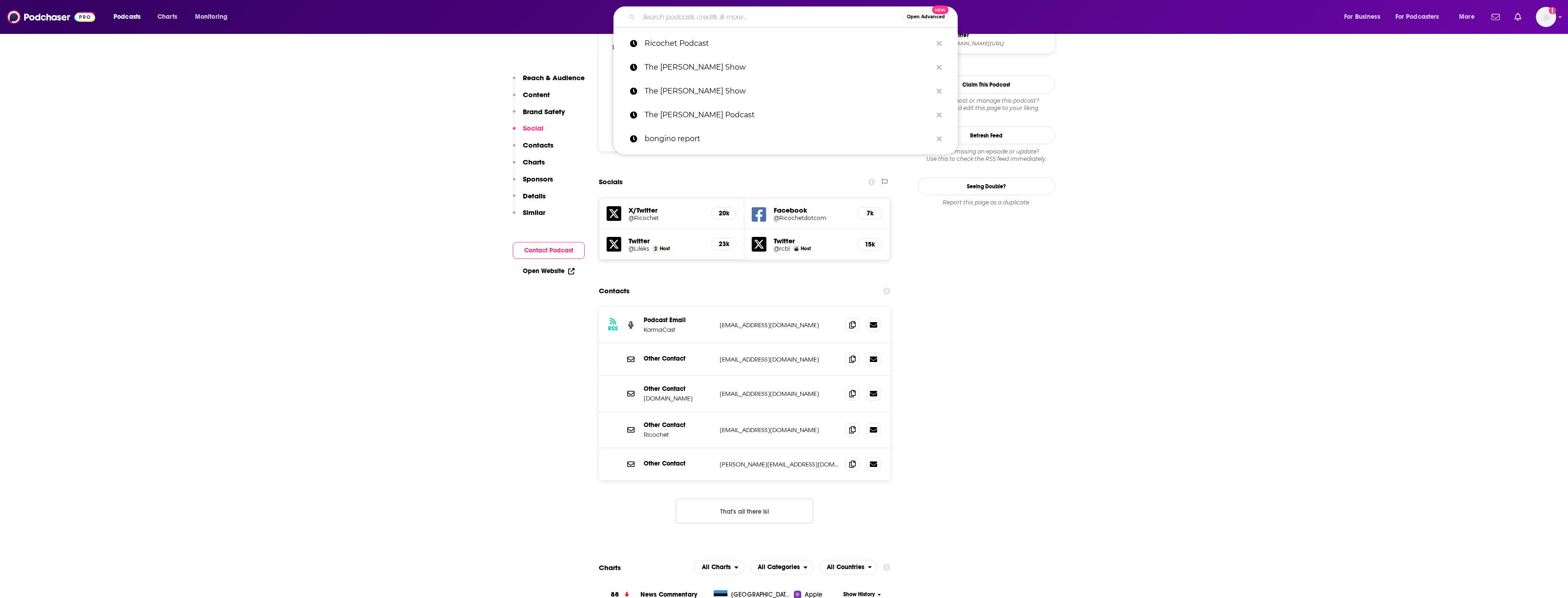
paste input "The Editors (National Review)"
type input "The Editors (National Review)"
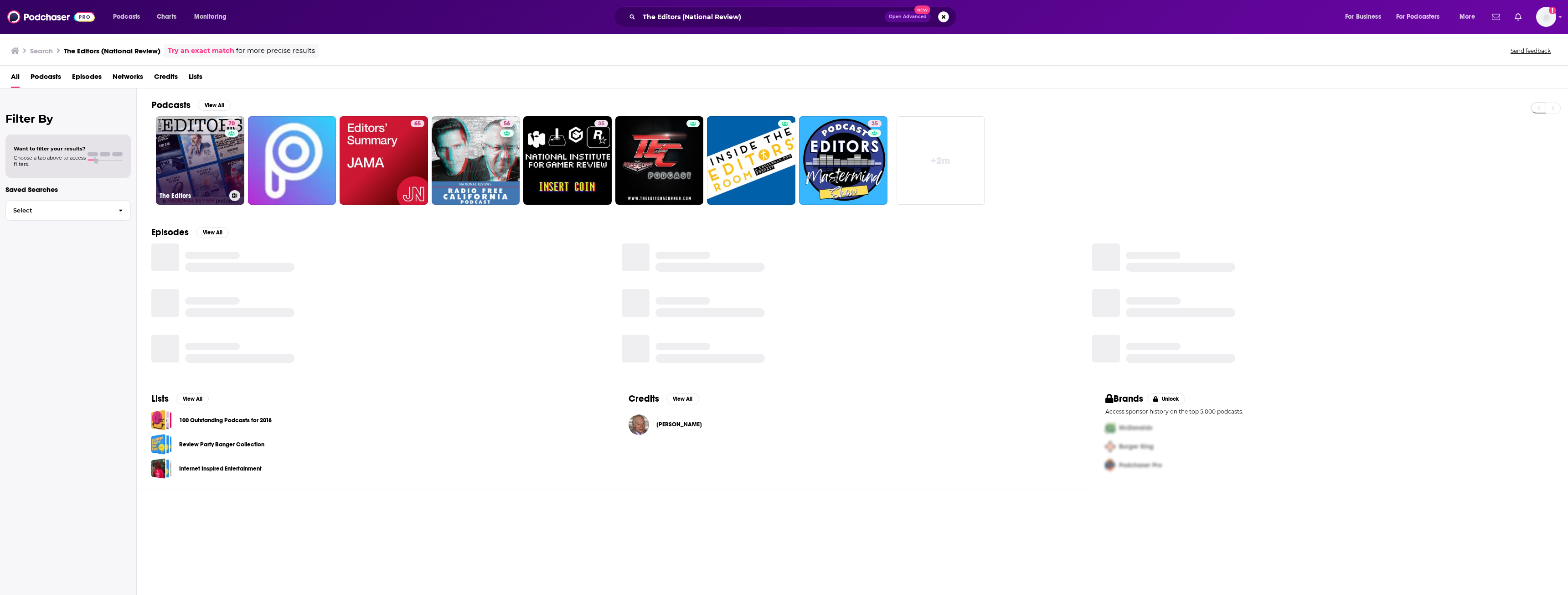
click at [192, 163] on link "70 The Editors" at bounding box center [200, 160] width 89 height 89
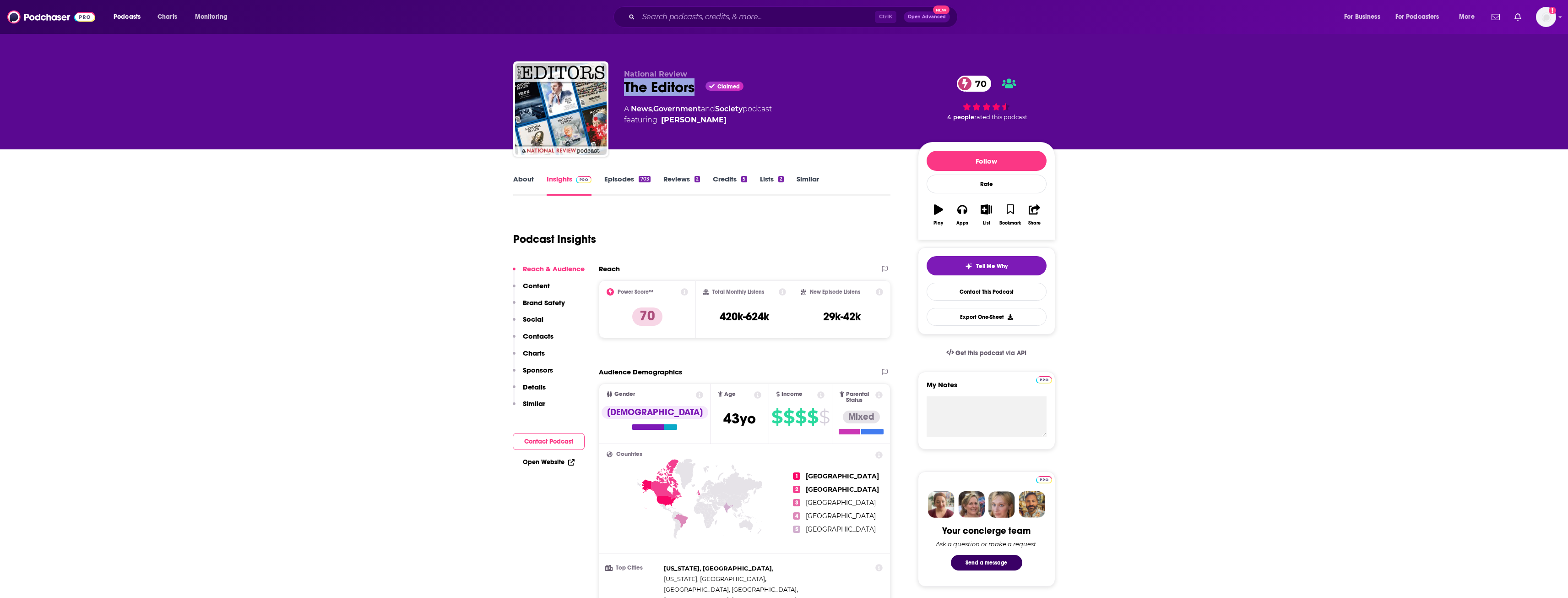
drag, startPoint x: 624, startPoint y: 87, endPoint x: 695, endPoint y: 91, distance: 71.1
click at [695, 91] on div "The Editors Claimed 70" at bounding box center [763, 87] width 279 height 18
drag, startPoint x: 721, startPoint y: 318, endPoint x: 769, endPoint y: 320, distance: 48.0
click at [769, 320] on h3 "420k-624k" at bounding box center [744, 317] width 49 height 14
drag, startPoint x: 825, startPoint y: 317, endPoint x: 865, endPoint y: 317, distance: 40.0
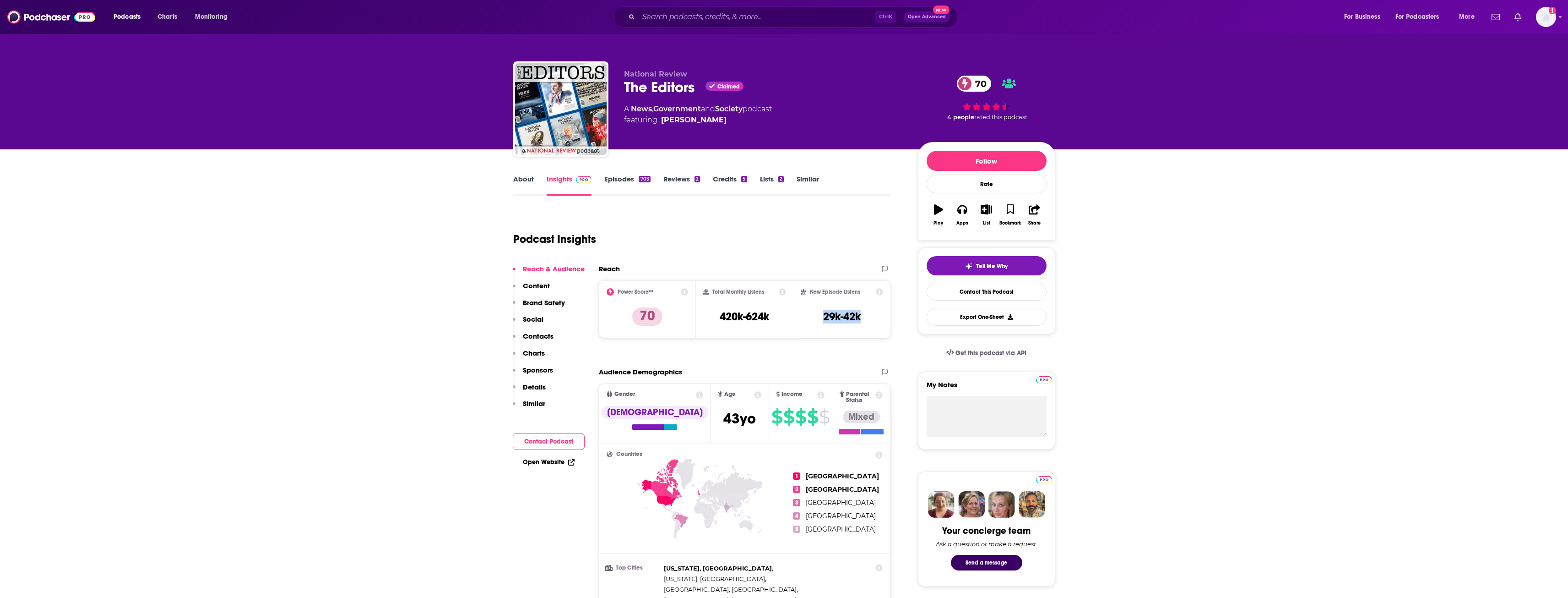
click at [865, 317] on div "New Episode Listens 29k-42k" at bounding box center [842, 310] width 83 height 42
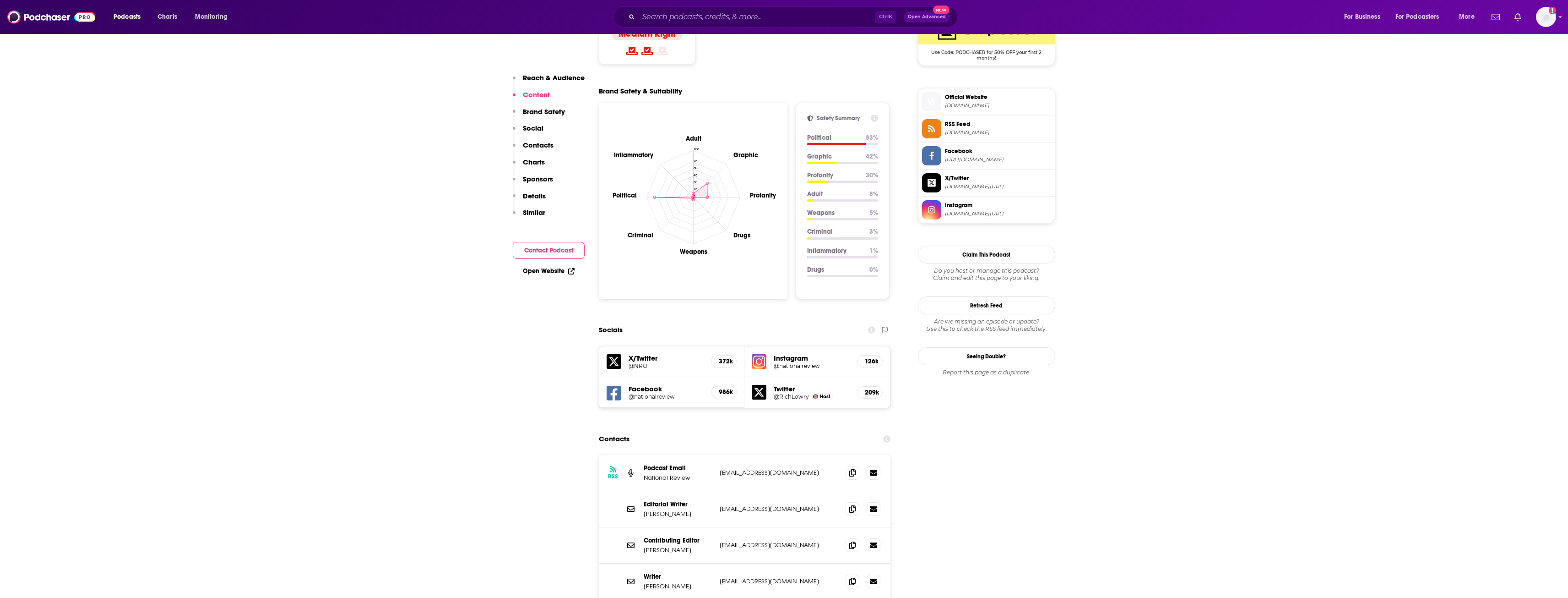
scroll to position [962, 0]
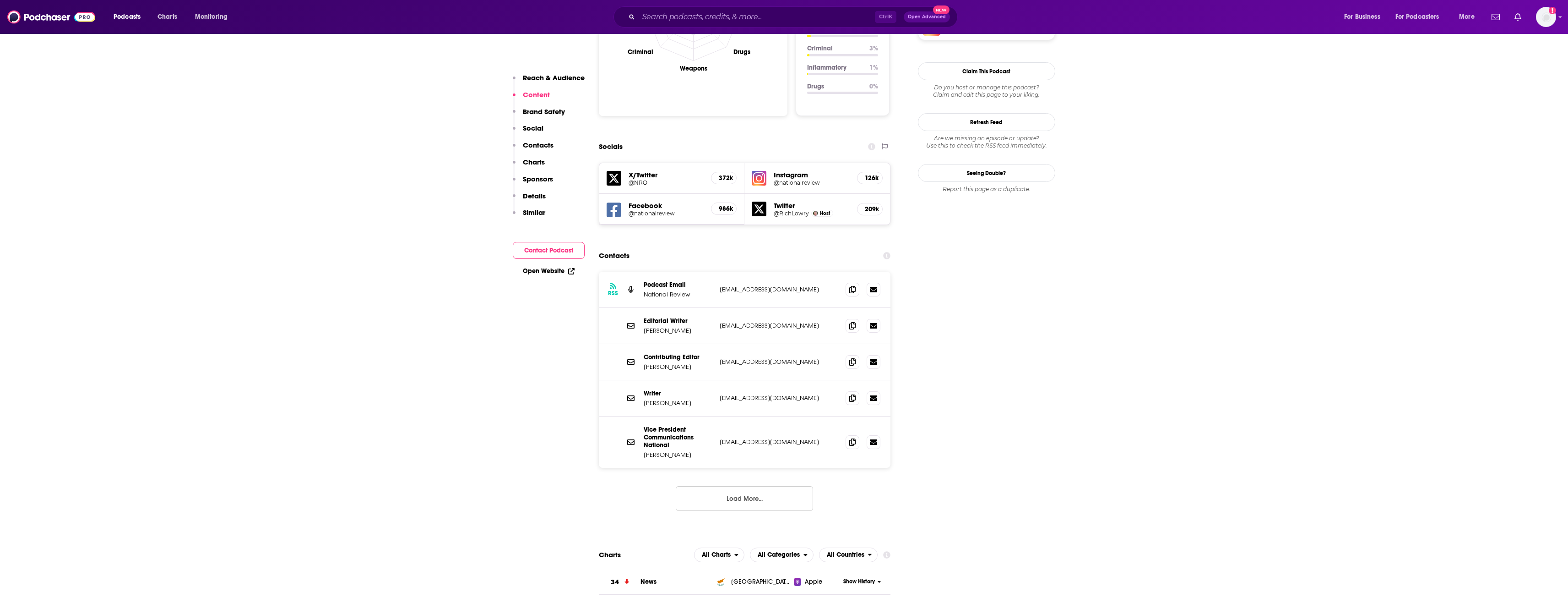
click at [742, 486] on button "Load More..." at bounding box center [744, 498] width 137 height 25
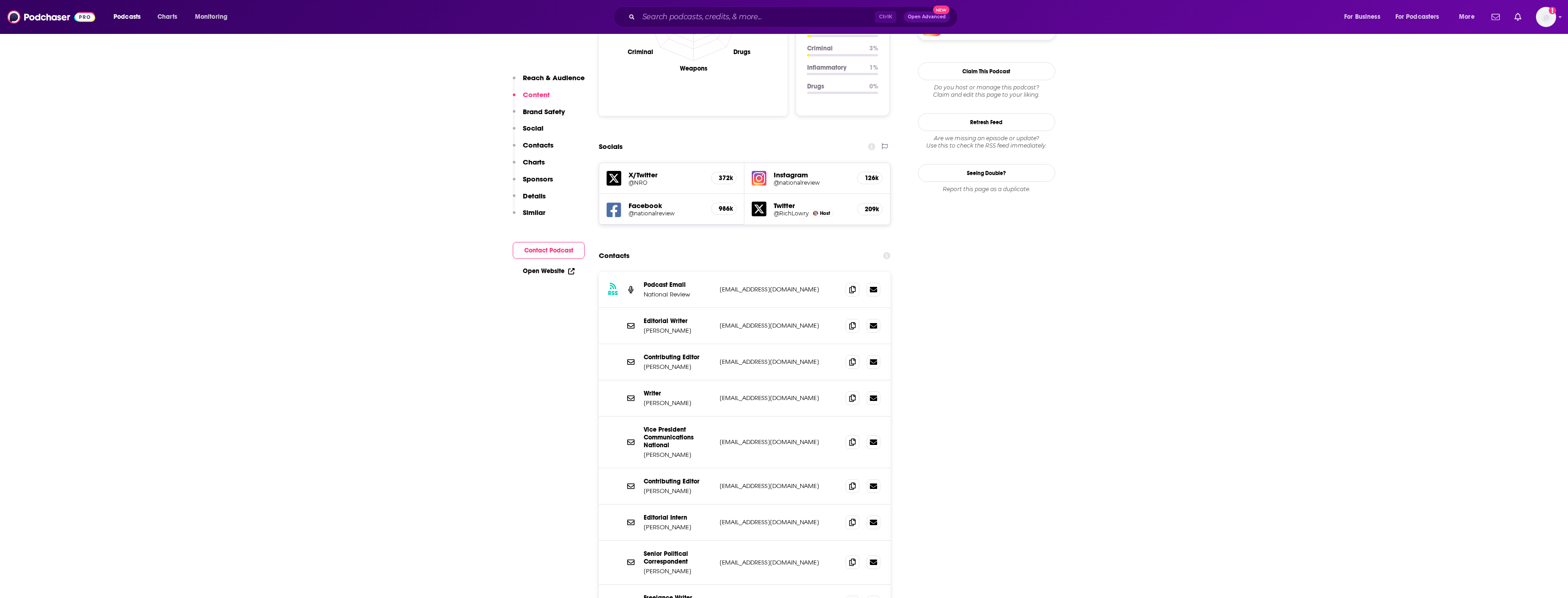
scroll to position [1191, 0]
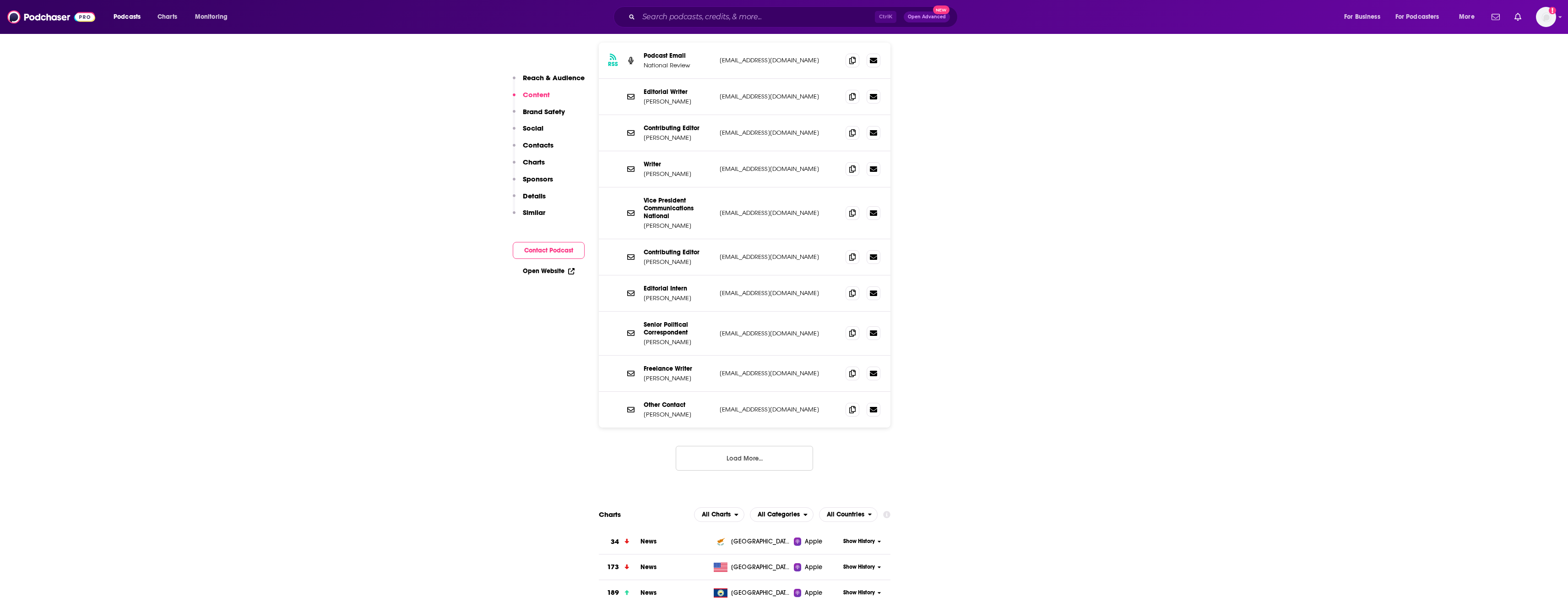
click at [734, 445] on button "Load More..." at bounding box center [744, 458] width 137 height 25
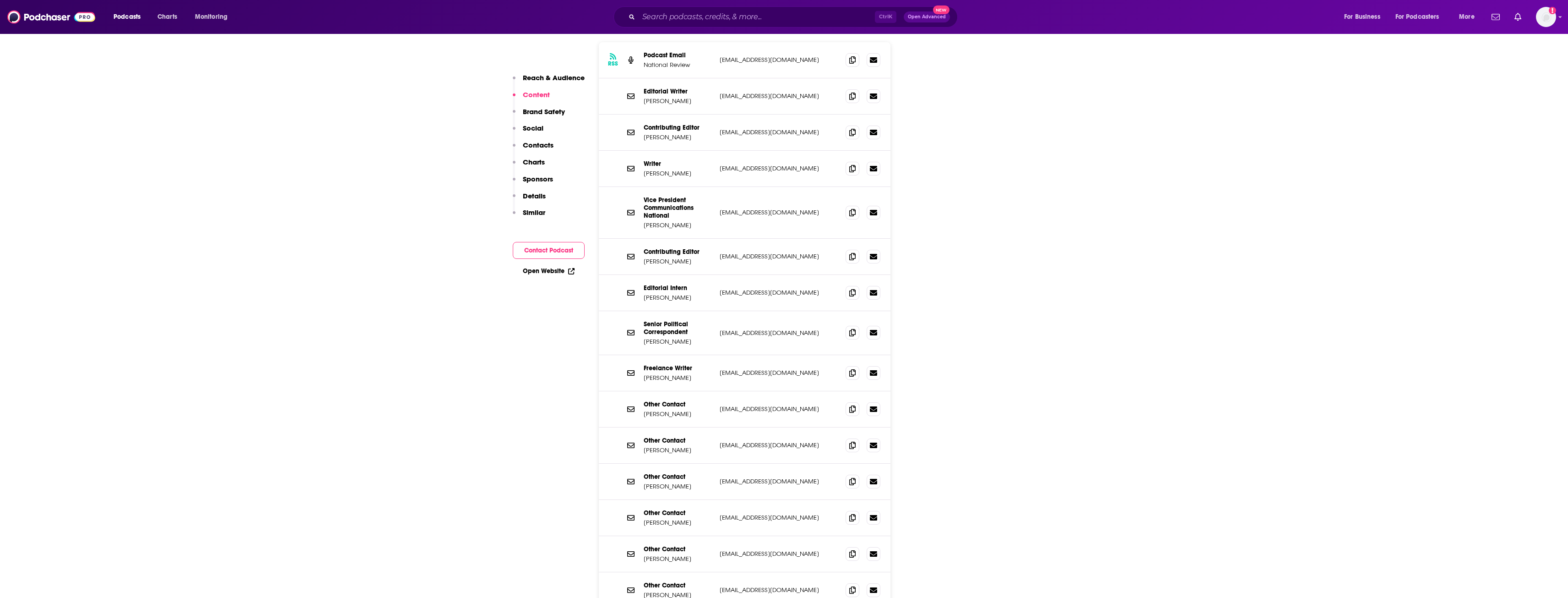
scroll to position [1420, 0]
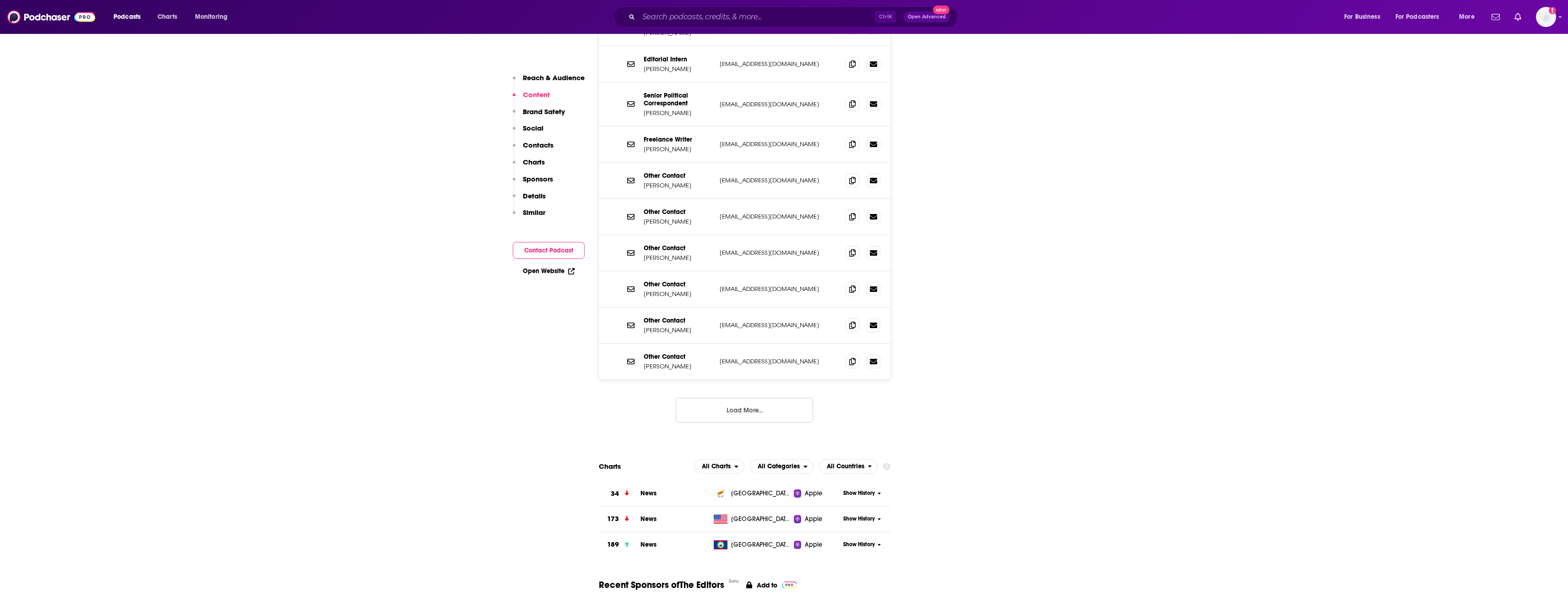
click at [735, 398] on button "Load More..." at bounding box center [744, 410] width 137 height 25
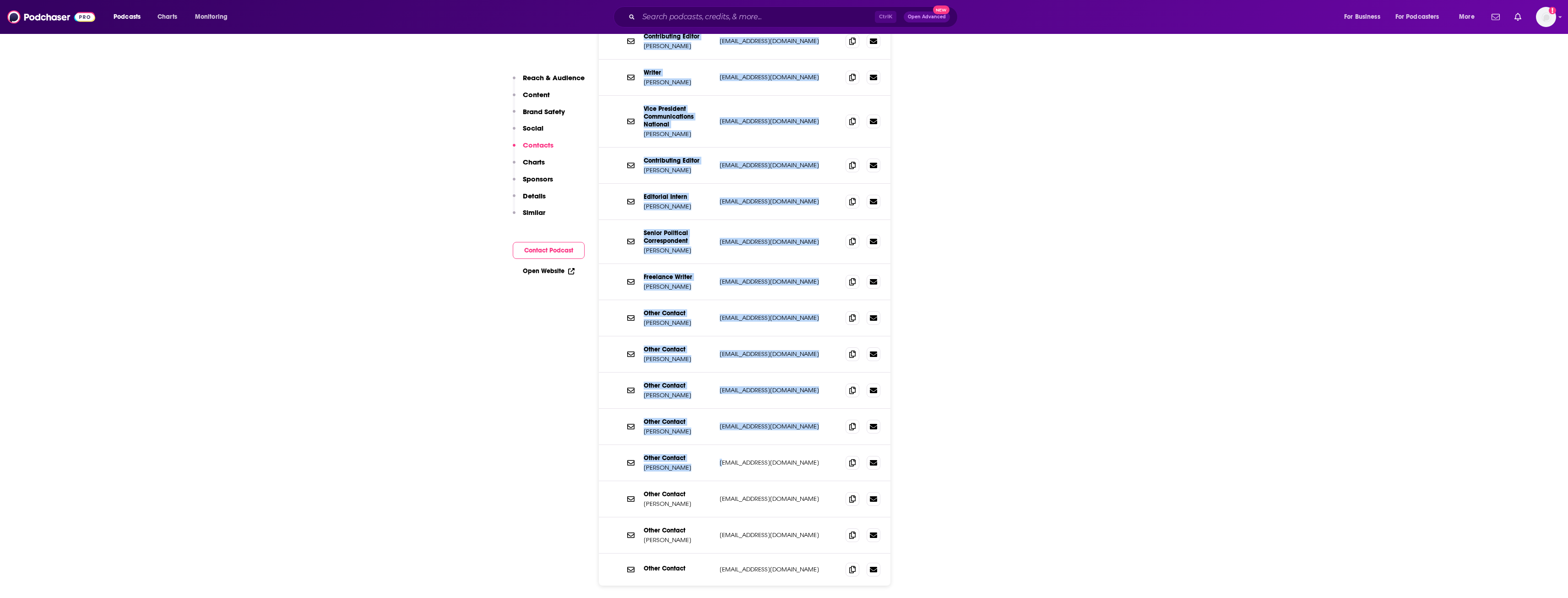
scroll to position [1328, 0]
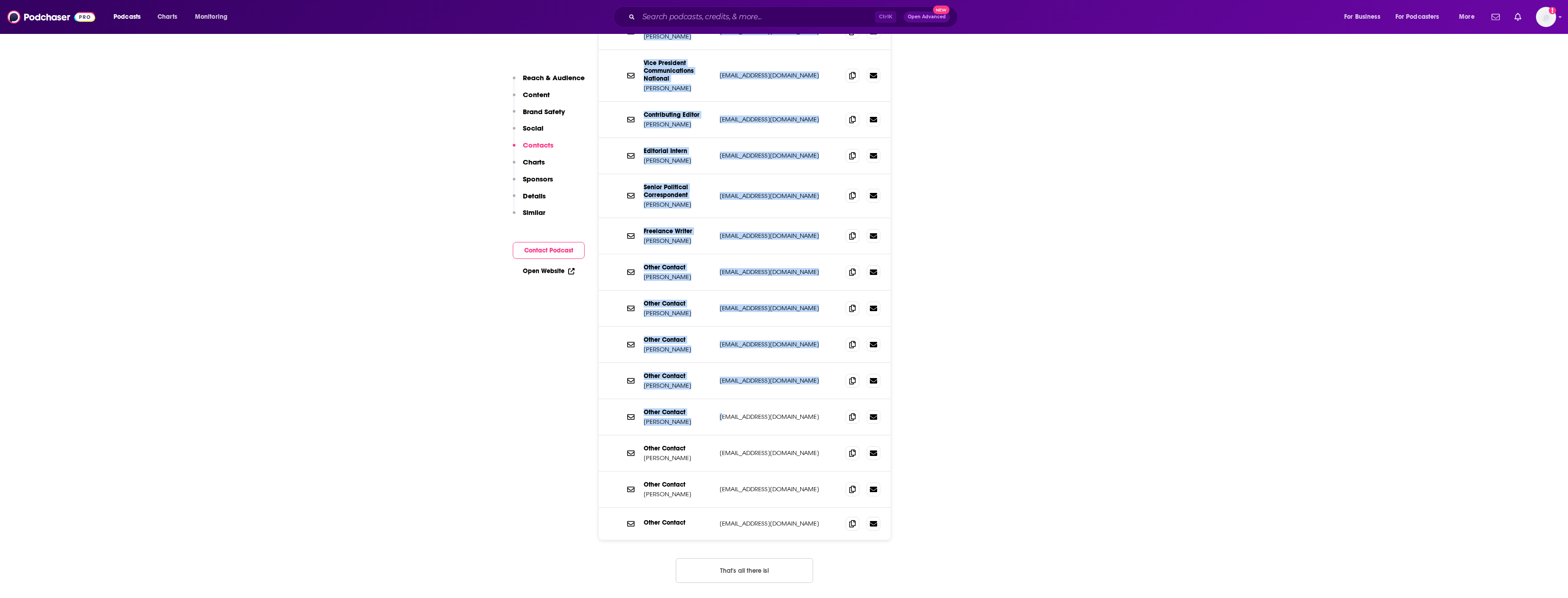
drag, startPoint x: 644, startPoint y: 321, endPoint x: 810, endPoint y: 460, distance: 216.5
click at [810, 460] on div "RSS Podcast Email National Review [EMAIL_ADDRESS][DOMAIN_NAME] [EMAIL_ADDRESS][…" at bounding box center [744, 222] width 292 height 634
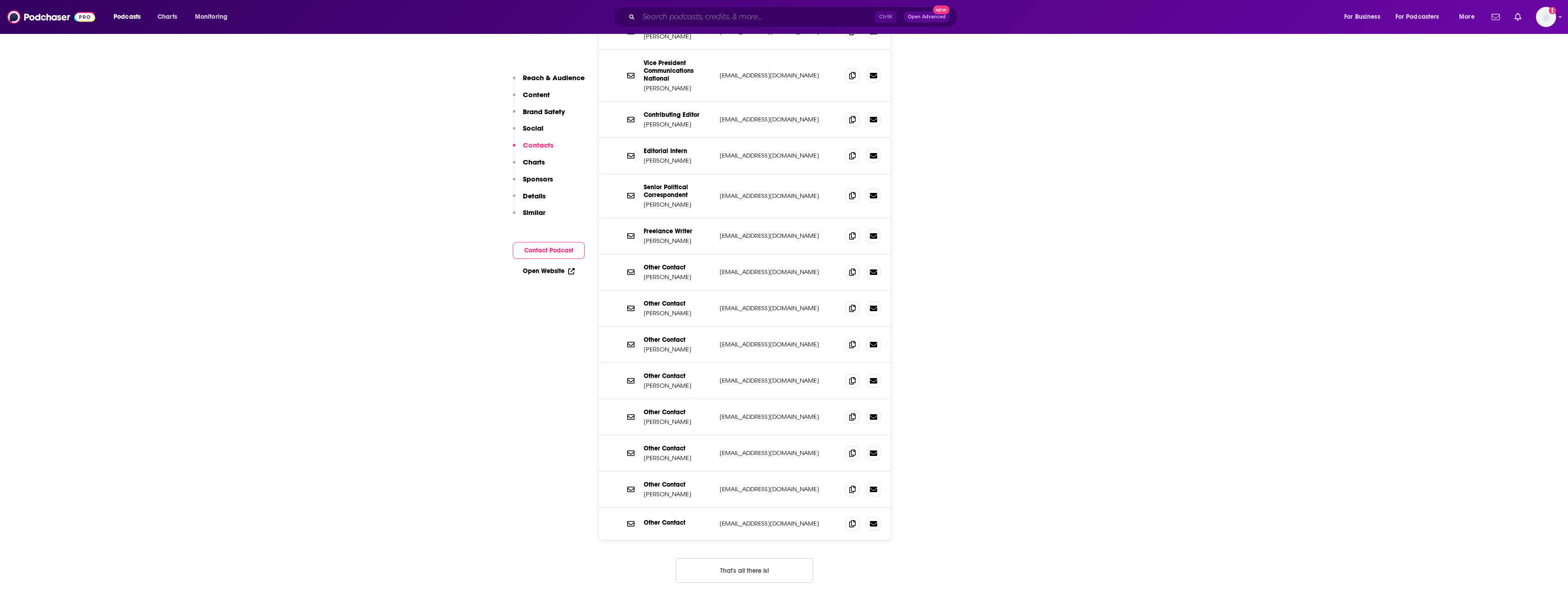
click at [791, 18] on input "Search podcasts, credits, & more..." at bounding box center [756, 17] width 236 height 15
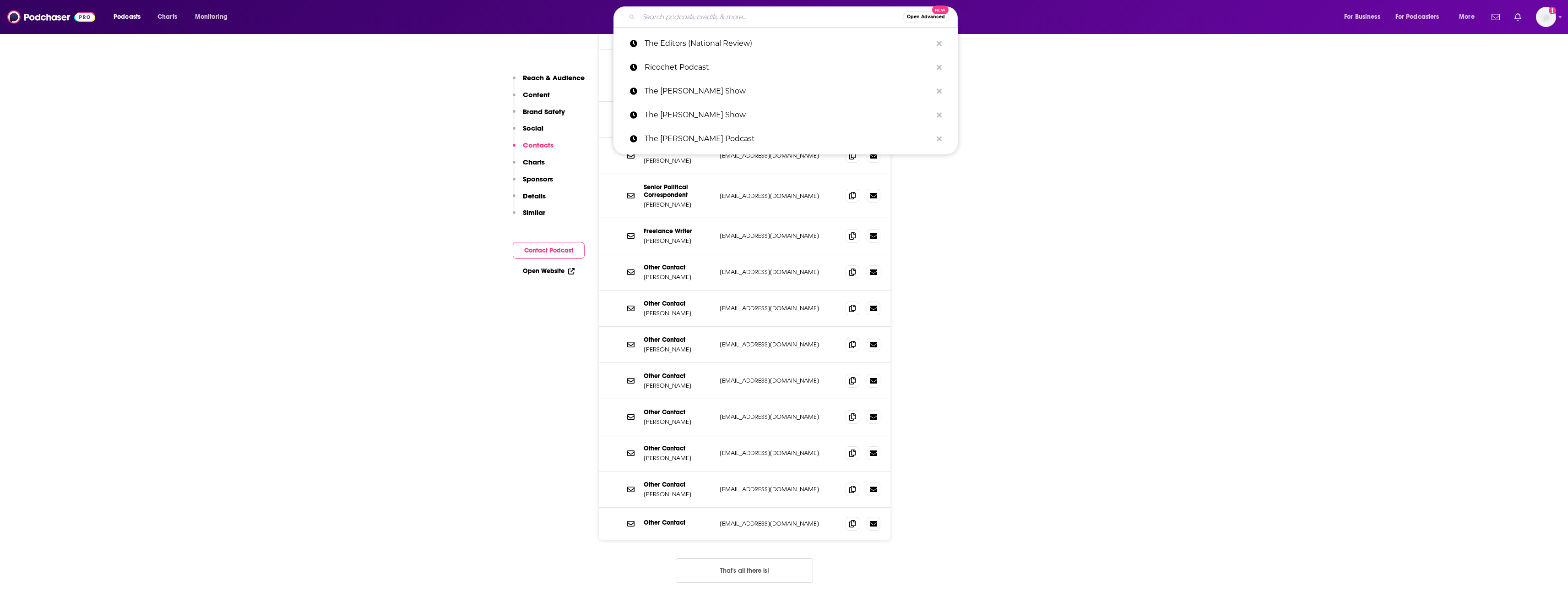
paste input "Commentary Magazine Podcast"
type input "Commentary Magazine Podcast"
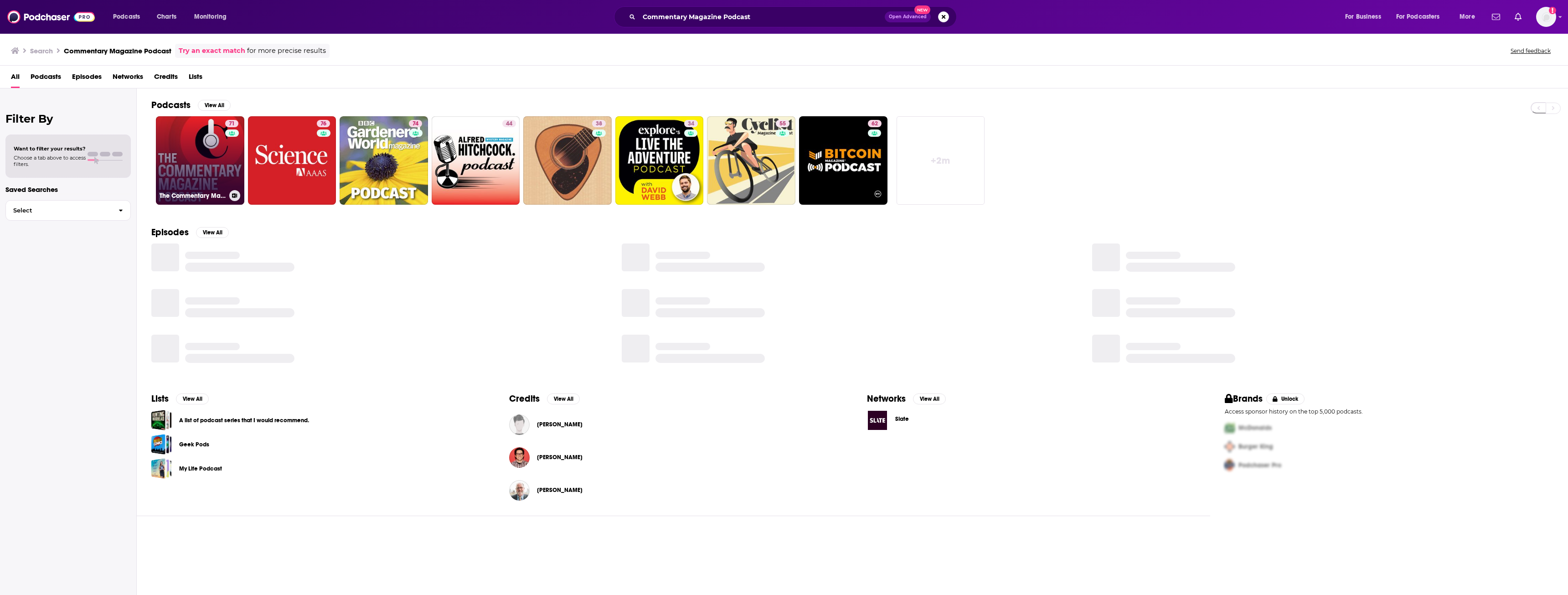
click at [202, 173] on link "71 The Commentary Magazine Podcast" at bounding box center [200, 160] width 89 height 89
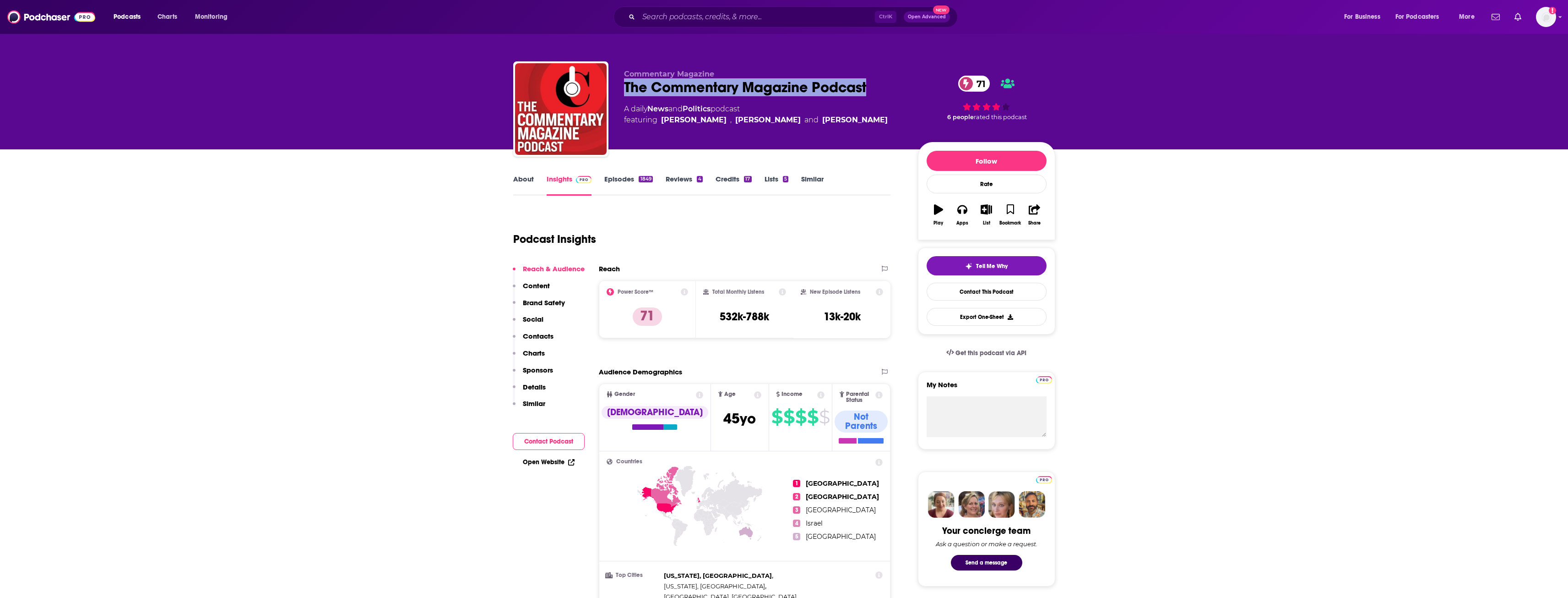
drag, startPoint x: 622, startPoint y: 85, endPoint x: 870, endPoint y: 93, distance: 248.1
click at [870, 93] on div "Commentary Magazine The Commentary Magazine Podcast 71 A daily News and Politic…" at bounding box center [784, 111] width 542 height 99
drag, startPoint x: 719, startPoint y: 318, endPoint x: 777, endPoint y: 318, distance: 58.0
click at [777, 318] on div "Total Monthly Listens 532k-788k" at bounding box center [745, 310] width 83 height 42
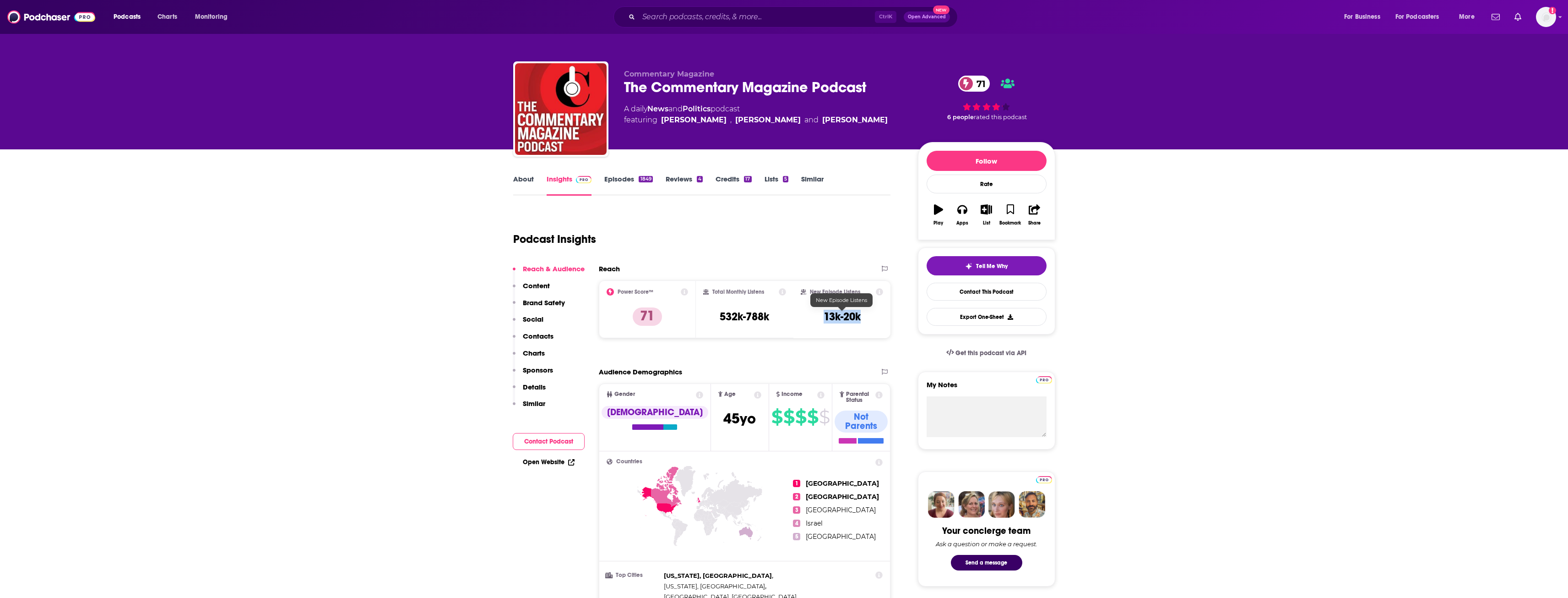
drag, startPoint x: 825, startPoint y: 316, endPoint x: 868, endPoint y: 322, distance: 43.4
click at [868, 322] on div "New Episode Listens 13k-20k" at bounding box center [842, 310] width 83 height 42
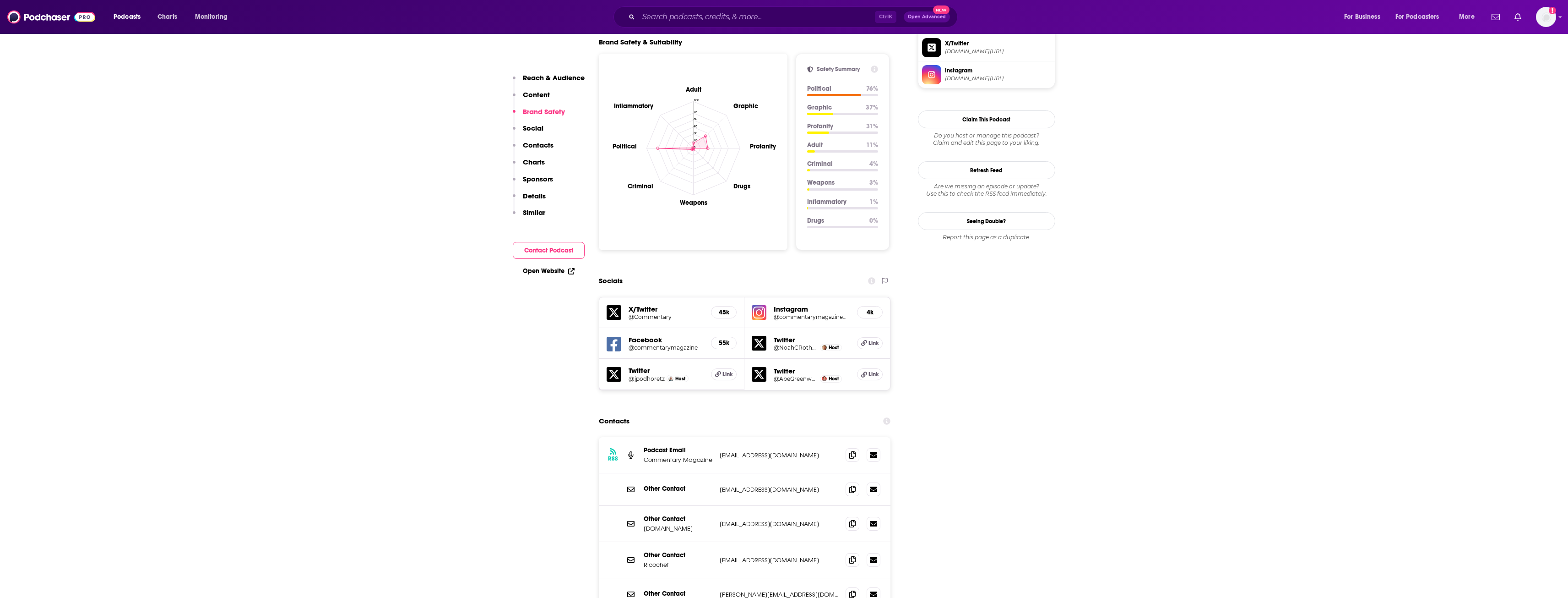
scroll to position [916, 0]
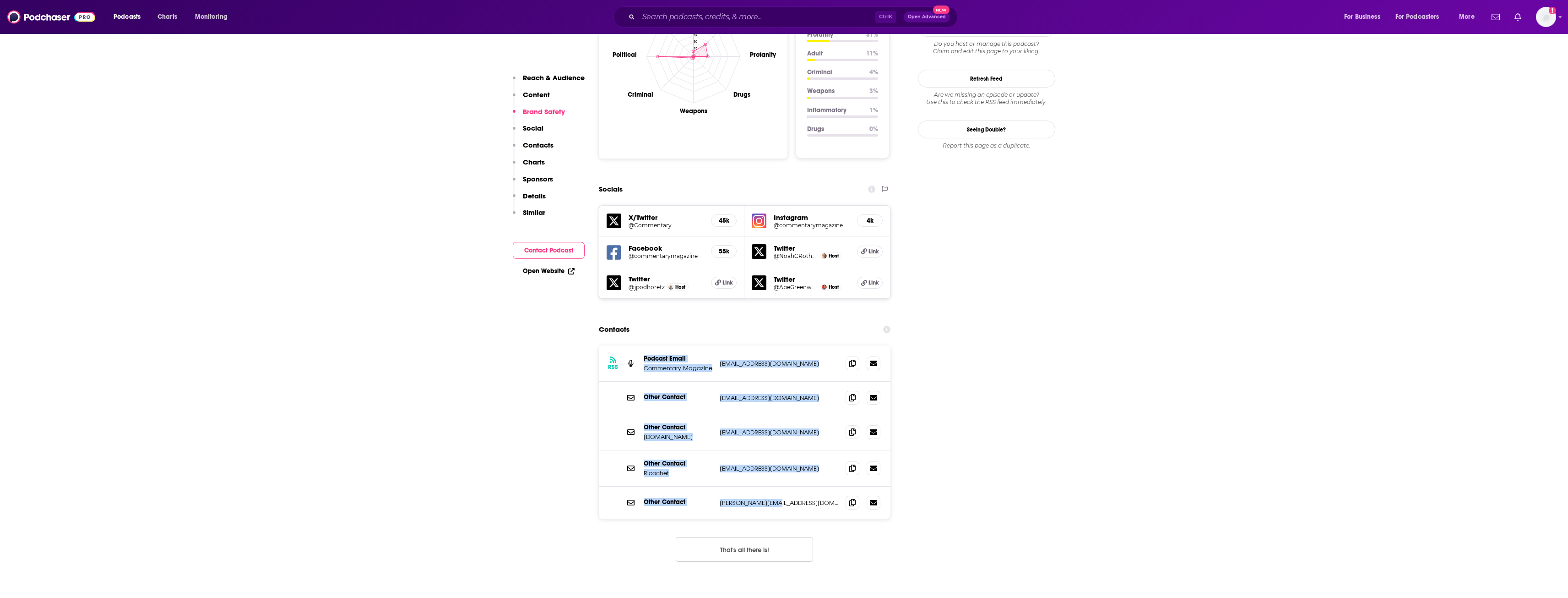
drag, startPoint x: 643, startPoint y: 294, endPoint x: 815, endPoint y: 432, distance: 220.5
click at [815, 432] on div "RSS Podcast Email Commentary Magazine [EMAIL_ADDRESS][DOMAIN_NAME] [EMAIL_ADDRE…" at bounding box center [744, 432] width 292 height 173
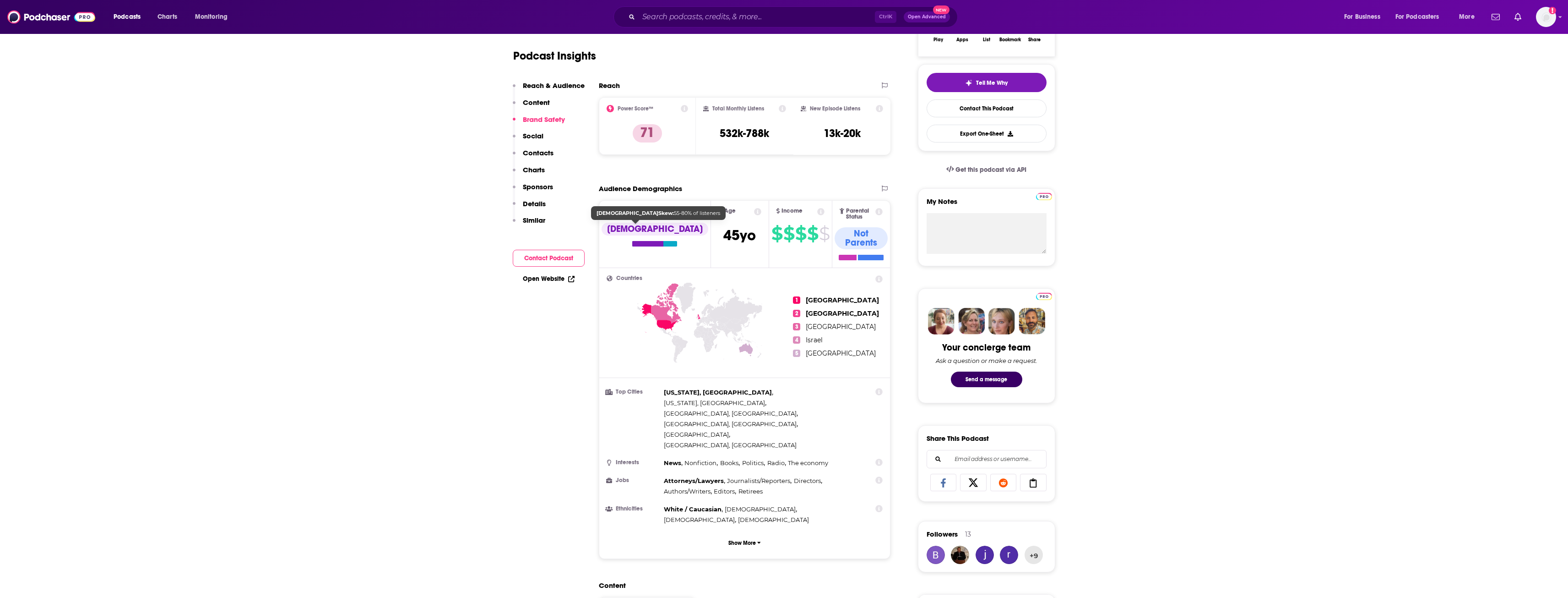
scroll to position [0, 0]
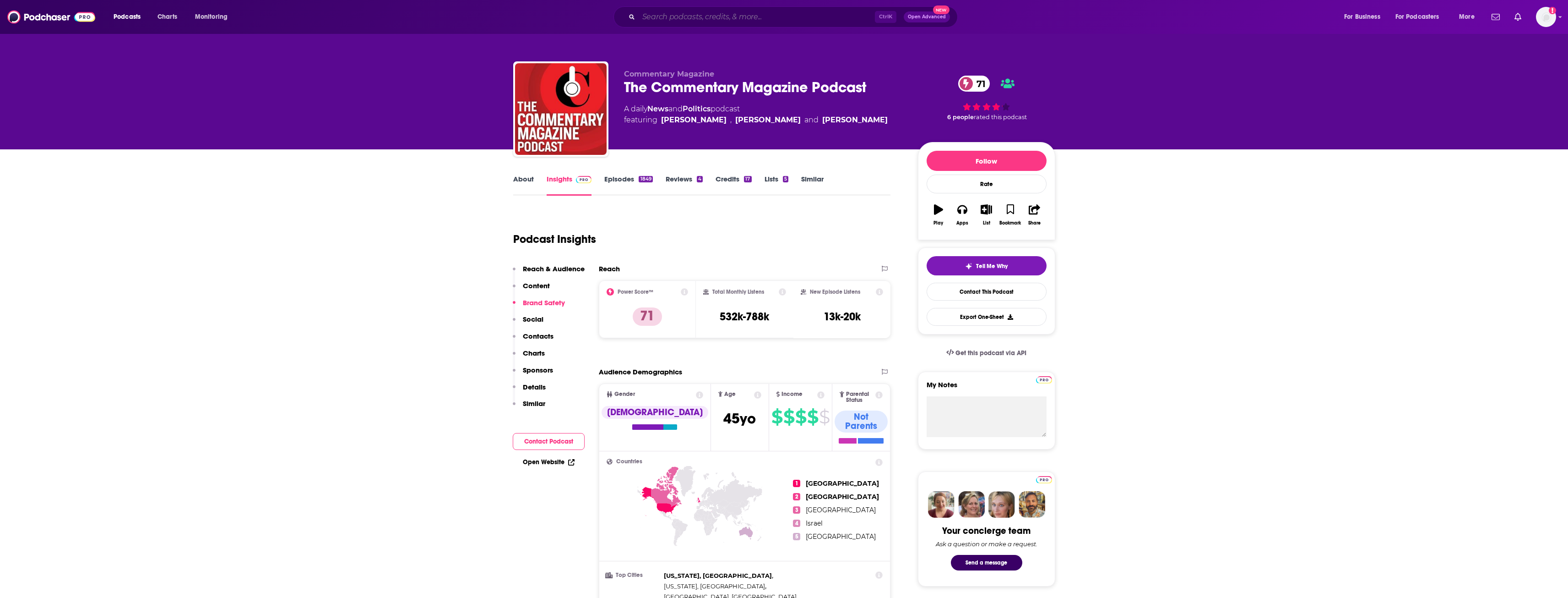
click at [742, 18] on input "Search podcasts, credits, & more..." at bounding box center [756, 17] width 236 height 15
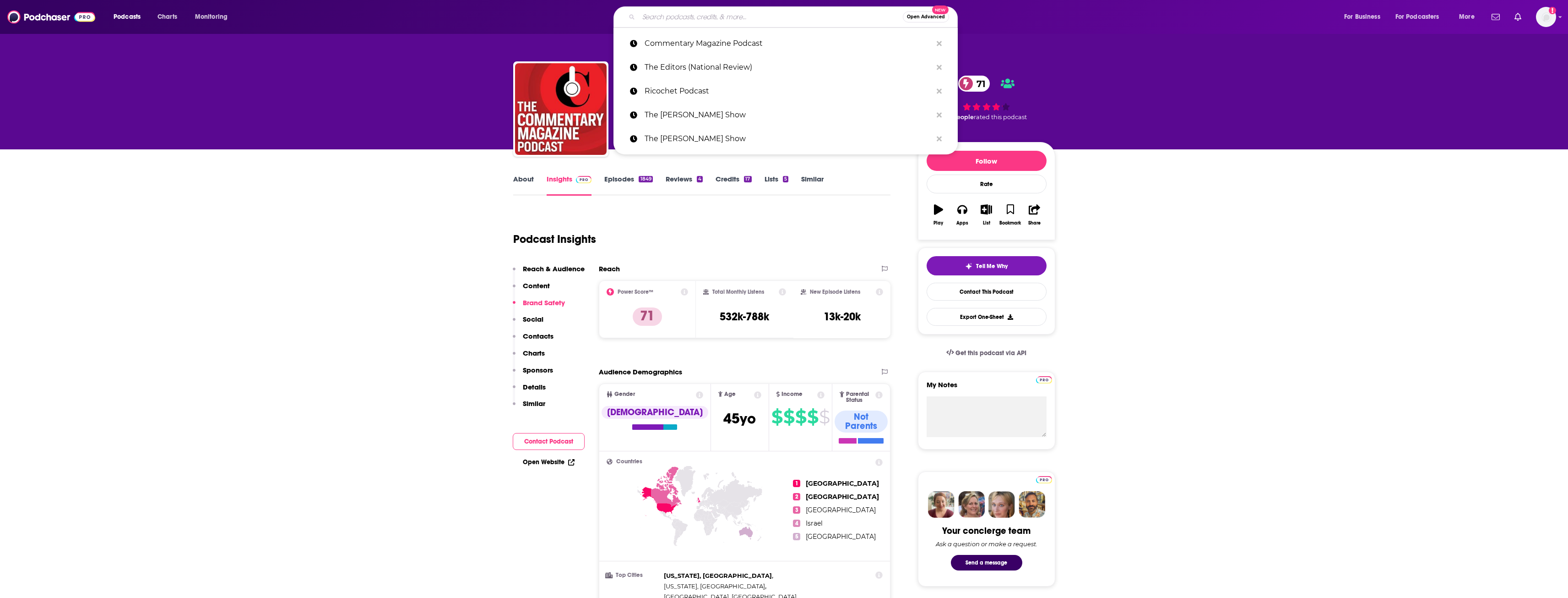
paste input "The Dispatch Podcast"
type input "The Dispatch Podcast"
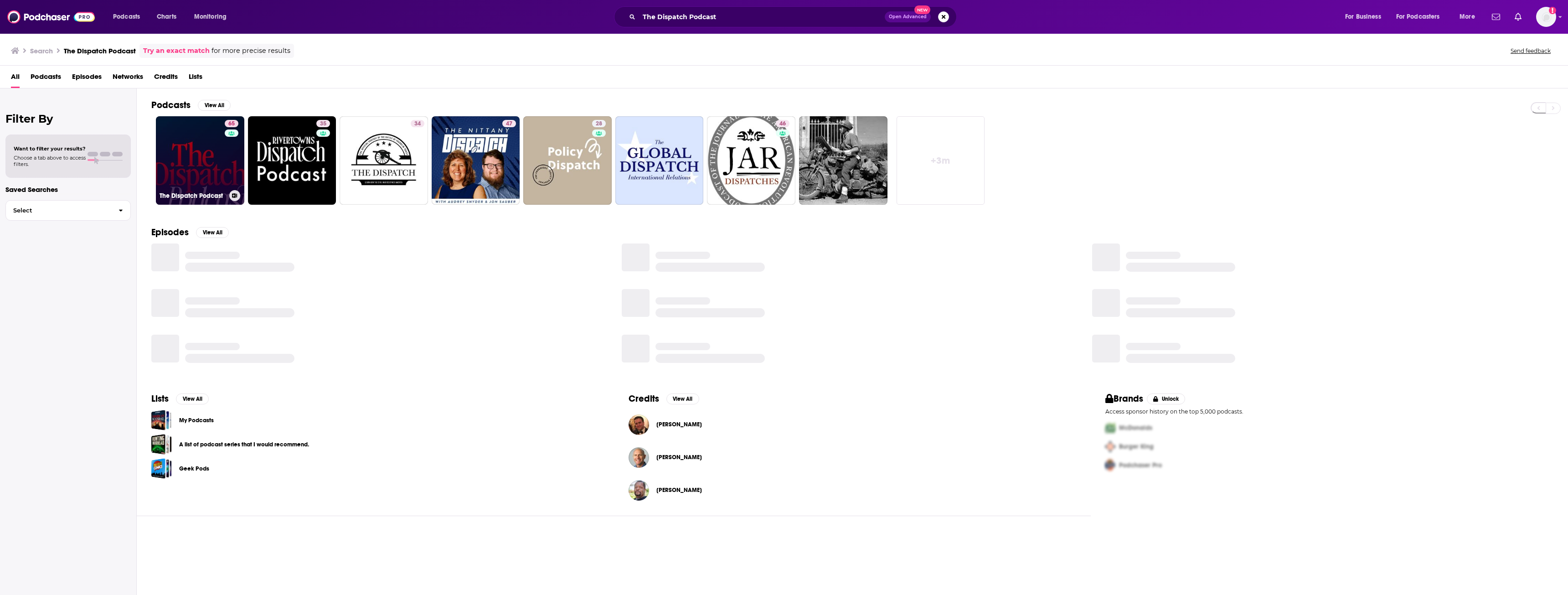
click at [219, 167] on link "65 The Dispatch Podcast" at bounding box center [200, 160] width 89 height 89
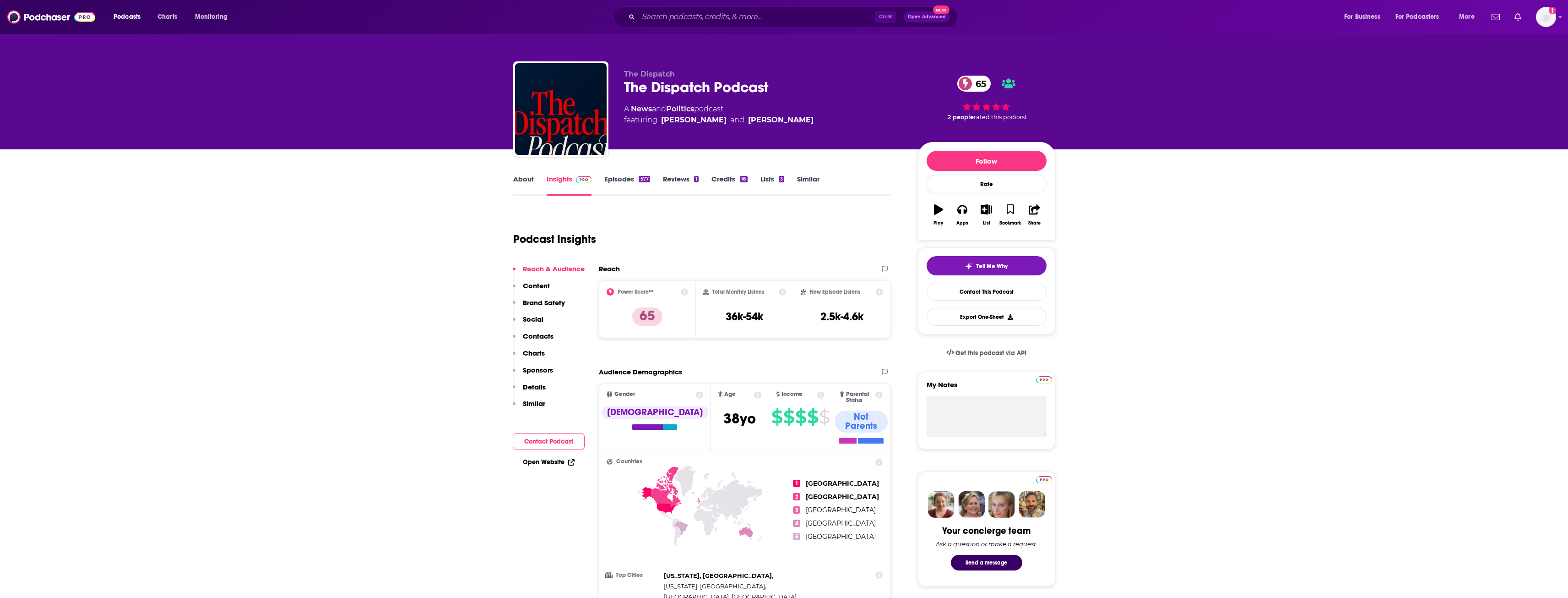
drag, startPoint x: 222, startPoint y: 156, endPoint x: 222, endPoint y: 149, distance: 7.0
drag, startPoint x: 222, startPoint y: 149, endPoint x: 232, endPoint y: 131, distance: 20.6
click at [232, 131] on div "The Dispatch The Dispatch Podcast 65 A News and Politics podcast featuring [PER…" at bounding box center [784, 74] width 1568 height 149
drag, startPoint x: 622, startPoint y: 86, endPoint x: 773, endPoint y: 95, distance: 151.3
click at [773, 95] on div "The Dispatch The Dispatch Podcast 65 A News and Politics podcast featuring [PER…" at bounding box center [784, 111] width 542 height 99
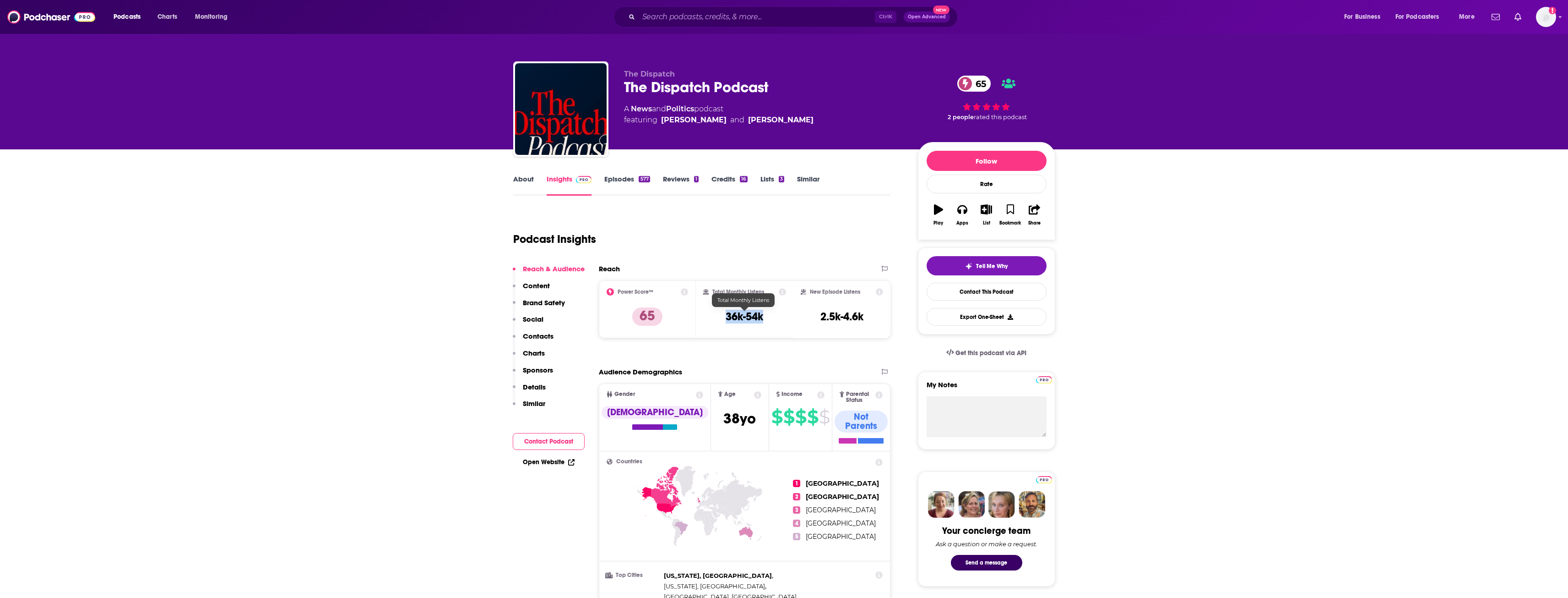
drag, startPoint x: 731, startPoint y: 315, endPoint x: 767, endPoint y: 320, distance: 36.3
click at [767, 320] on div "Total Monthly Listens 36k-54k" at bounding box center [745, 310] width 83 height 42
drag, startPoint x: 817, startPoint y: 317, endPoint x: 862, endPoint y: 319, distance: 45.0
click at [862, 319] on div "New Episode Listens 2.5k-4.6k" at bounding box center [842, 310] width 83 height 42
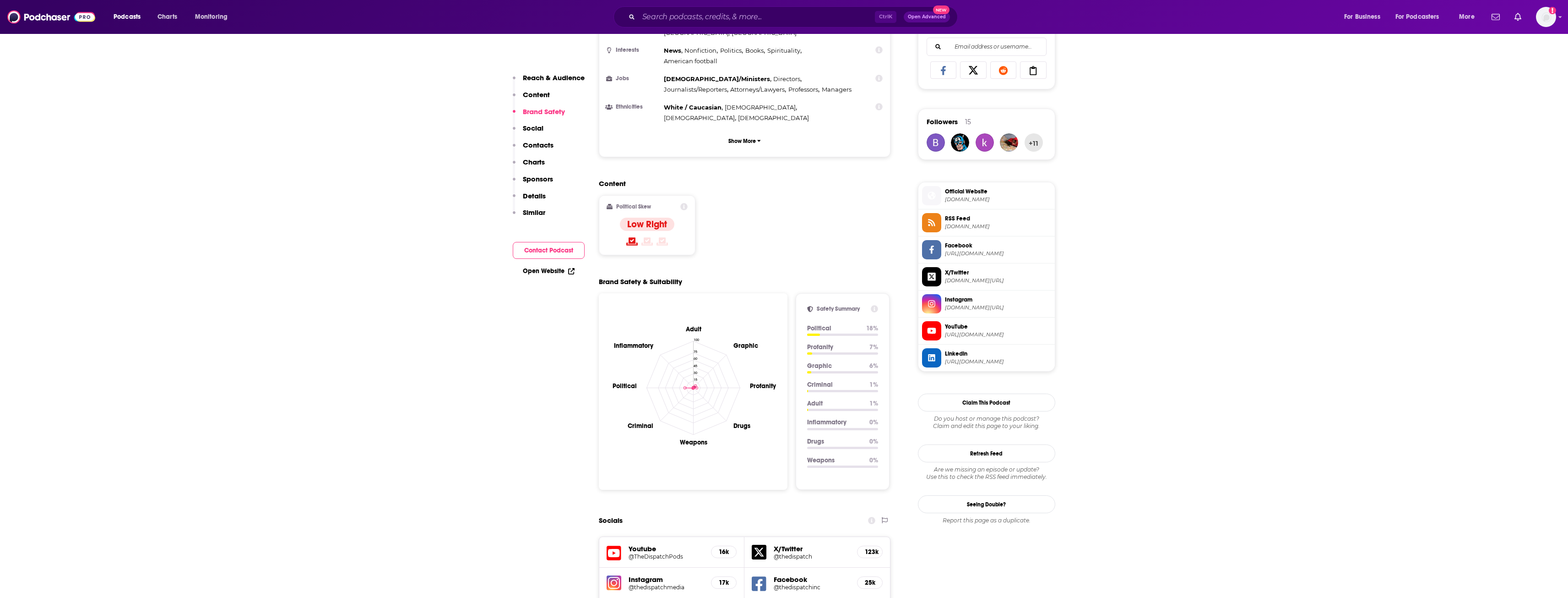
scroll to position [779, 0]
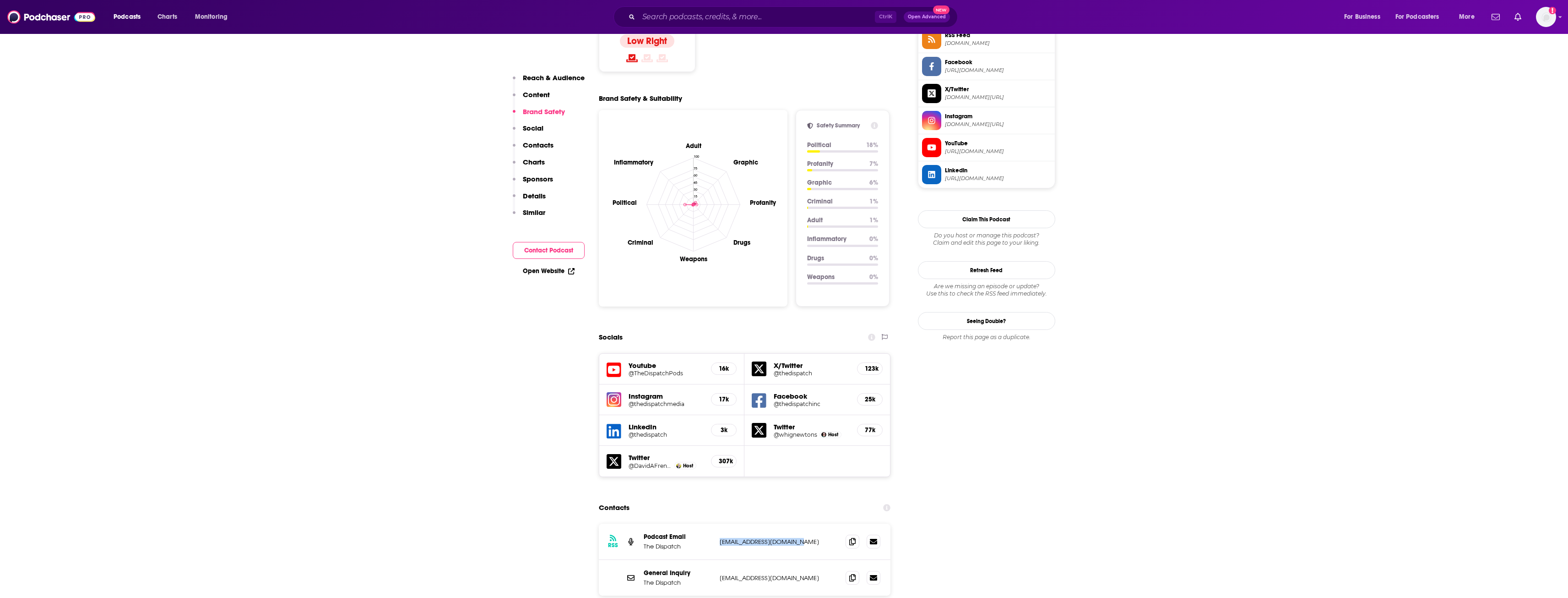
drag, startPoint x: 717, startPoint y: 468, endPoint x: 797, endPoint y: 483, distance: 81.4
click at [797, 524] on div "RSS Podcast Email The Dispatch [EMAIL_ADDRESS][DOMAIN_NAME] [EMAIL_ADDRESS][DOM…" at bounding box center [744, 542] width 292 height 36
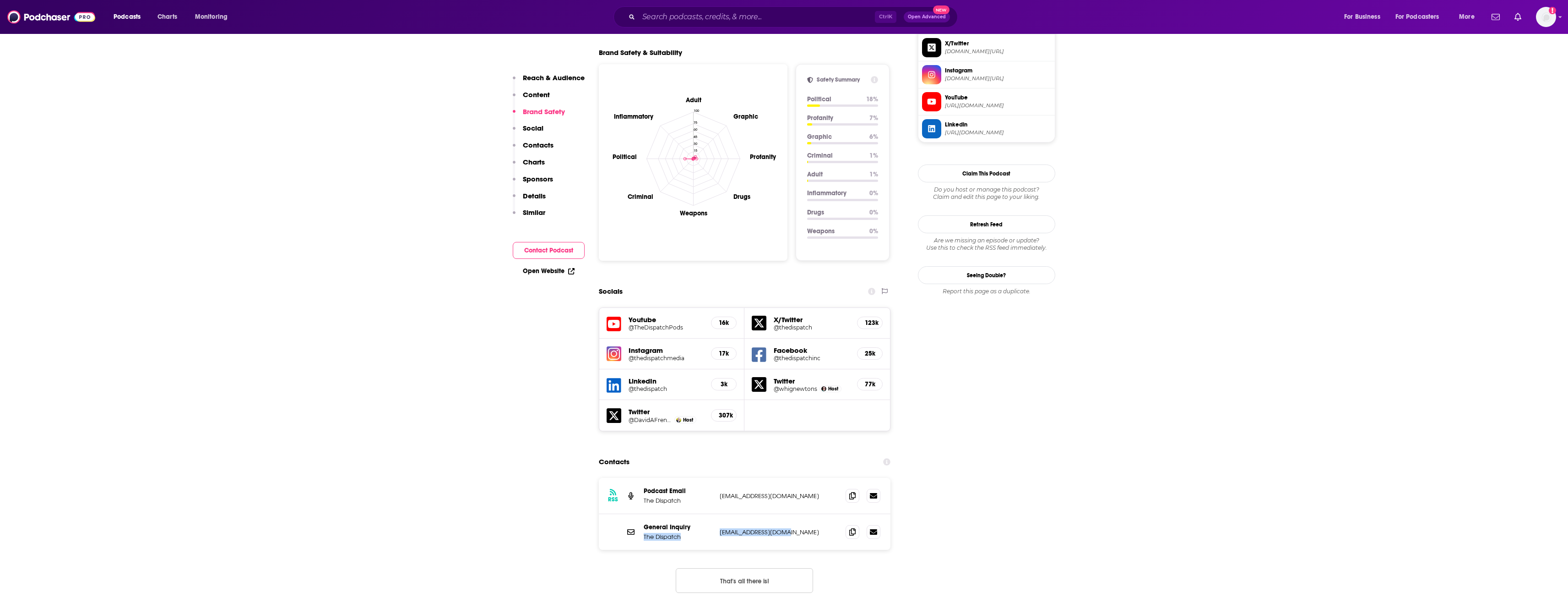
drag, startPoint x: 716, startPoint y: 456, endPoint x: 785, endPoint y: 458, distance: 69.0
click at [785, 514] on div "General Inquiry The Dispatch [EMAIL_ADDRESS][DOMAIN_NAME] [EMAIL_ADDRESS][DOMAI…" at bounding box center [744, 532] width 292 height 36
click at [785, 528] on p "[EMAIL_ADDRESS][DOMAIN_NAME]" at bounding box center [778, 532] width 119 height 8
drag, startPoint x: 716, startPoint y: 454, endPoint x: 785, endPoint y: 451, distance: 69.1
click at [784, 514] on div "General Inquiry The Dispatch [EMAIL_ADDRESS][DOMAIN_NAME] [EMAIL_ADDRESS][DOMAI…" at bounding box center [744, 532] width 292 height 36
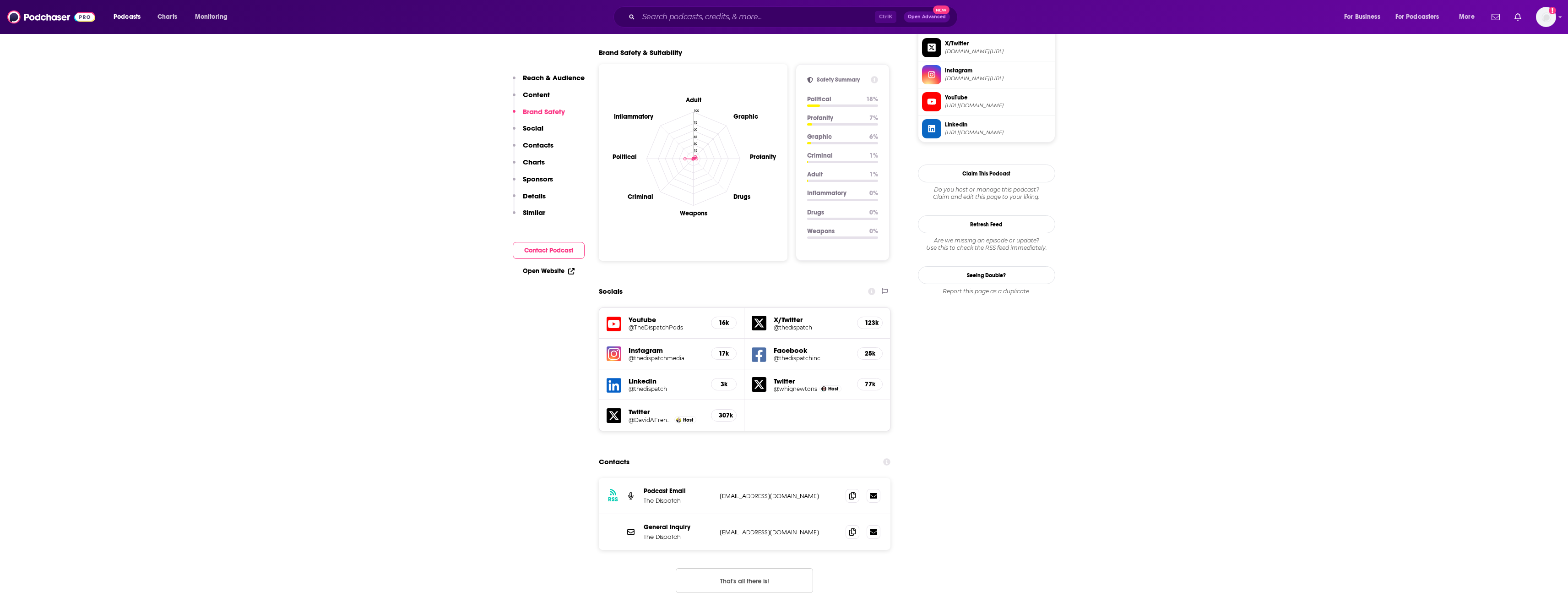
drag, startPoint x: 746, startPoint y: 409, endPoint x: 739, endPoint y: 404, distance: 8.6
drag, startPoint x: 739, startPoint y: 404, endPoint x: 717, endPoint y: 457, distance: 57.4
click at [717, 514] on div "General Inquiry The Dispatch [EMAIL_ADDRESS][DOMAIN_NAME] [EMAIL_ADDRESS][DOMAI…" at bounding box center [744, 532] width 292 height 36
drag, startPoint x: 716, startPoint y: 460, endPoint x: 784, endPoint y: 465, distance: 68.2
click at [784, 514] on div "General Inquiry The Dispatch [EMAIL_ADDRESS][DOMAIN_NAME] [EMAIL_ADDRESS][DOMAI…" at bounding box center [744, 532] width 292 height 36
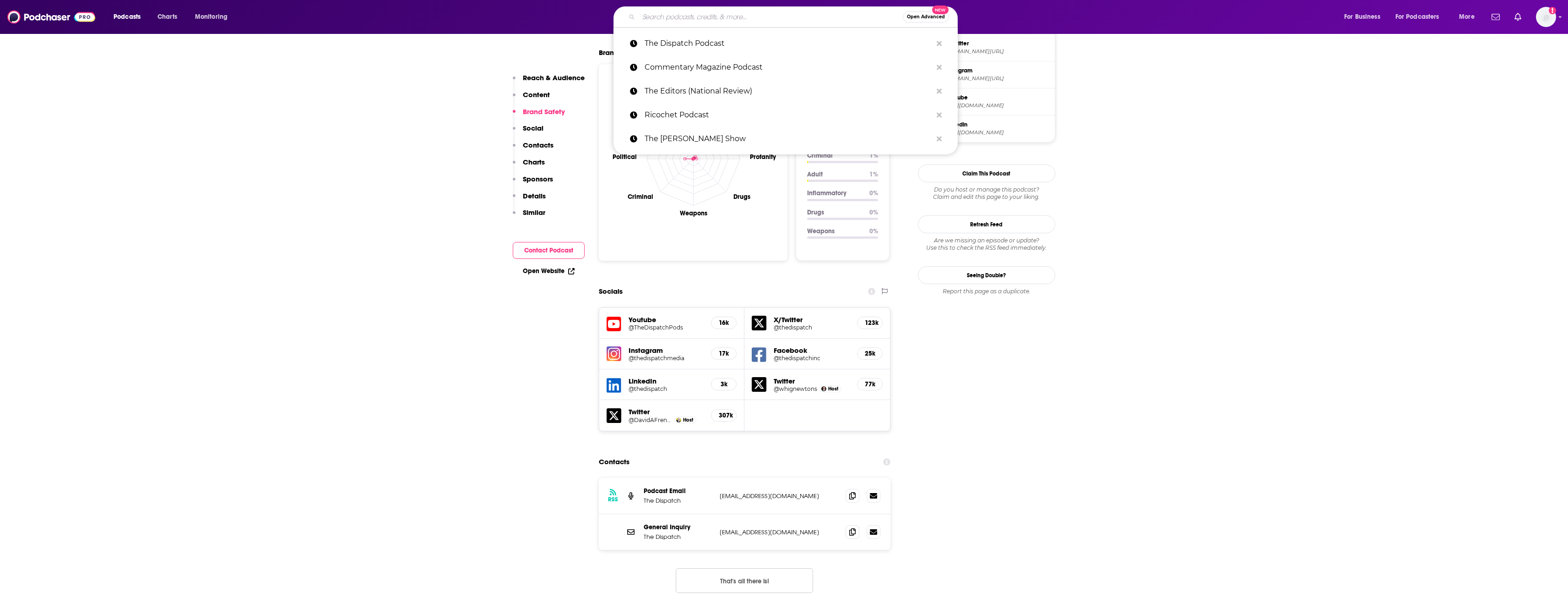
click at [761, 16] on input "Search podcasts, credits, & more..." at bounding box center [770, 17] width 264 height 15
paste input "Advisory Opinions"
type input "Advisory Opinions"
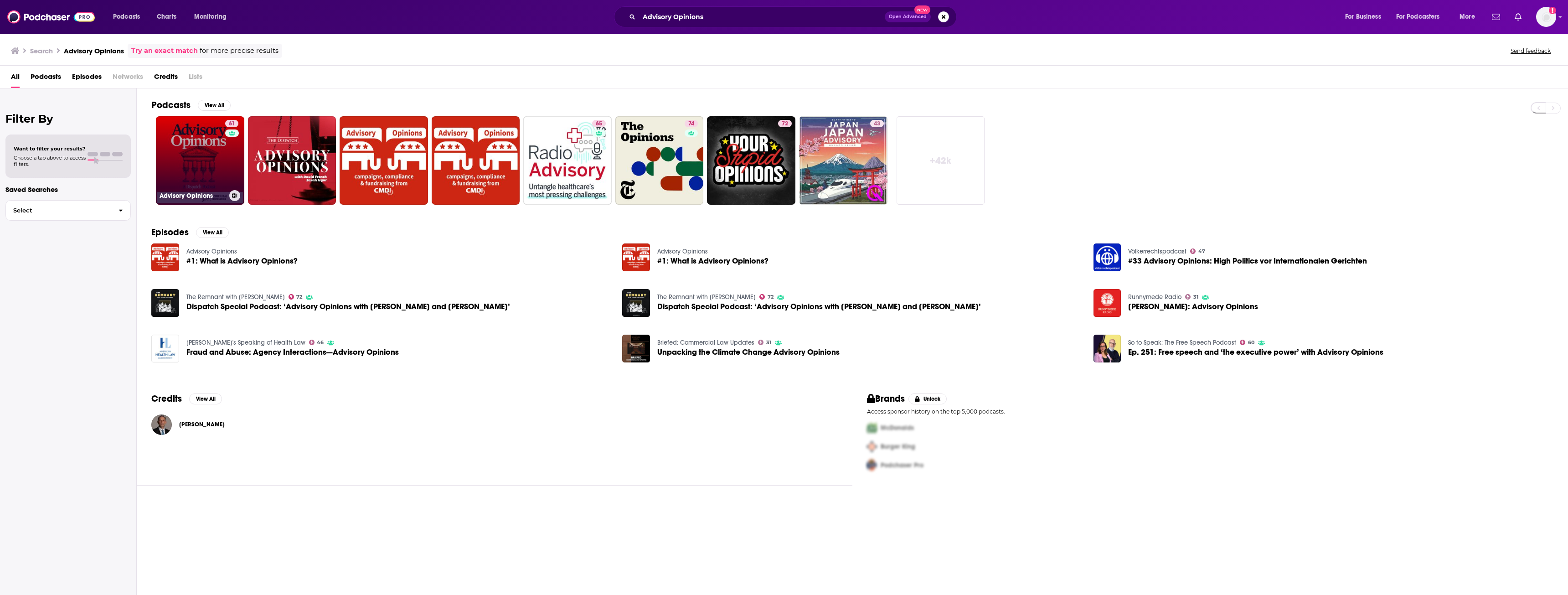
click at [213, 161] on link "61 Advisory Opinions" at bounding box center [200, 160] width 89 height 89
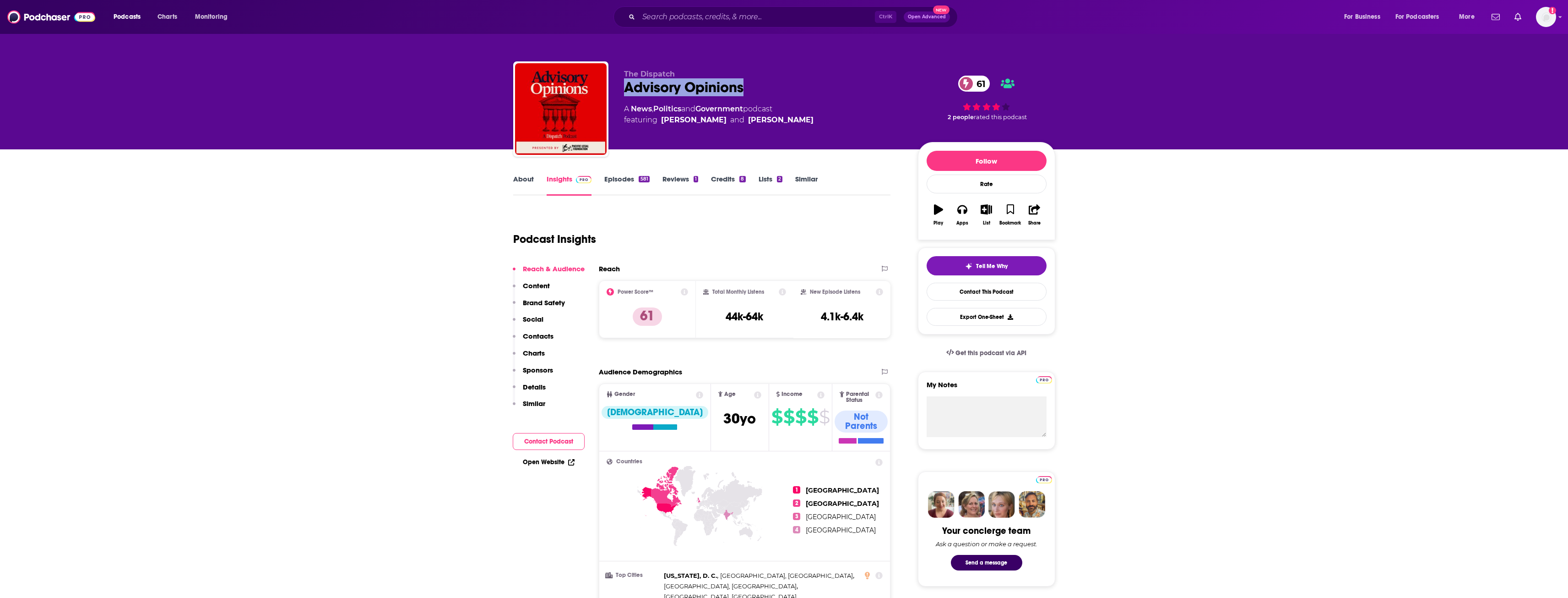
drag, startPoint x: 215, startPoint y: 153, endPoint x: 741, endPoint y: 93, distance: 529.4
click at [741, 93] on div "Advisory Opinions 61" at bounding box center [763, 87] width 279 height 18
drag, startPoint x: 723, startPoint y: 317, endPoint x: 774, endPoint y: 318, distance: 51.0
click at [774, 318] on div "Total Monthly Listens 44k-64k" at bounding box center [745, 310] width 83 height 42
drag, startPoint x: 820, startPoint y: 315, endPoint x: 862, endPoint y: 318, distance: 42.1
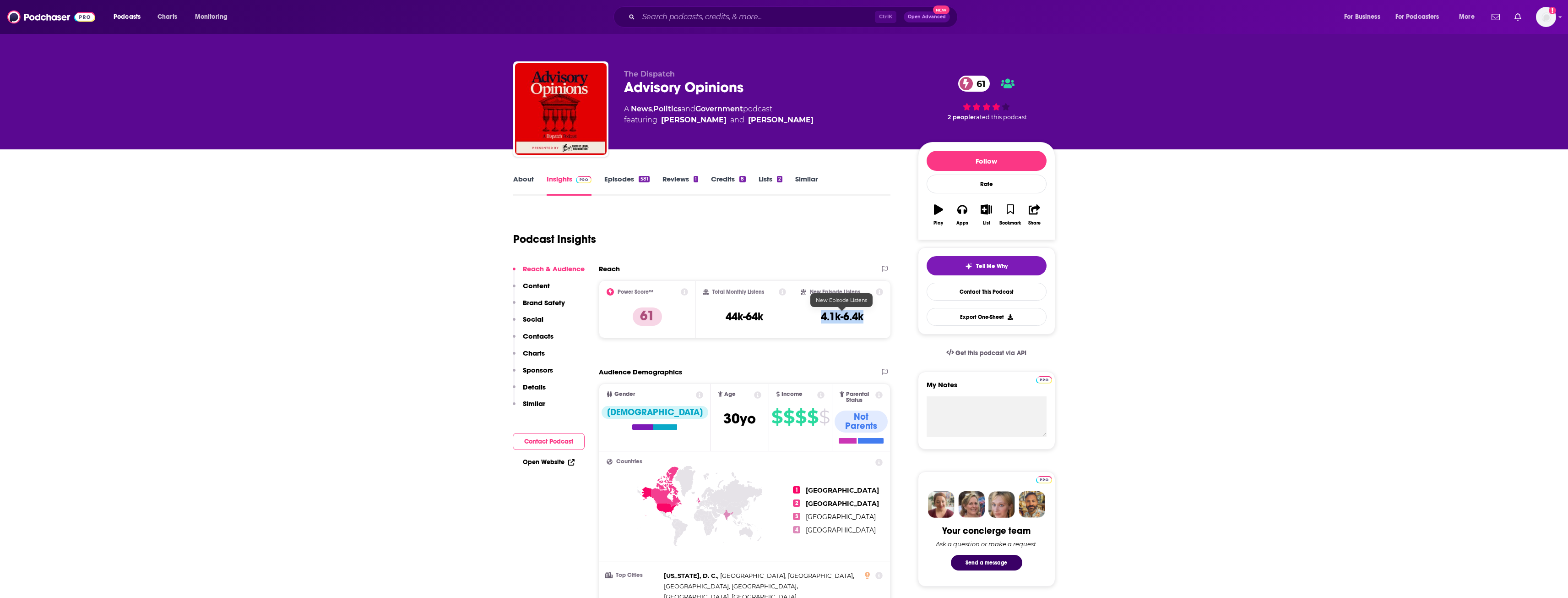
click at [862, 318] on div "New Episode Listens 4.1k-6.4k" at bounding box center [842, 310] width 83 height 42
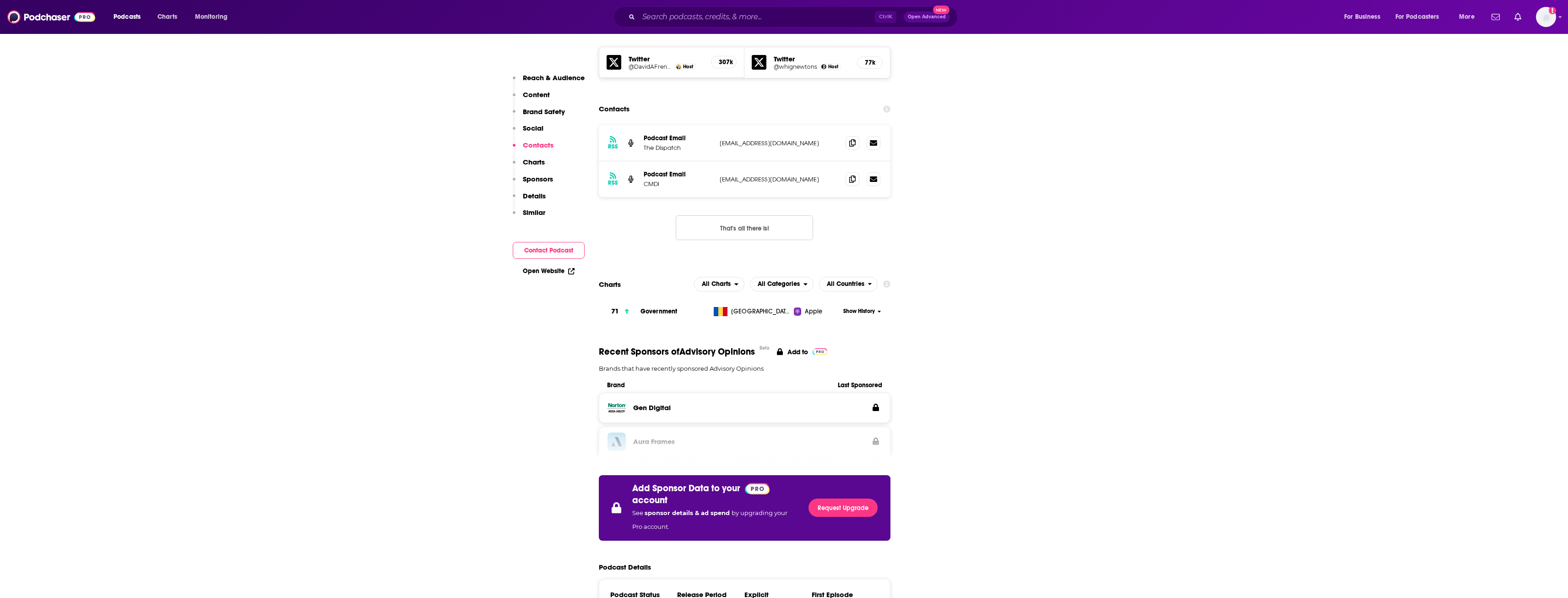
scroll to position [916, 0]
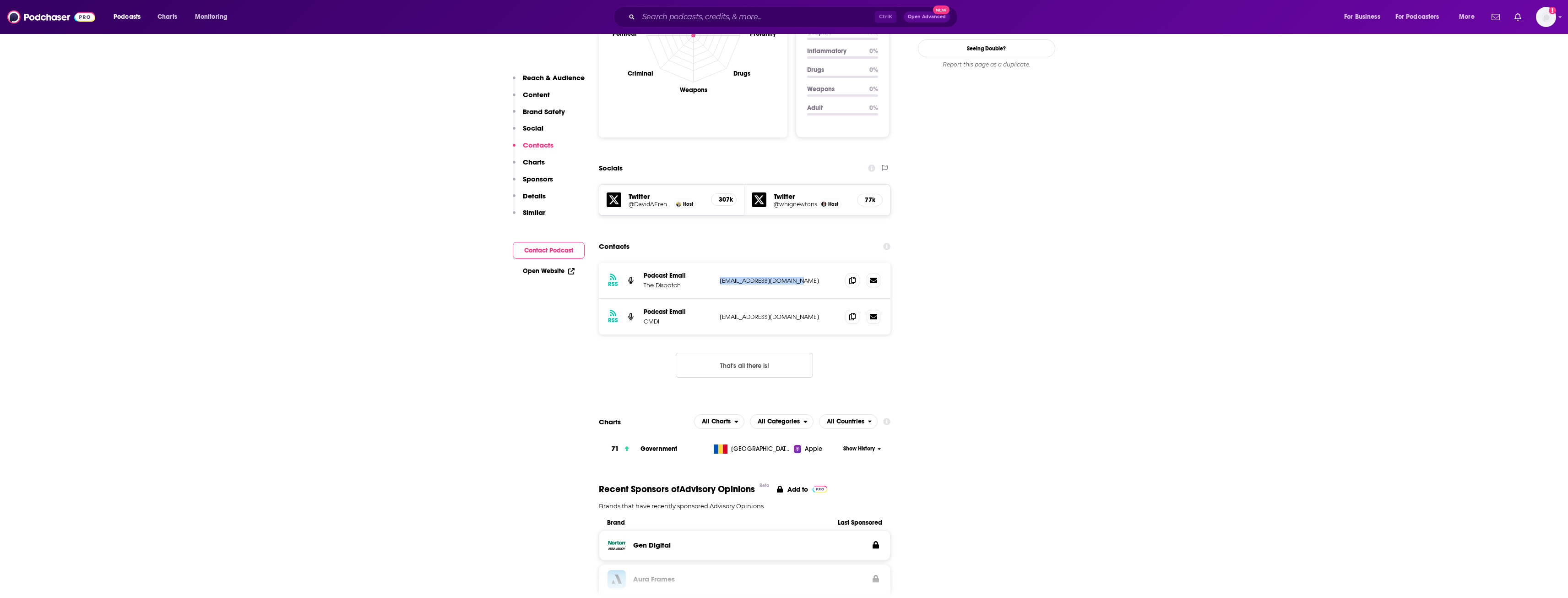
drag, startPoint x: 717, startPoint y: 237, endPoint x: 798, endPoint y: 245, distance: 81.4
click at [798, 263] on div "RSS Podcast Email The Dispatch [EMAIL_ADDRESS][DOMAIN_NAME] [EMAIL_ADDRESS][DOM…" at bounding box center [744, 280] width 292 height 36
drag, startPoint x: 719, startPoint y: 276, endPoint x: 782, endPoint y: 280, distance: 63.1
click at [782, 299] on div "RSS Podcast Email CMDI [EMAIL_ADDRESS][DOMAIN_NAME] [EMAIL_ADDRESS][DOMAIN_NAME]" at bounding box center [744, 317] width 292 height 36
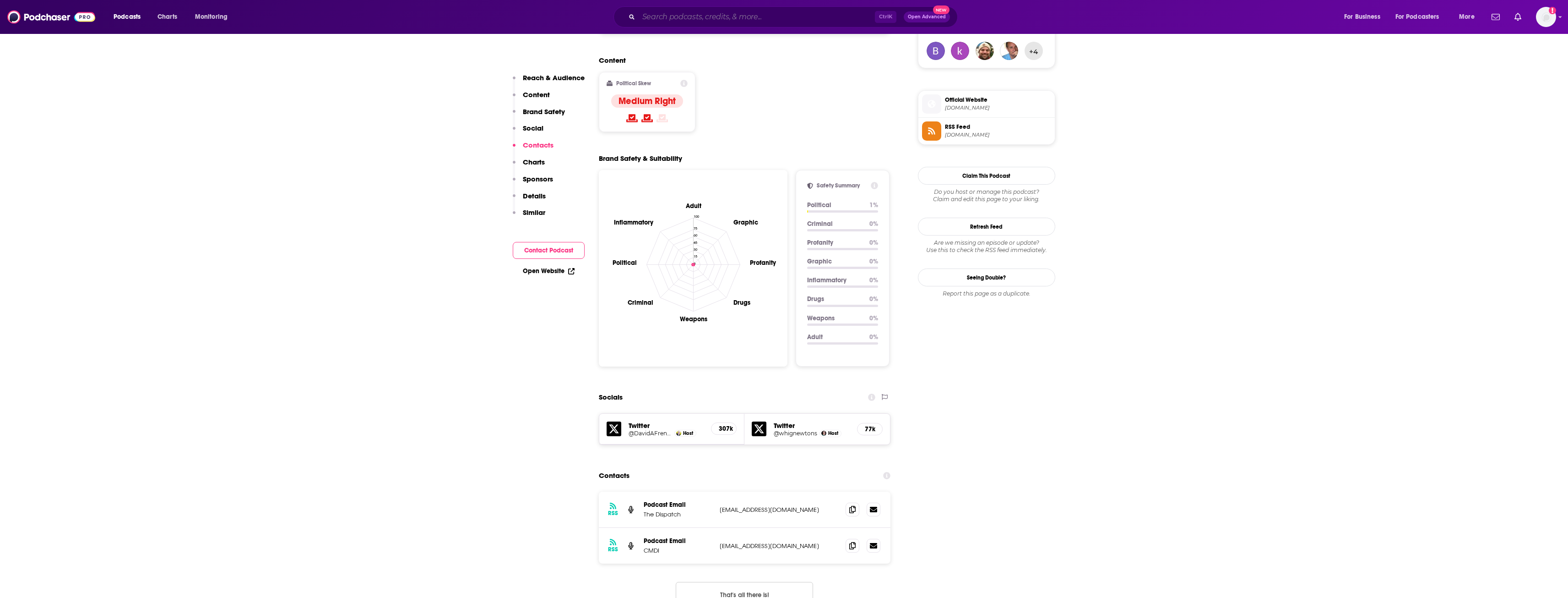
click at [834, 13] on input "Search podcasts, credits, & more..." at bounding box center [756, 17] width 236 height 15
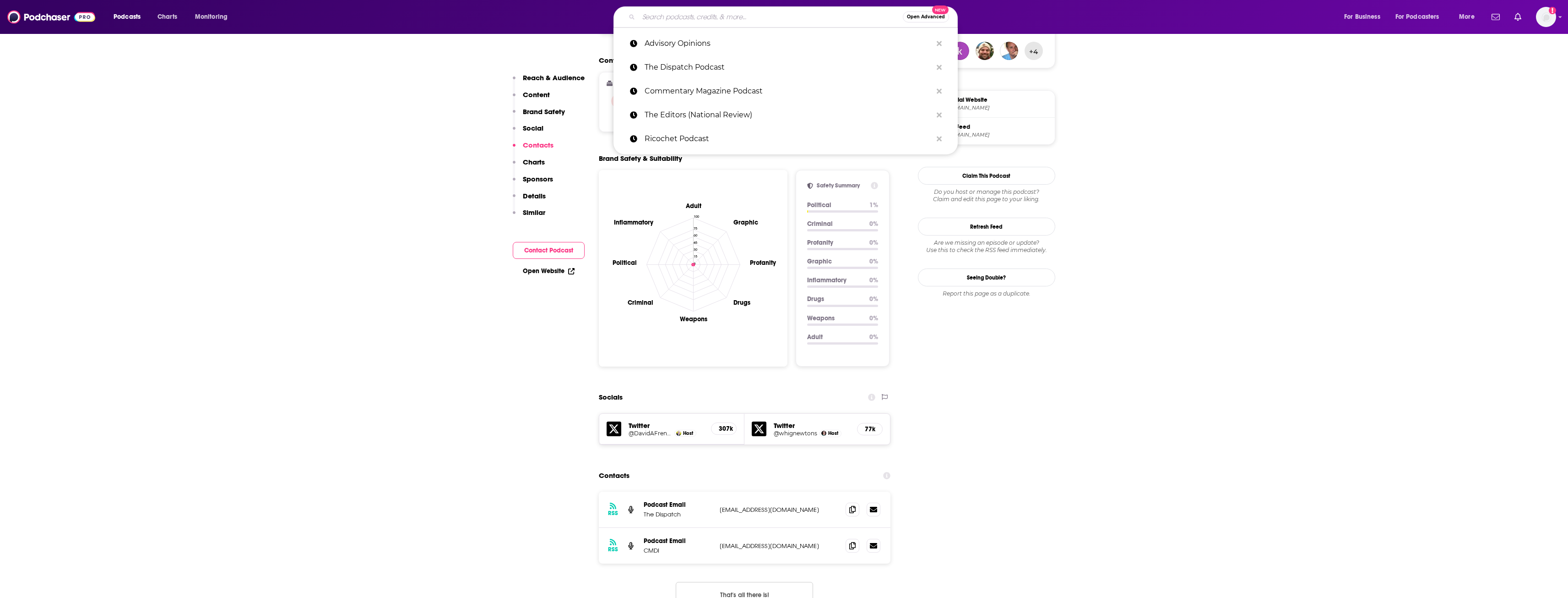
paste input "The Federalist Radio Hour"
type input "The Federalist Radio Hour"
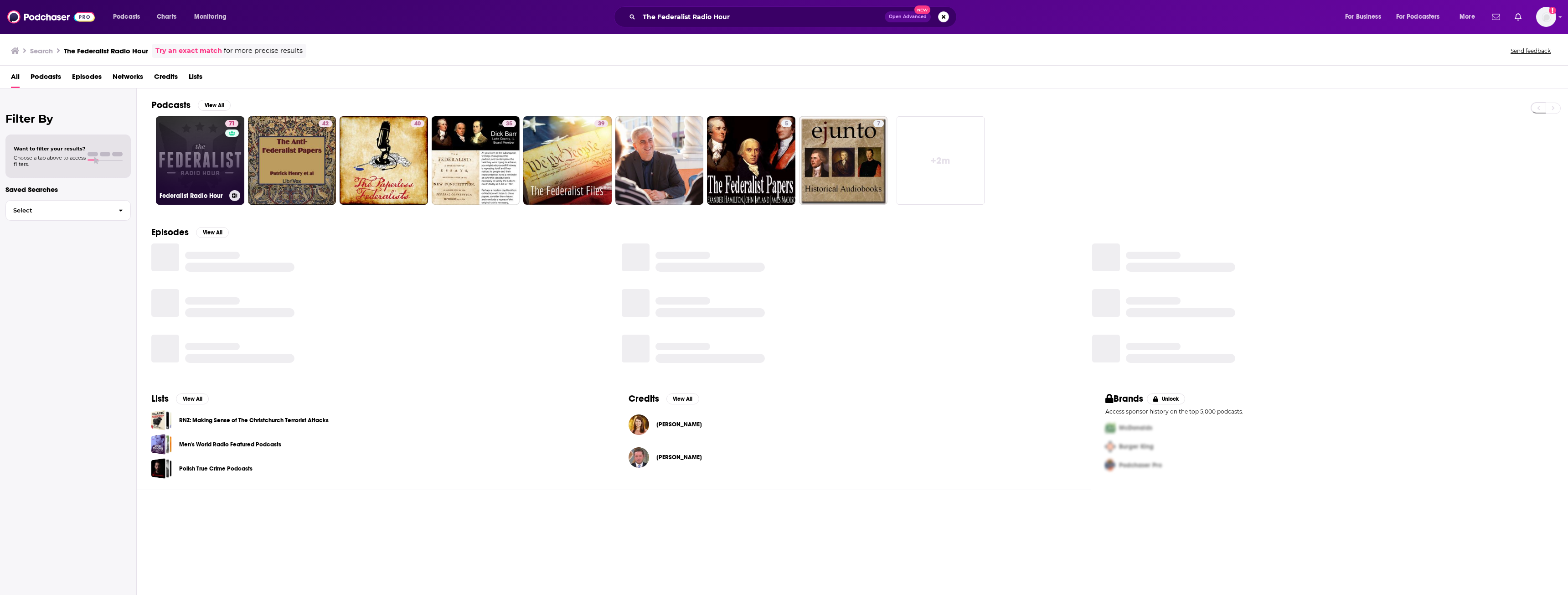
click at [181, 144] on link "71 Federalist Radio Hour" at bounding box center [200, 160] width 89 height 89
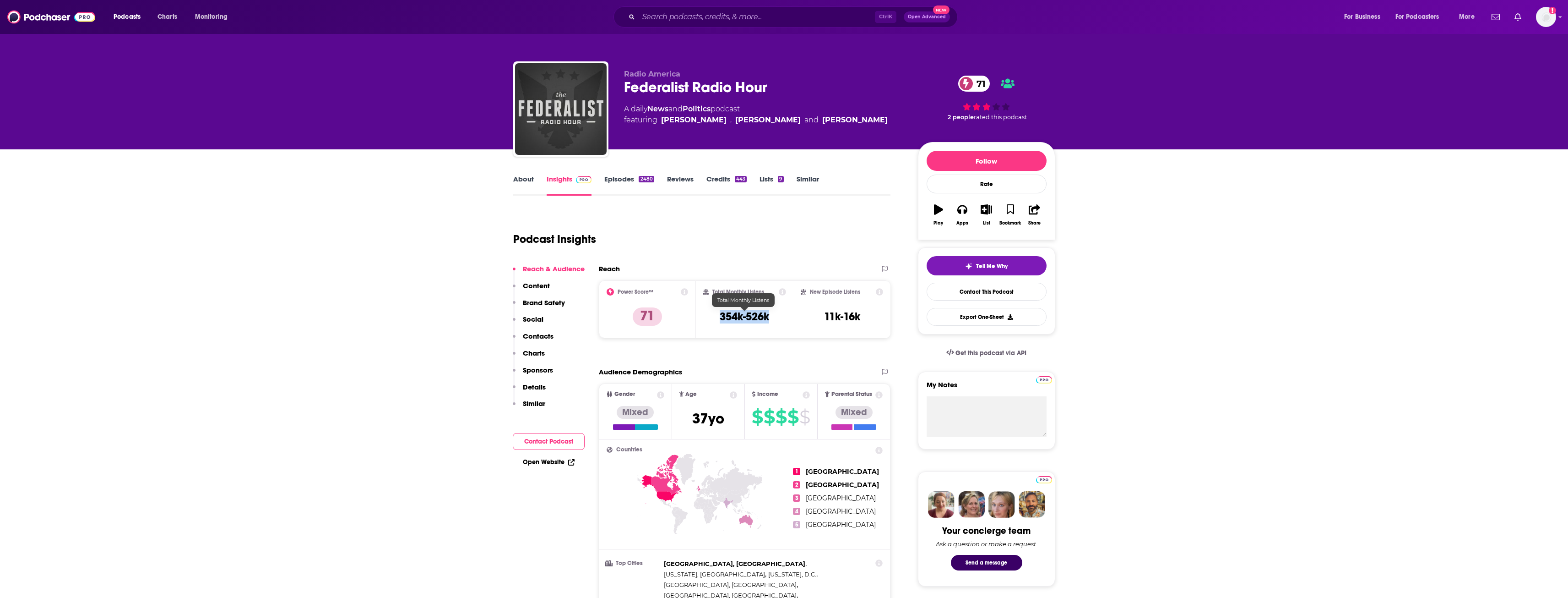
drag, startPoint x: 718, startPoint y: 318, endPoint x: 770, endPoint y: 320, distance: 52.0
click at [770, 320] on div "Total Monthly Listens 354k-526k" at bounding box center [745, 310] width 83 height 42
drag, startPoint x: 815, startPoint y: 318, endPoint x: 862, endPoint y: 325, distance: 47.5
click at [862, 325] on div "New Episode Listens 11k-16k" at bounding box center [842, 310] width 83 height 42
drag, startPoint x: 626, startPoint y: 85, endPoint x: 769, endPoint y: 91, distance: 143.1
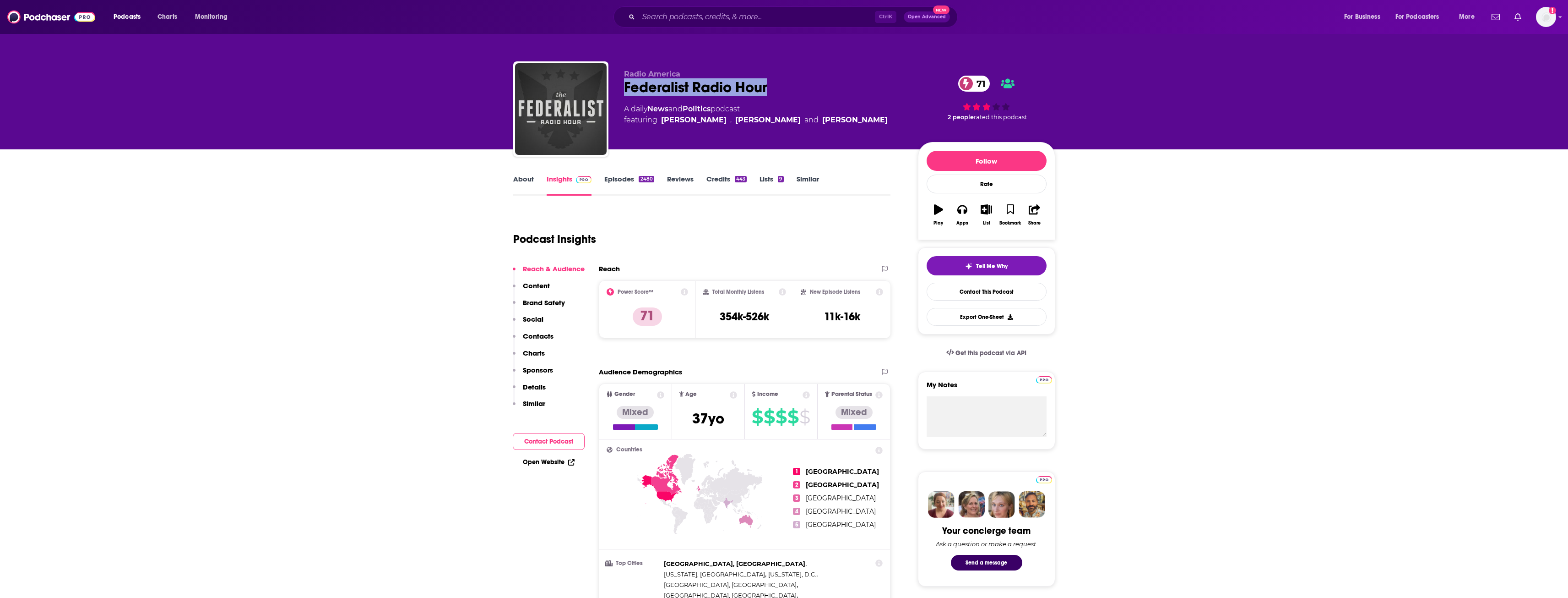
click at [769, 91] on div "Federalist Radio Hour 71" at bounding box center [763, 87] width 279 height 18
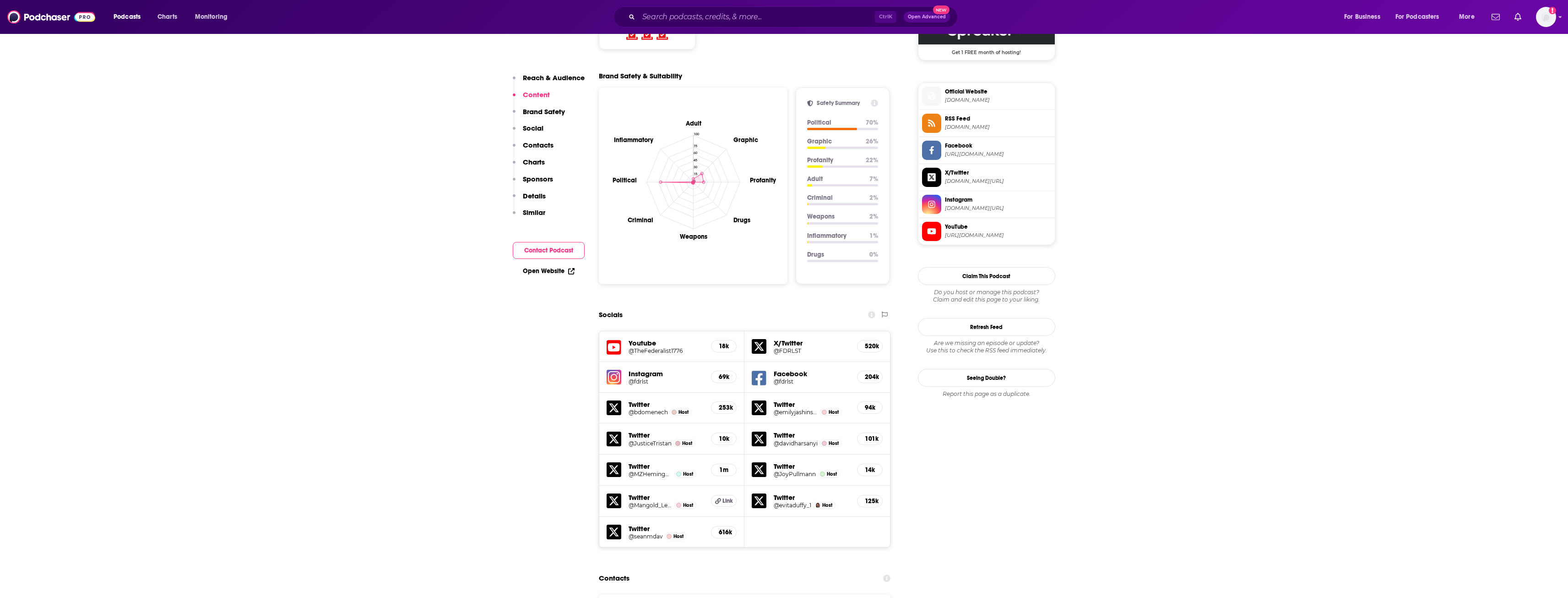
scroll to position [1191, 0]
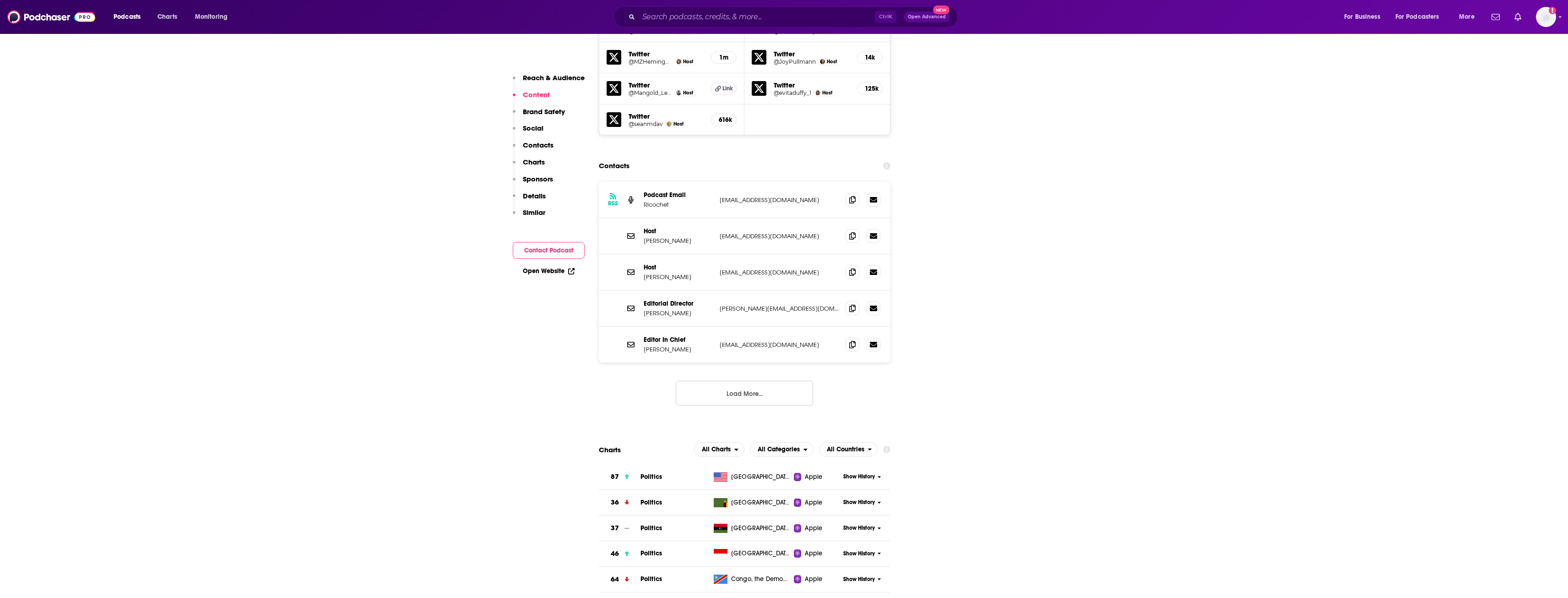
click at [746, 381] on button "Load More..." at bounding box center [744, 393] width 137 height 25
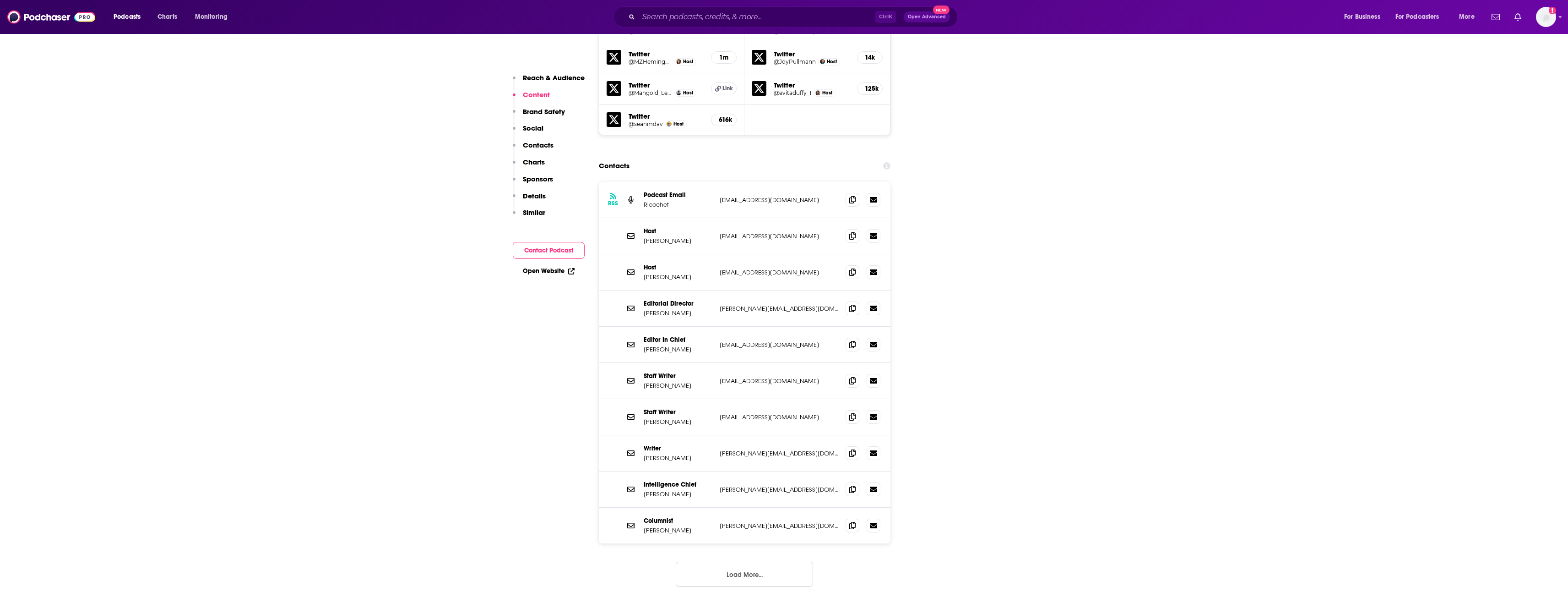
scroll to position [1282, 0]
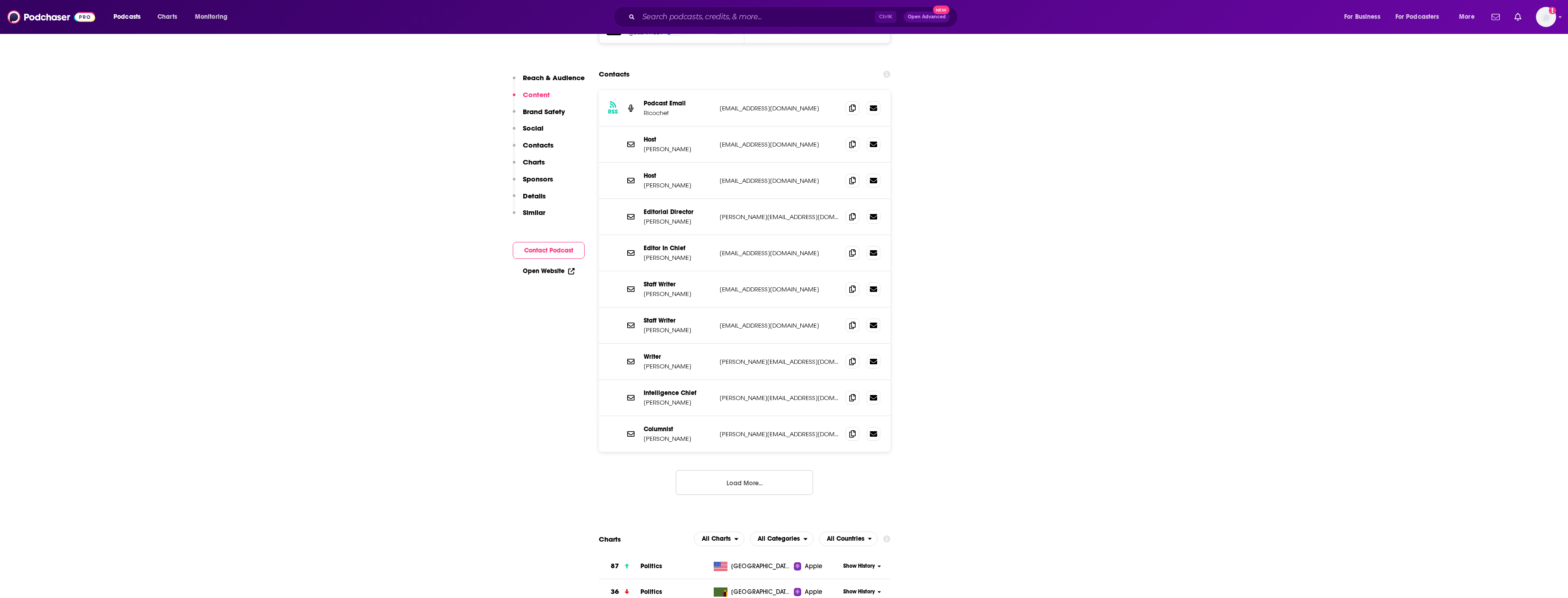
click at [756, 470] on button "Load More..." at bounding box center [744, 482] width 137 height 25
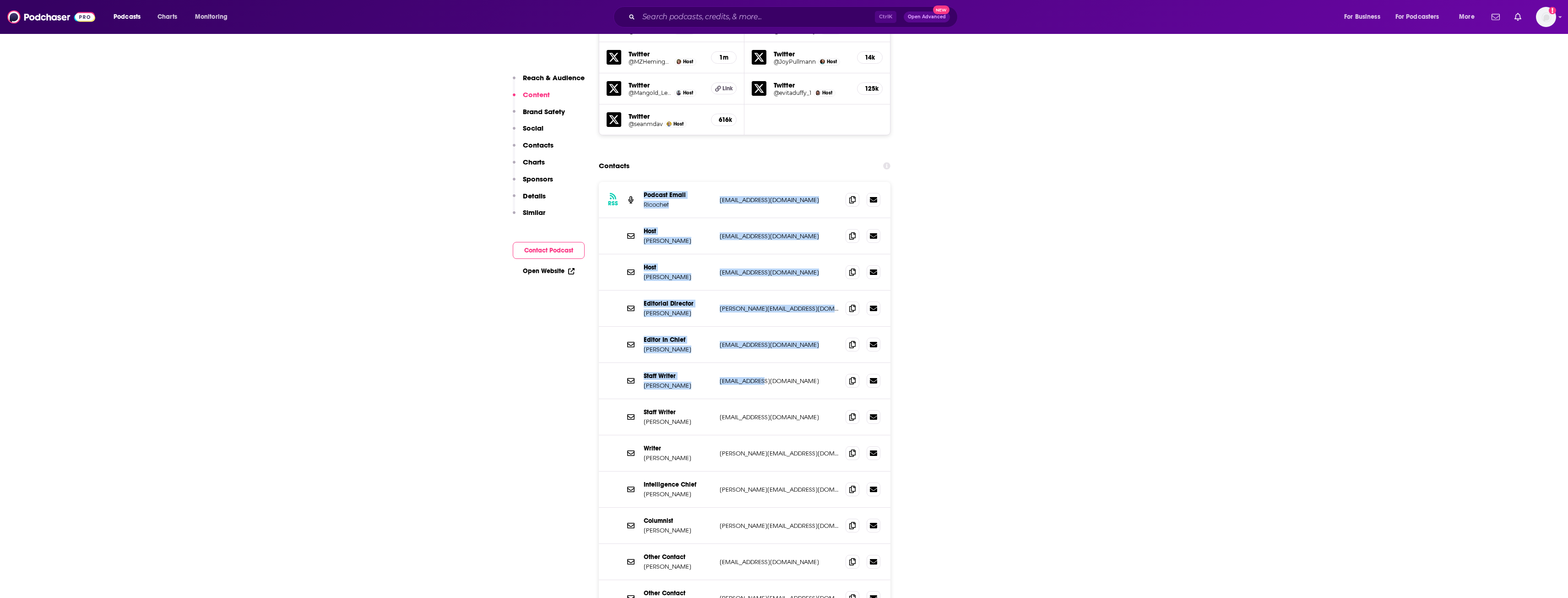
scroll to position [1328, 0]
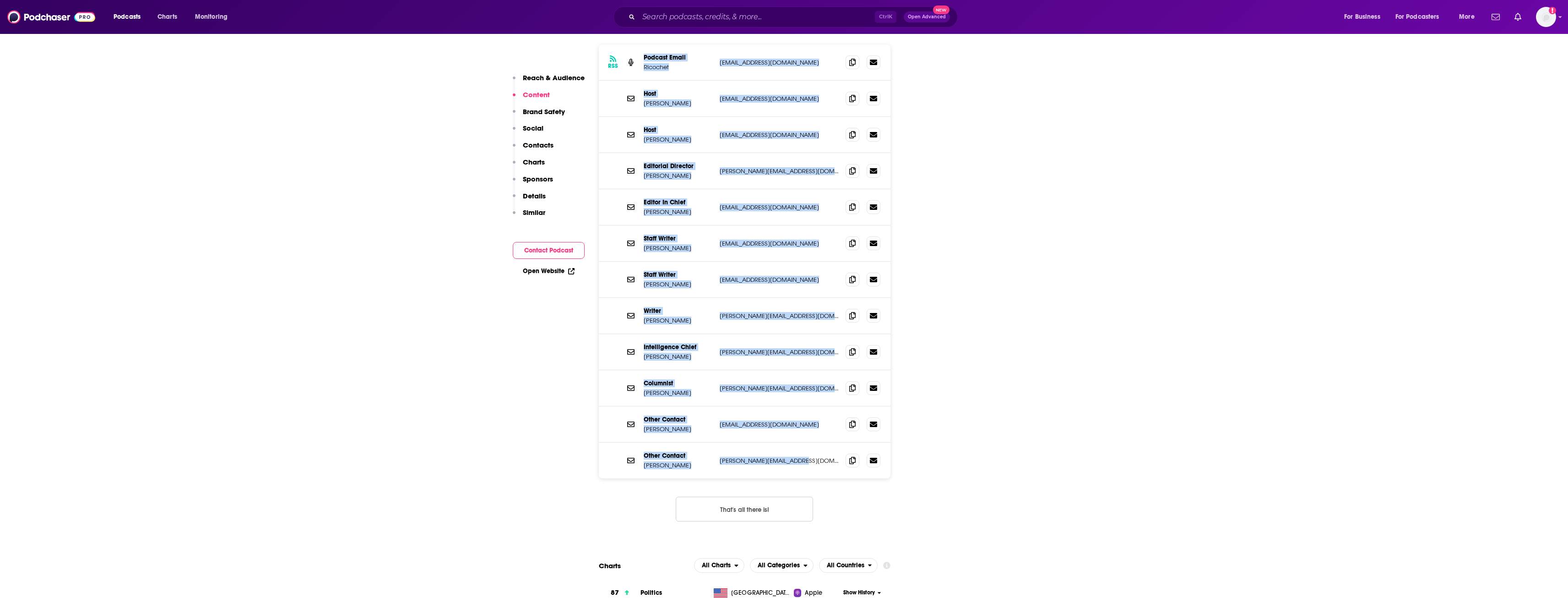
drag, startPoint x: 643, startPoint y: 153, endPoint x: 802, endPoint y: 415, distance: 306.5
click at [802, 415] on div "RSS Podcast Email Ricochet [EMAIL_ADDRESS][DOMAIN_NAME] [EMAIL_ADDRESS][DOMAIN_…" at bounding box center [744, 261] width 292 height 434
